Goal: Task Accomplishment & Management: Use online tool/utility

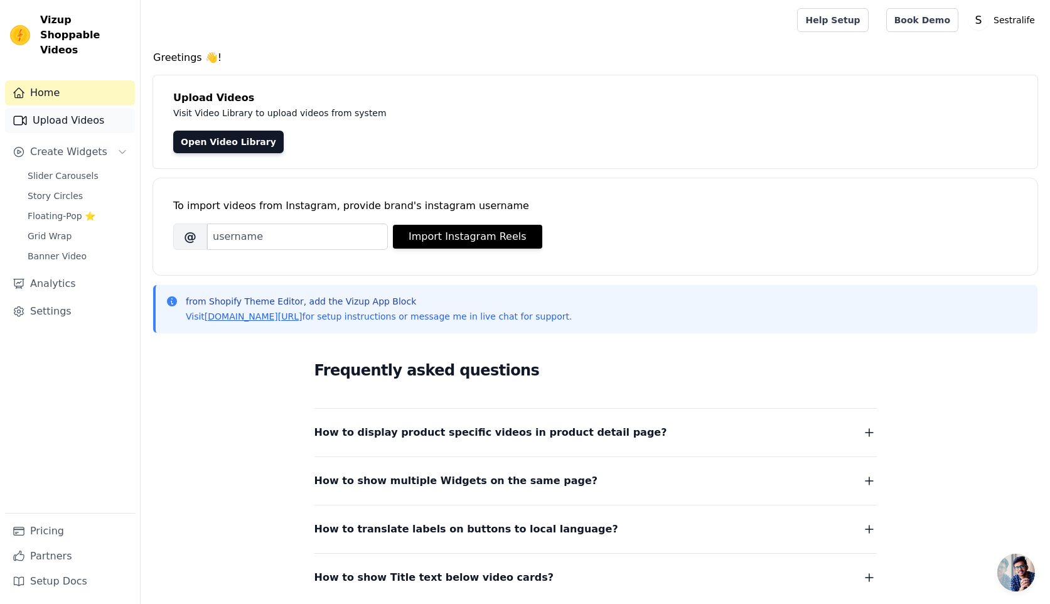
click at [80, 108] on link "Upload Videos" at bounding box center [70, 120] width 130 height 25
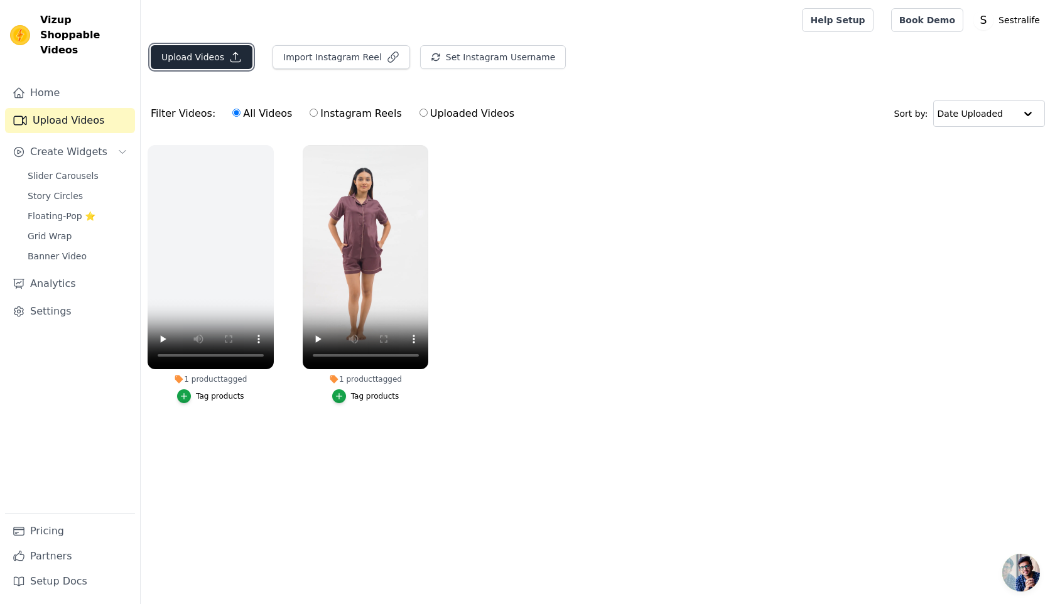
click at [198, 60] on button "Upload Videos" at bounding box center [202, 57] width 102 height 24
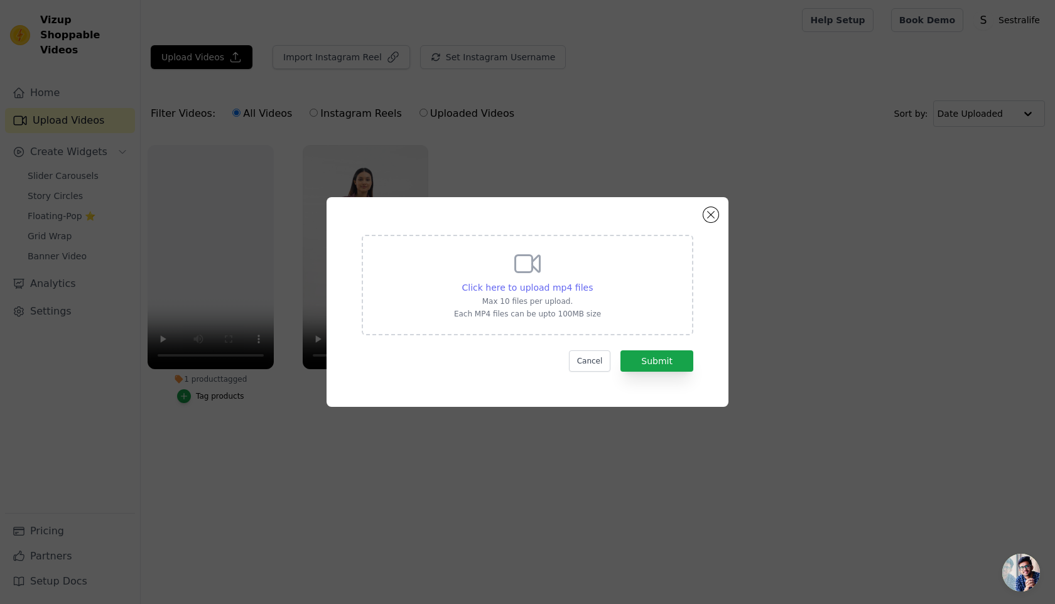
click at [531, 286] on span "Click here to upload mp4 files" at bounding box center [527, 288] width 131 height 10
click at [592, 281] on input "Click here to upload mp4 files Max 10 files per upload. Each MP4 files can be u…" at bounding box center [592, 281] width 1 height 1
type input "C:\fakepath\01 (1).mp4"
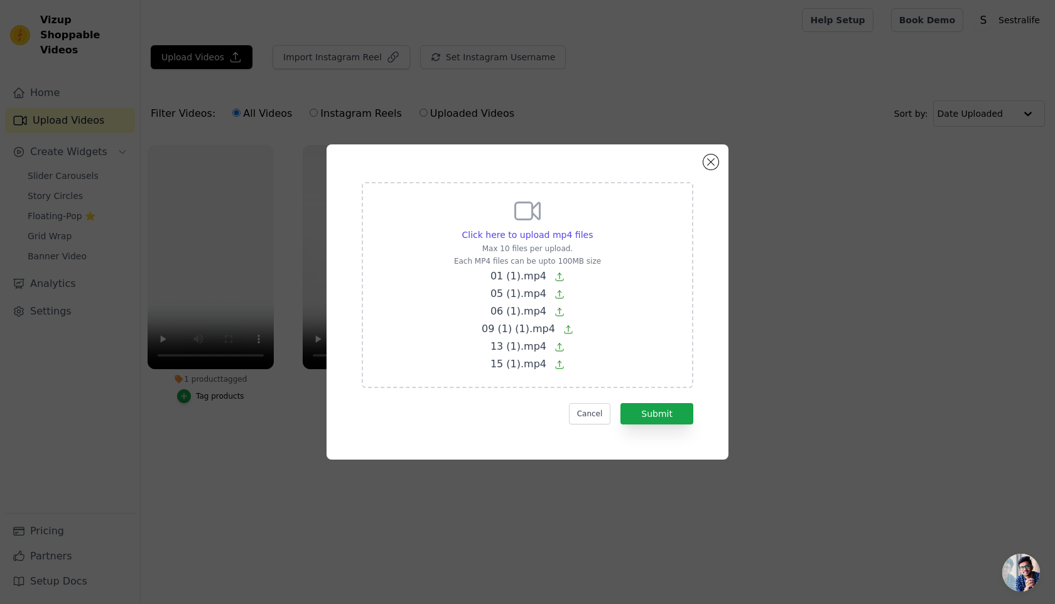
click at [645, 396] on form "Click here to upload mp4 files Max 10 files per upload. Each MP4 files can be u…" at bounding box center [527, 303] width 331 height 242
click at [660, 417] on button "Submit" at bounding box center [656, 413] width 73 height 21
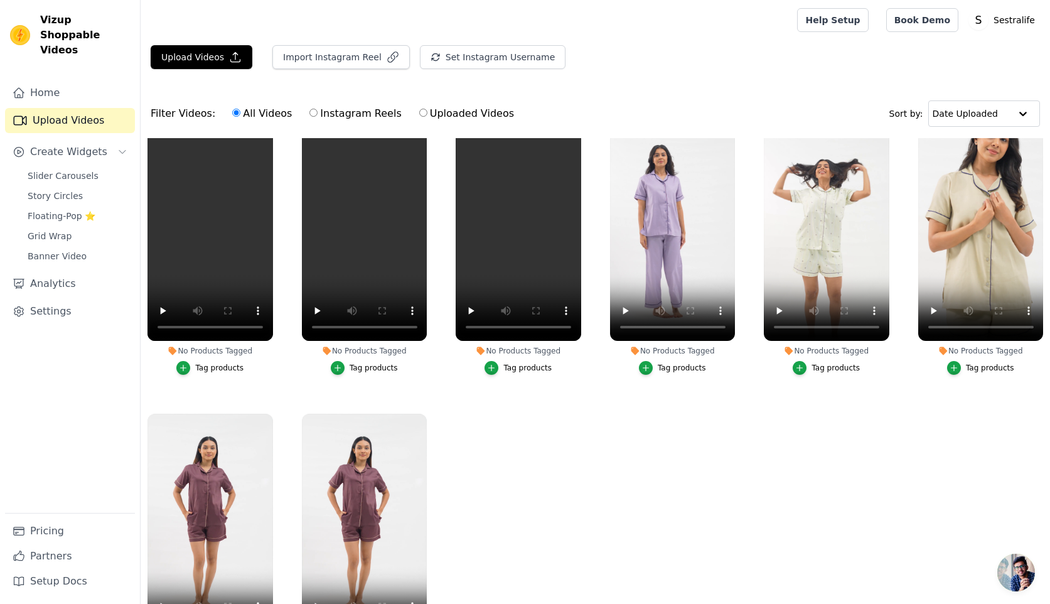
scroll to position [128, 0]
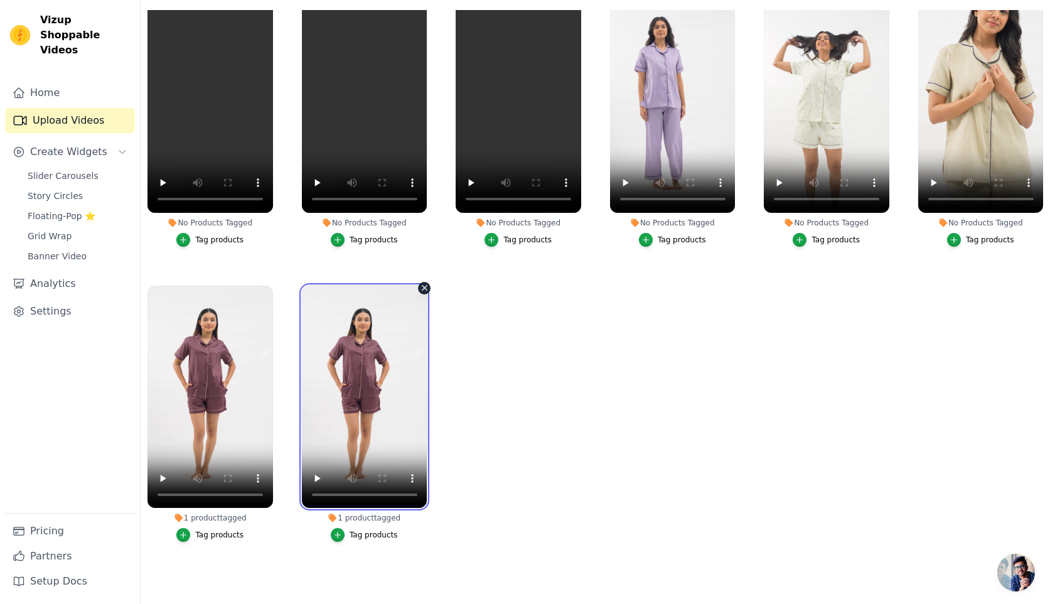
click at [413, 288] on video at bounding box center [365, 397] width 126 height 223
click at [428, 288] on icon "button" at bounding box center [424, 287] width 9 height 9
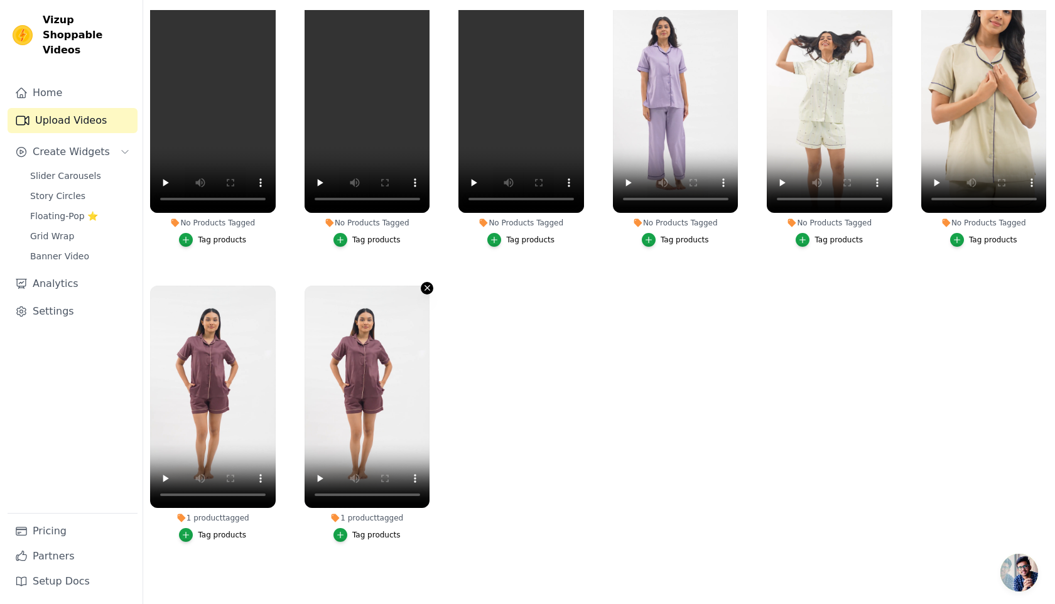
scroll to position [0, 0]
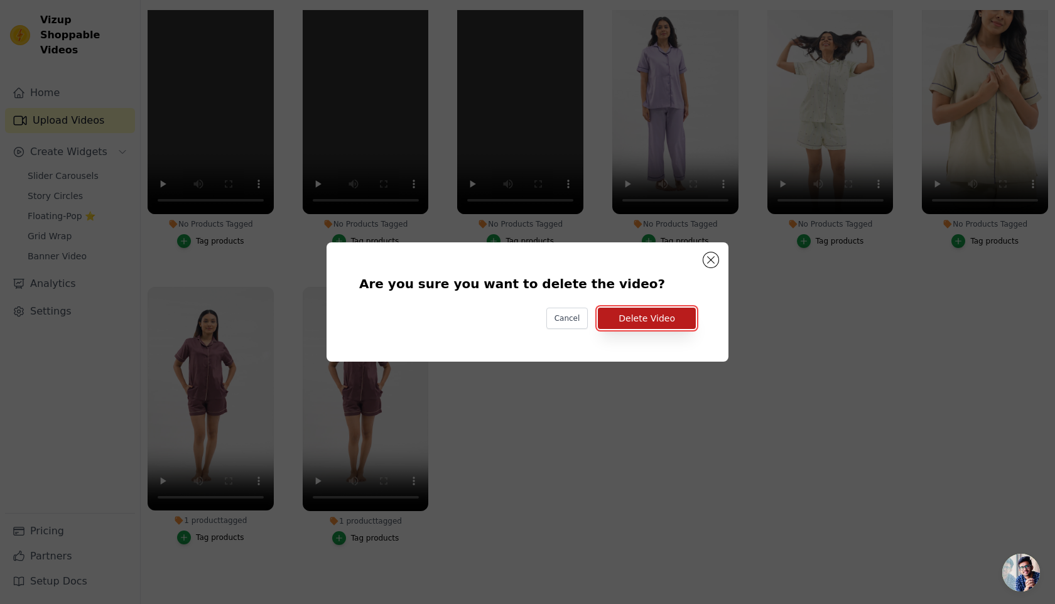
click at [633, 320] on button "Delete Video" at bounding box center [647, 318] width 98 height 21
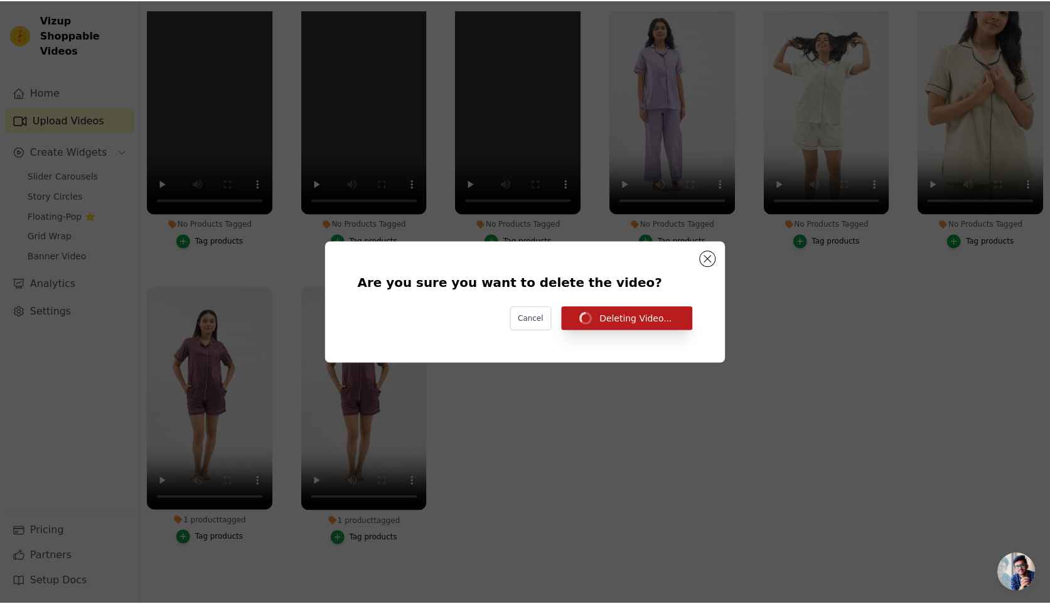
scroll to position [128, 0]
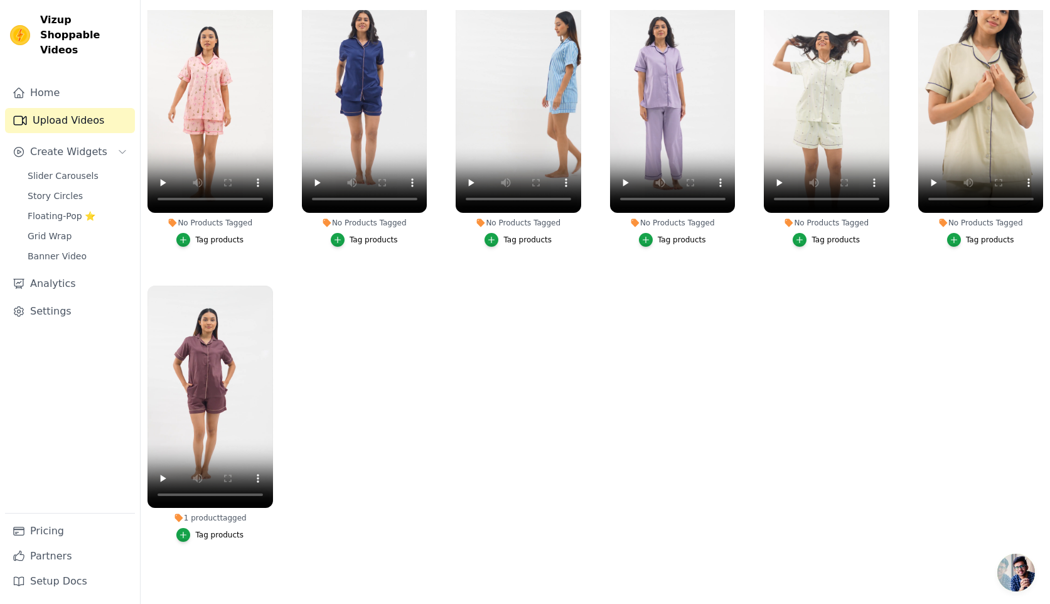
click at [213, 530] on div "Tag products" at bounding box center [219, 535] width 48 height 10
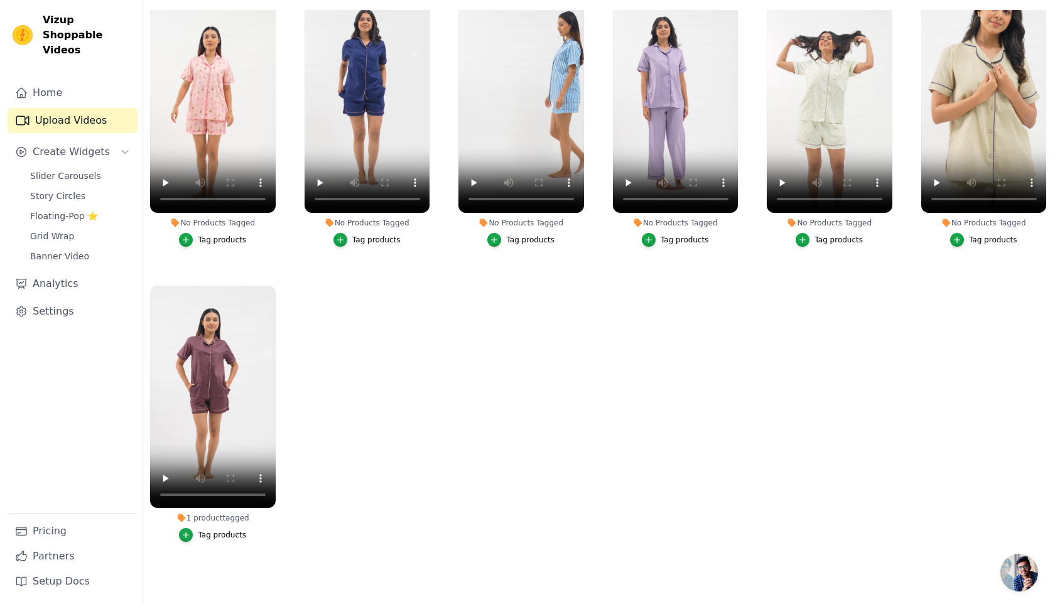
scroll to position [0, 0]
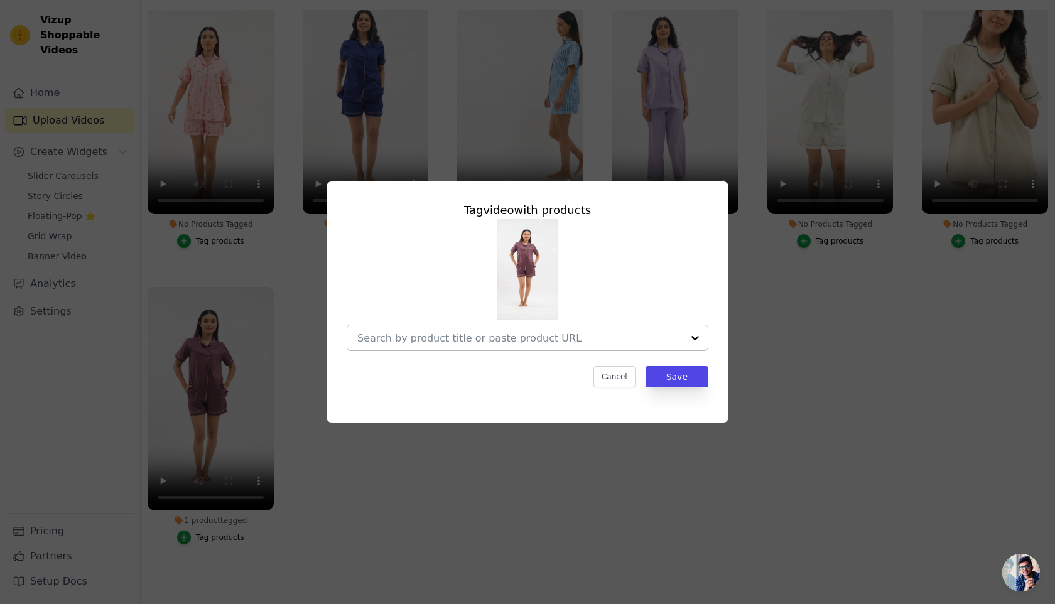
click at [441, 337] on input "1 product tagged Tag video with products Cancel Save Tag products" at bounding box center [519, 338] width 325 height 12
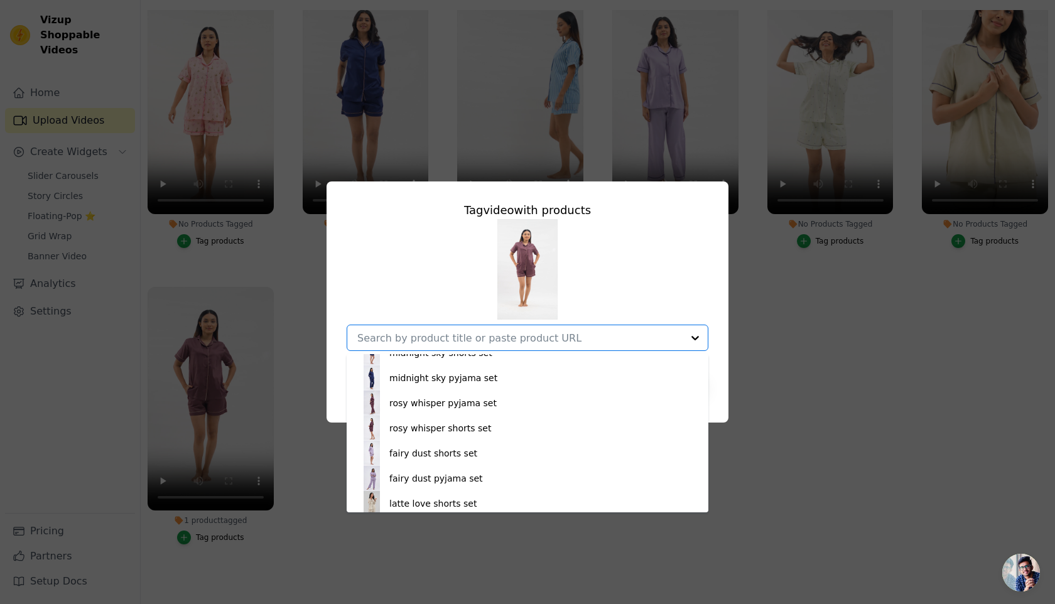
scroll to position [168, 0]
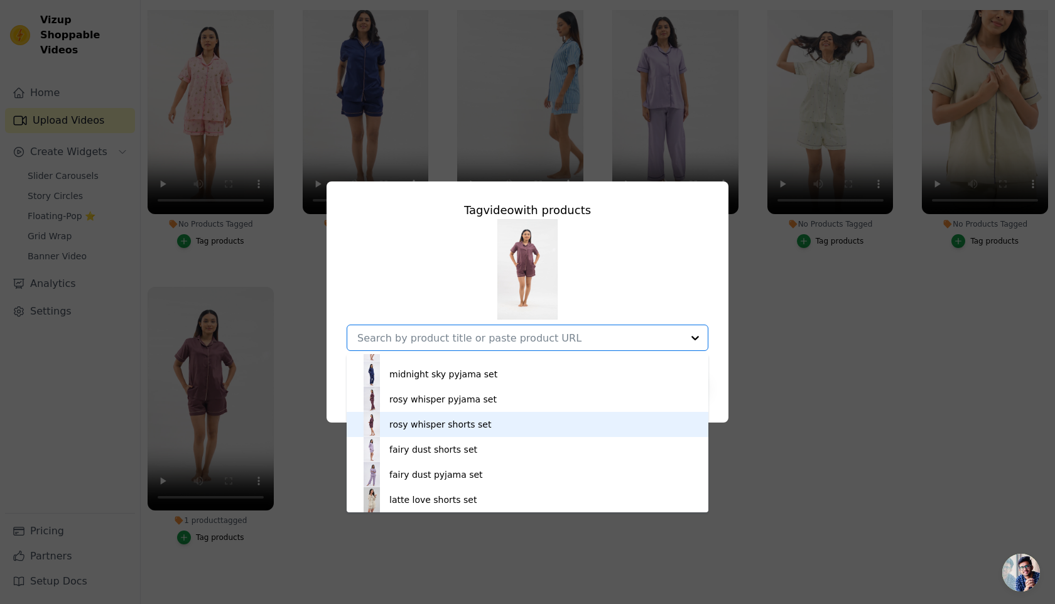
click at [404, 422] on div "rosy whisper shorts set" at bounding box center [440, 424] width 102 height 13
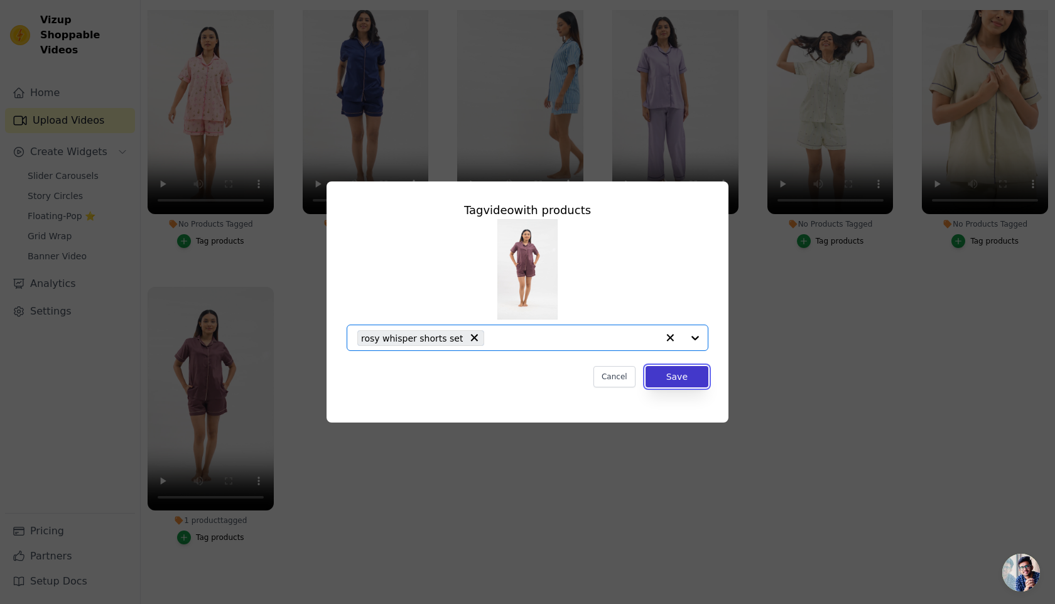
click at [684, 377] on button "Save" at bounding box center [676, 376] width 63 height 21
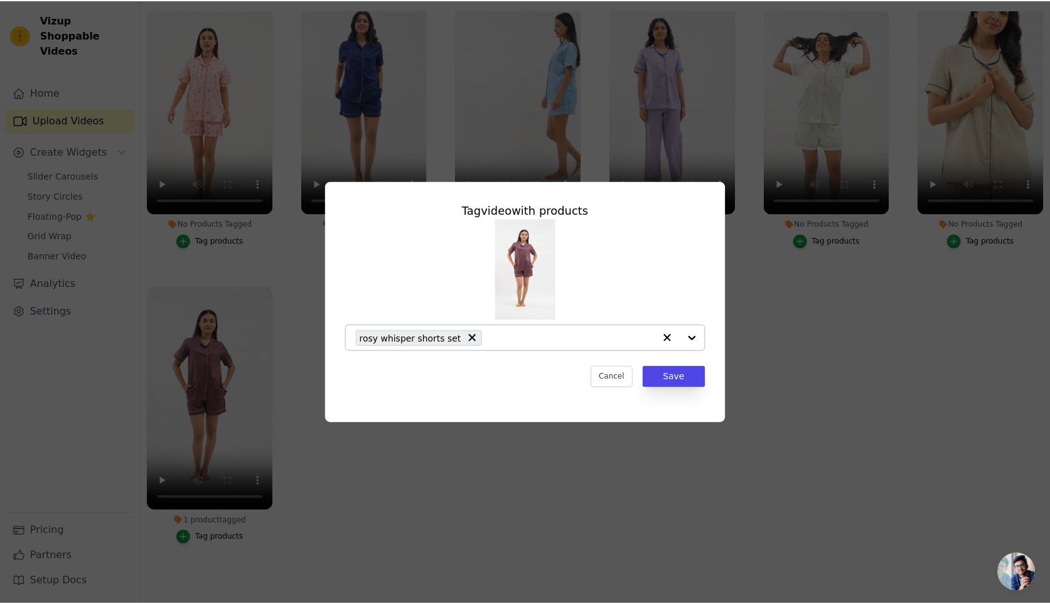
scroll to position [128, 0]
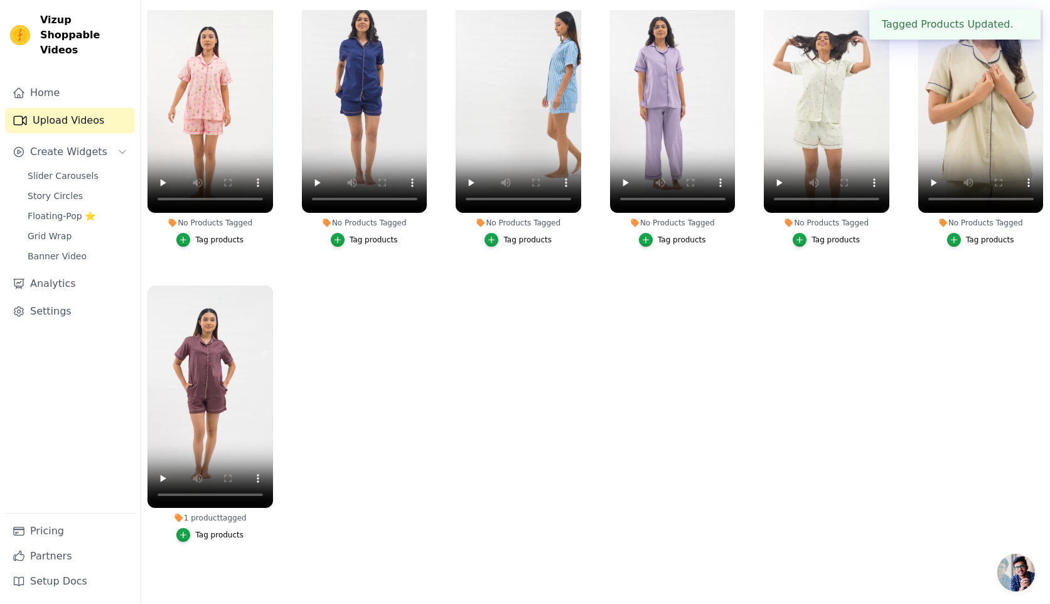
click at [990, 239] on div "Tag products" at bounding box center [990, 240] width 48 height 10
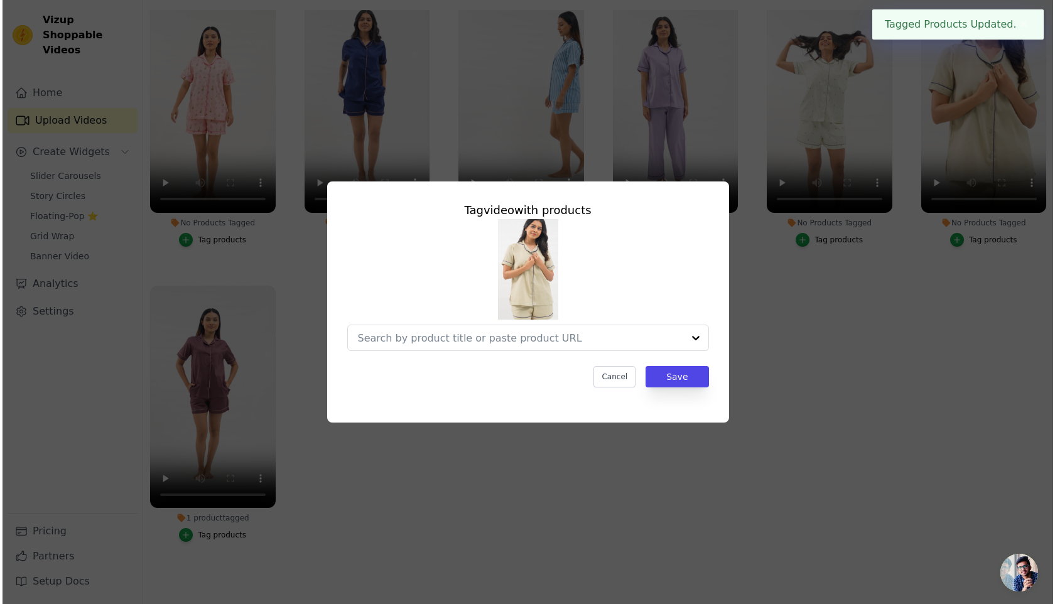
scroll to position [0, 0]
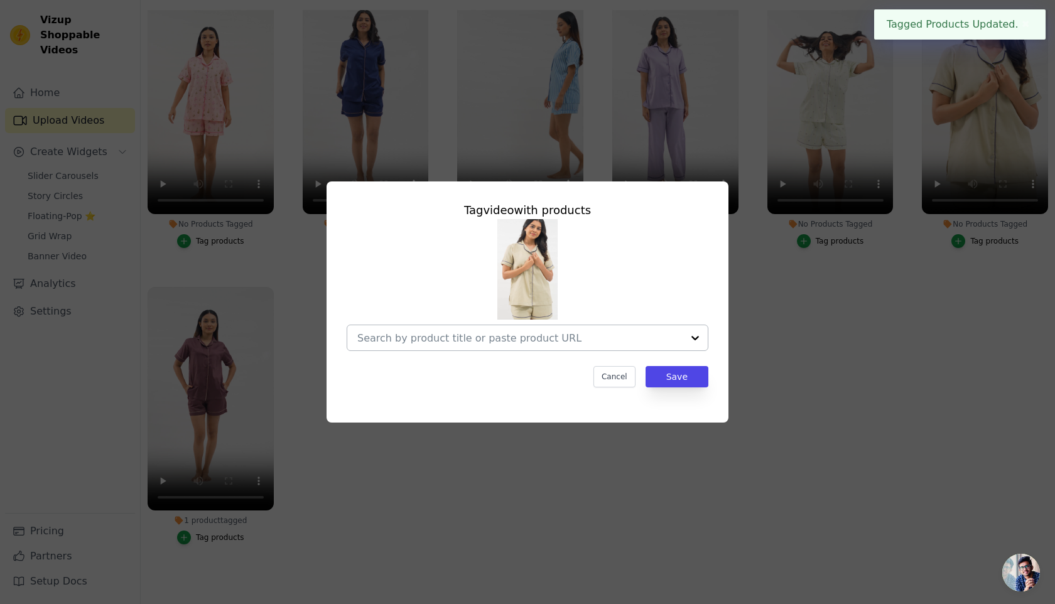
click at [500, 330] on div at bounding box center [519, 337] width 325 height 25
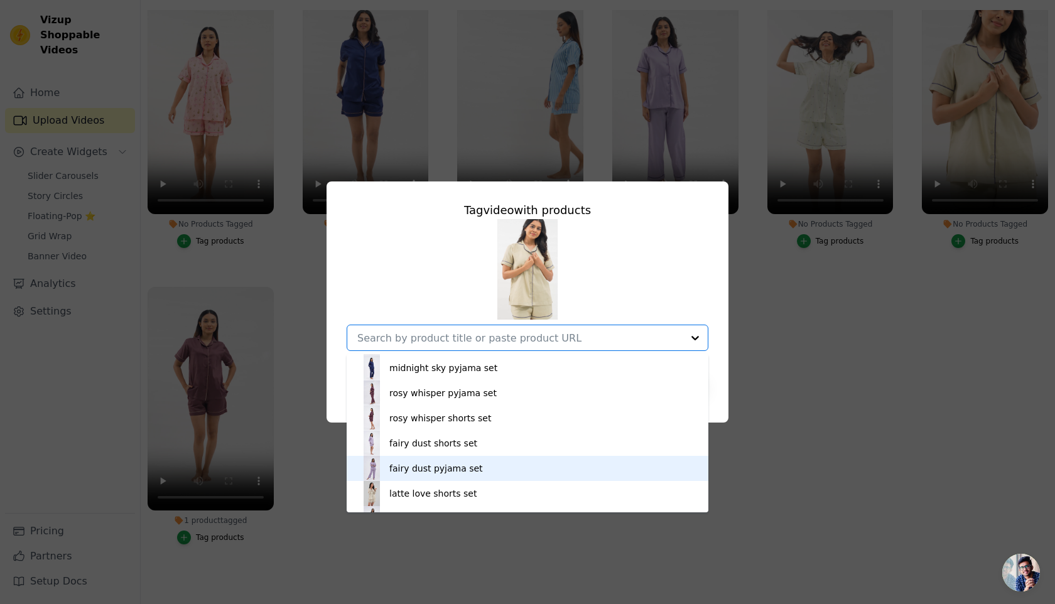
scroll to position [193, 0]
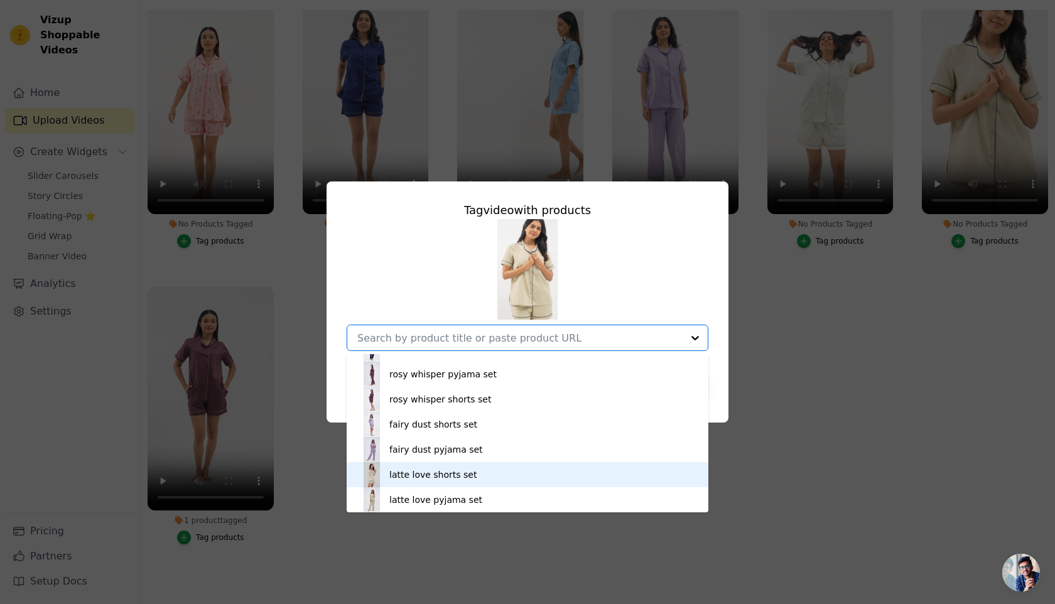
click at [446, 475] on div "latte love shorts set" at bounding box center [432, 474] width 87 height 13
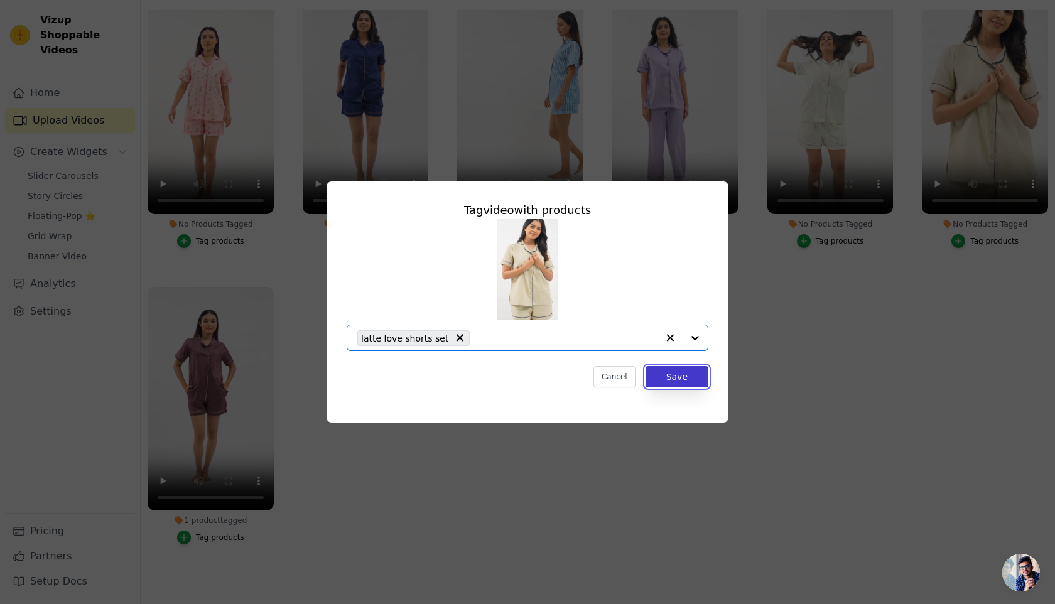
click at [684, 386] on button "Save" at bounding box center [676, 376] width 63 height 21
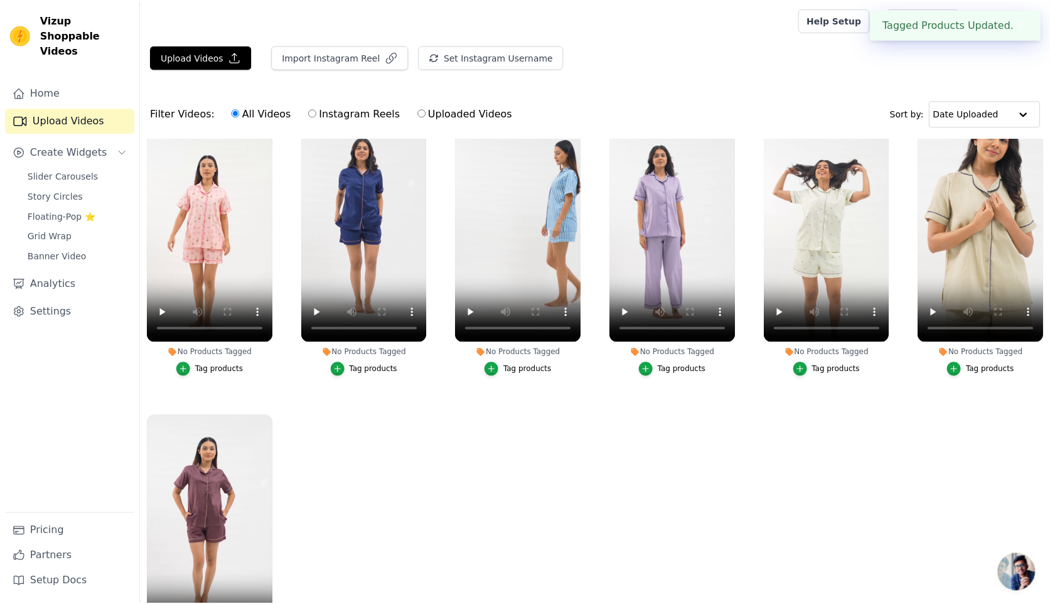
scroll to position [128, 0]
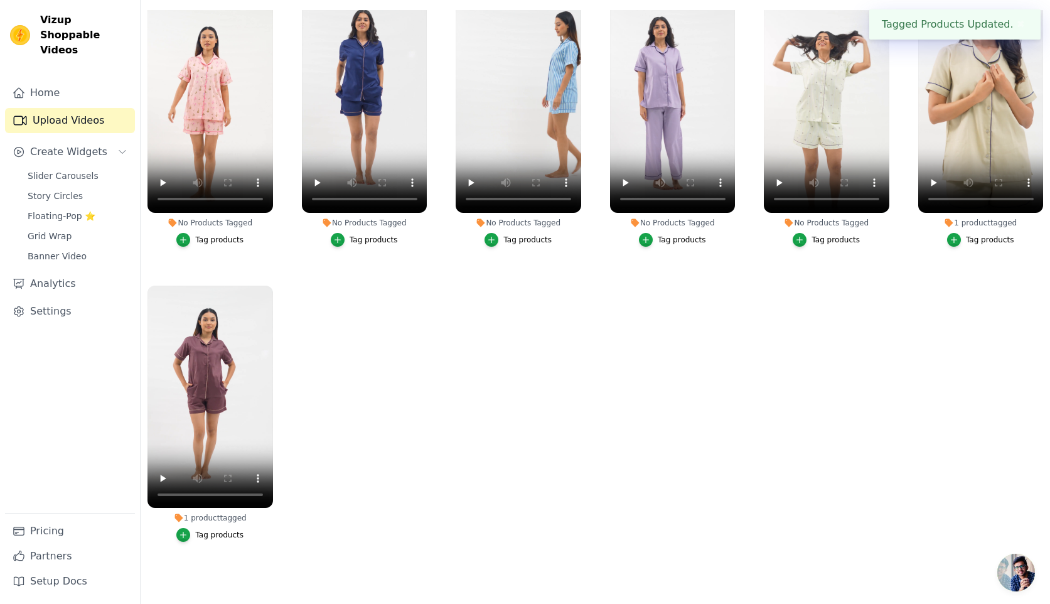
click at [831, 239] on div "Tag products" at bounding box center [836, 240] width 48 height 10
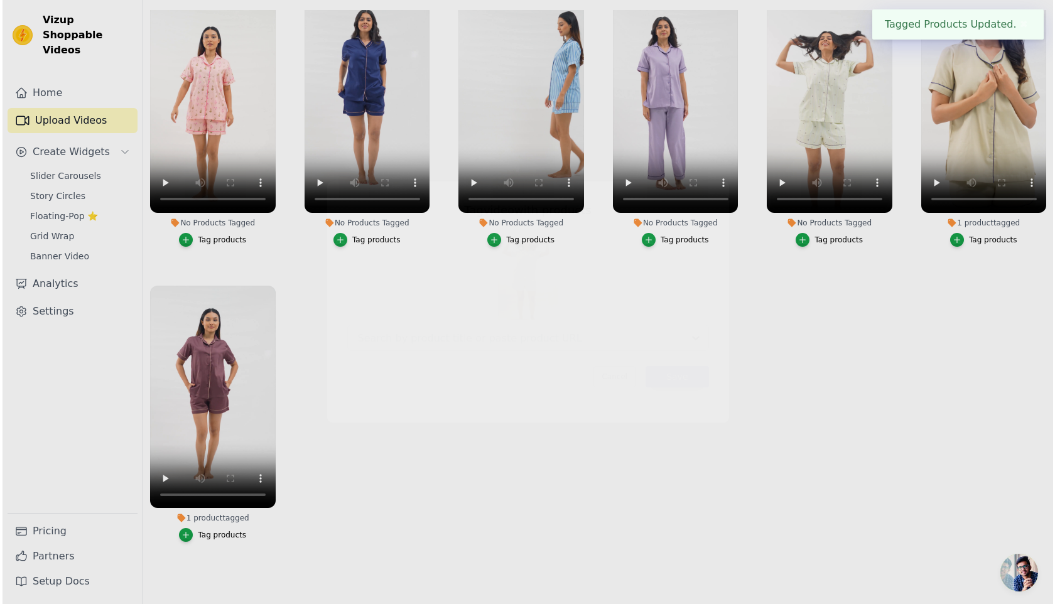
scroll to position [0, 0]
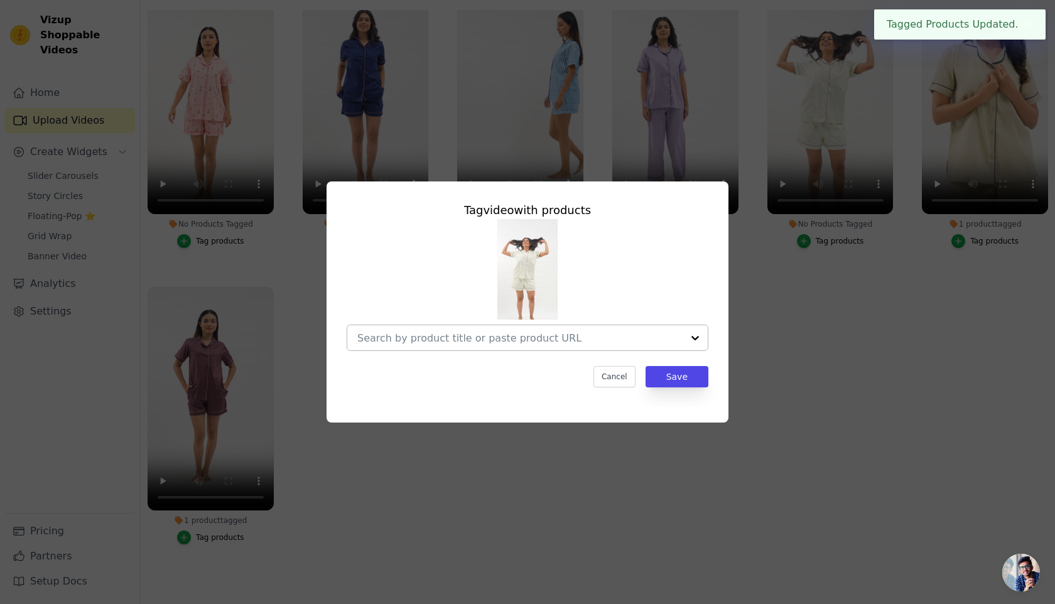
click at [433, 329] on div at bounding box center [519, 337] width 325 height 25
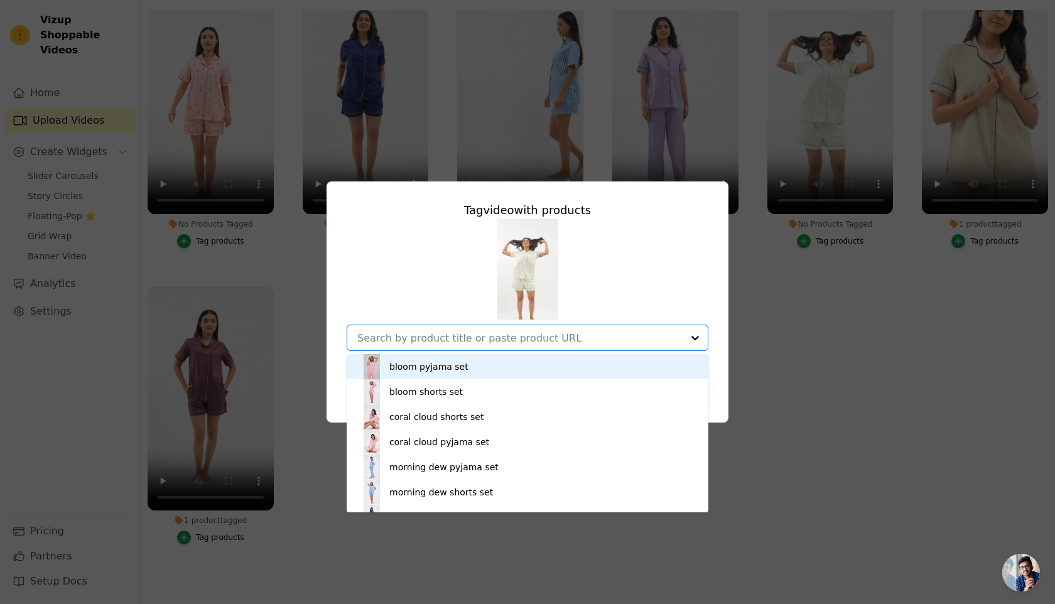
click at [540, 266] on img at bounding box center [527, 269] width 60 height 100
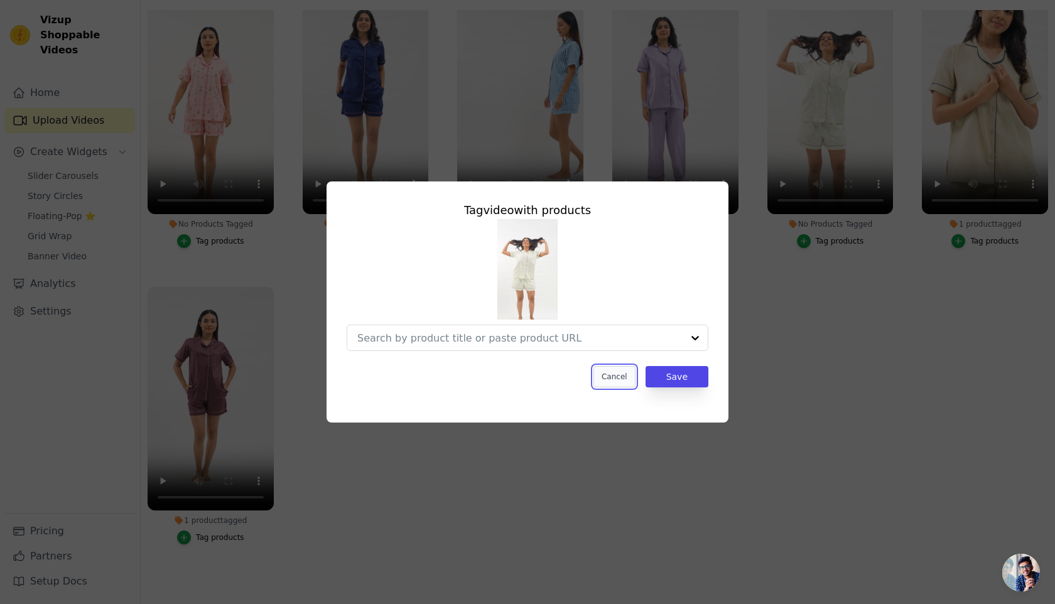
click at [613, 373] on button "Cancel" at bounding box center [614, 376] width 42 height 21
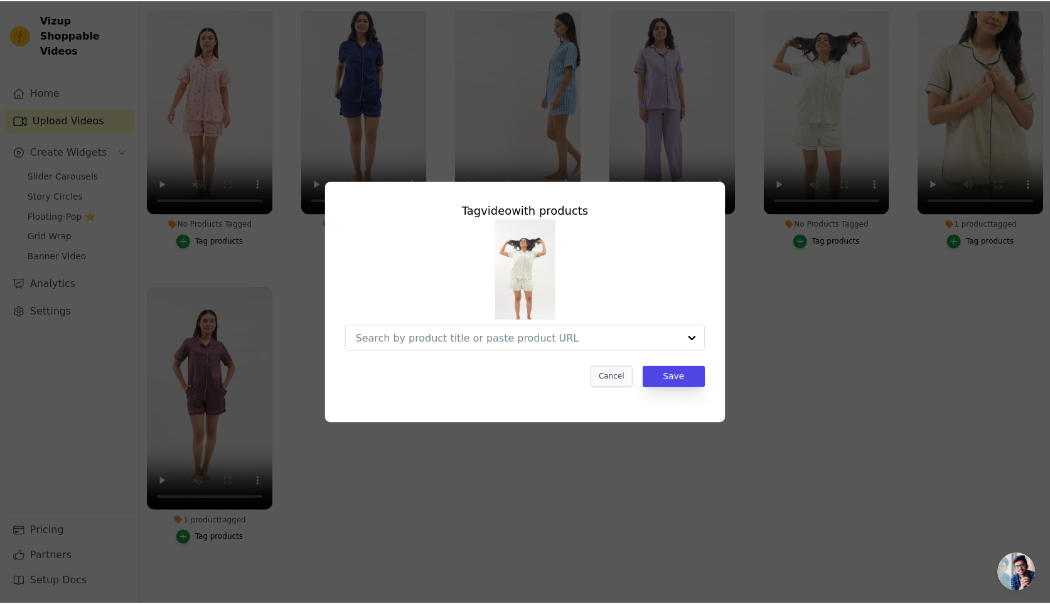
scroll to position [128, 0]
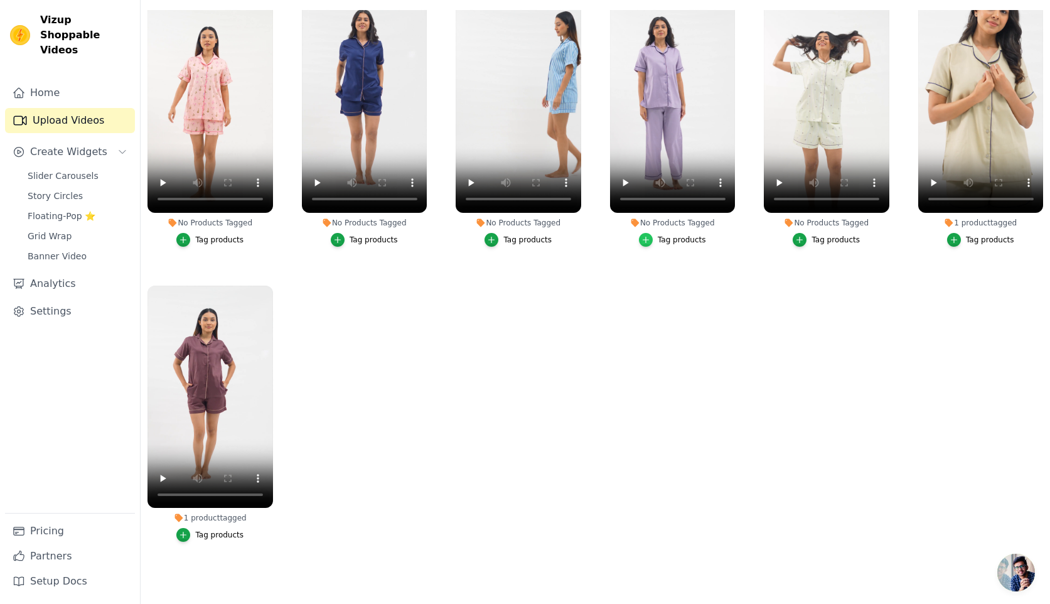
click at [652, 242] on div "button" at bounding box center [646, 240] width 14 height 14
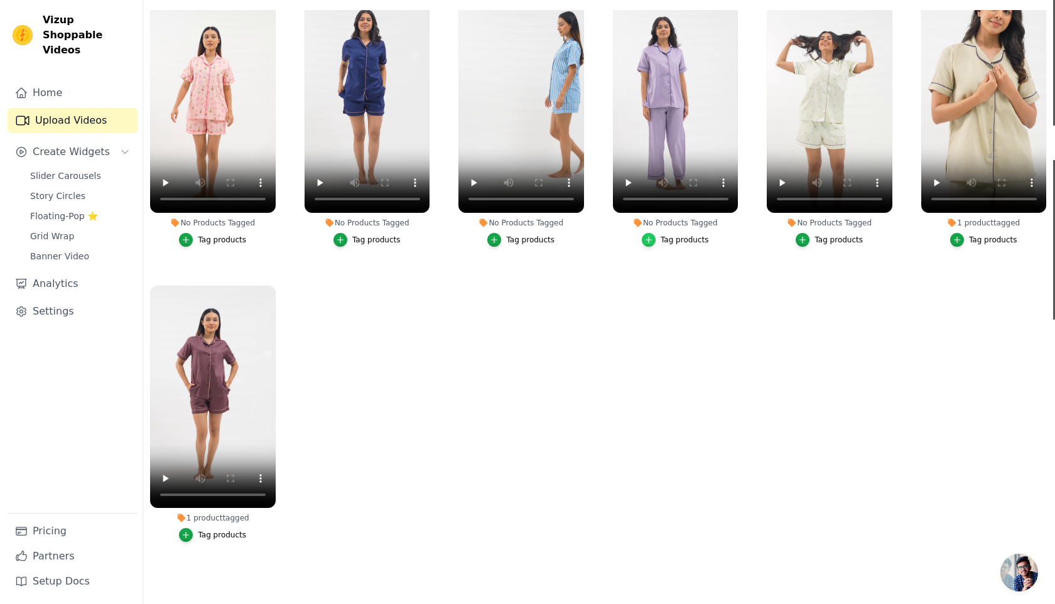
scroll to position [0, 0]
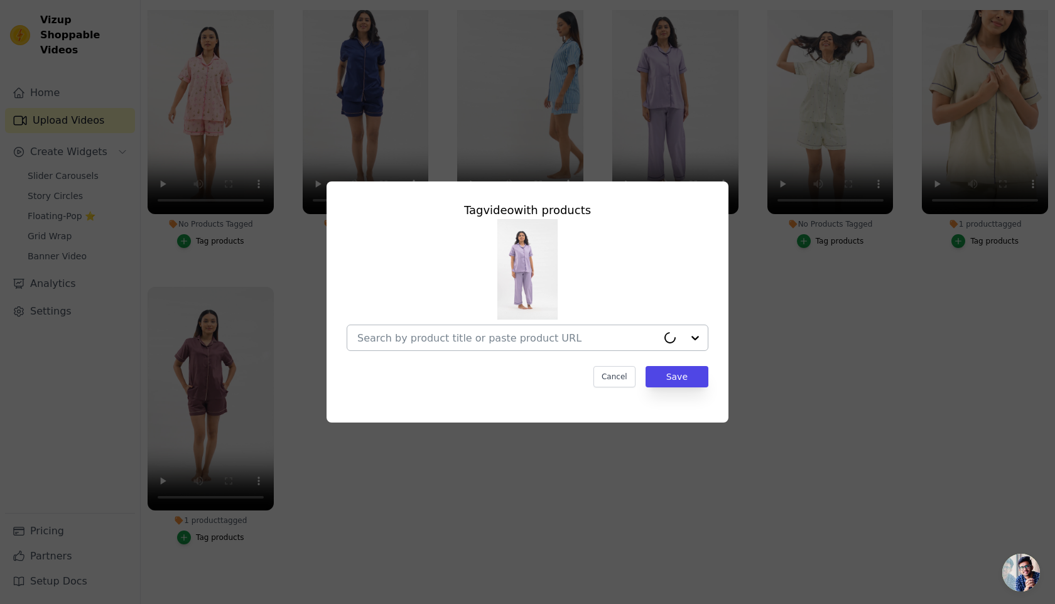
click at [545, 337] on input "No Products Tagged Tag video with products Cancel Save Tag products" at bounding box center [507, 338] width 300 height 12
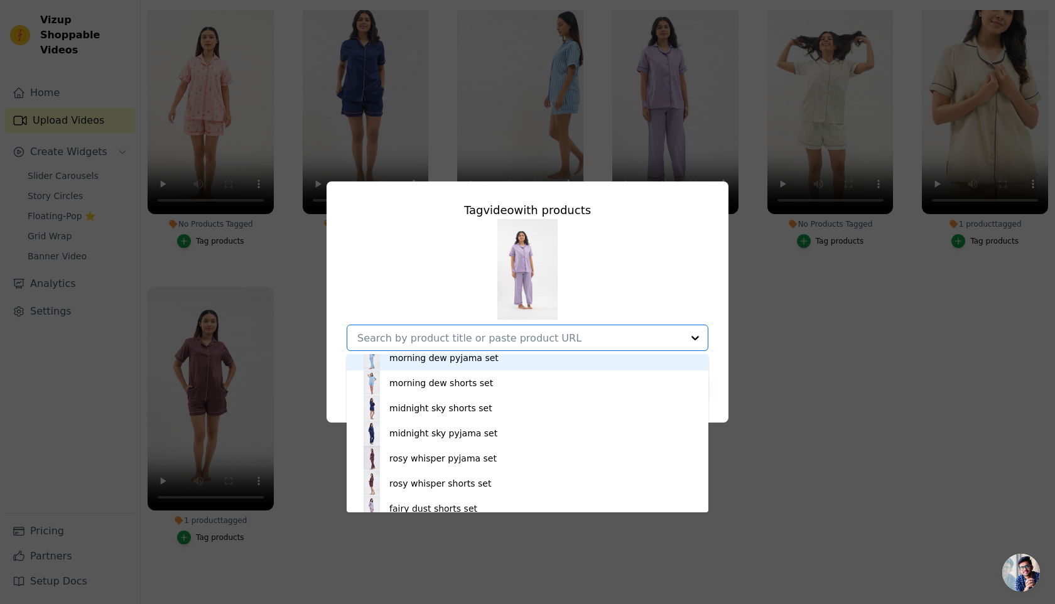
scroll to position [193, 0]
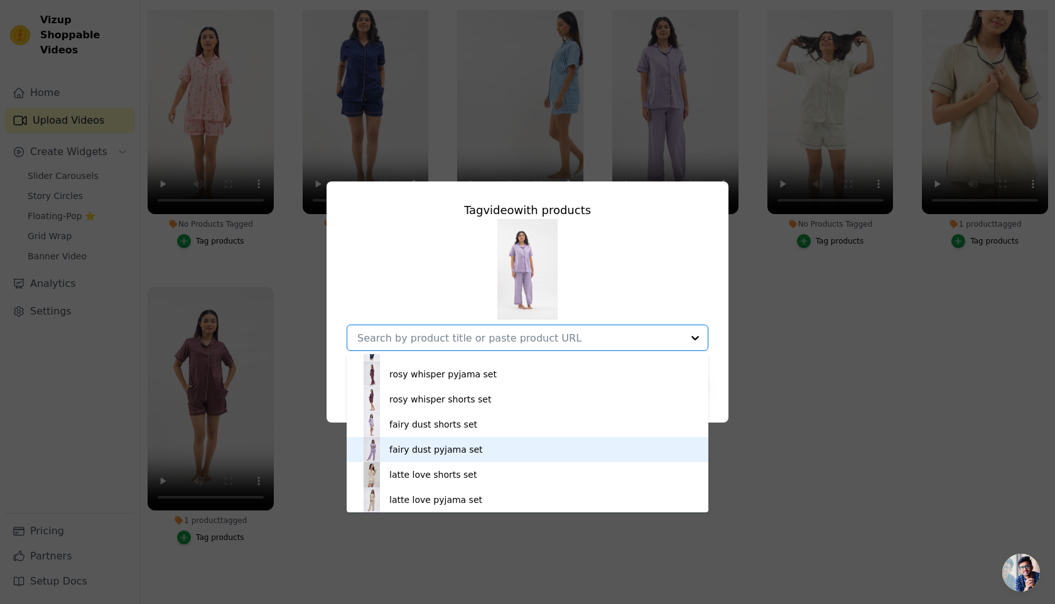
click at [417, 455] on div "fairy dust pyjama set" at bounding box center [436, 449] width 94 height 13
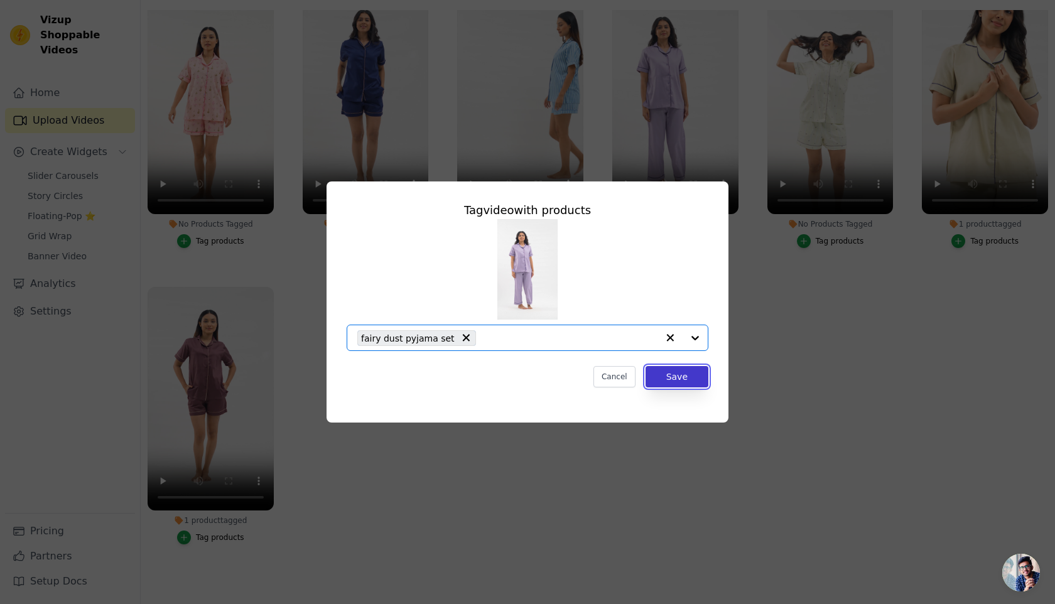
click at [689, 379] on button "Save" at bounding box center [676, 376] width 63 height 21
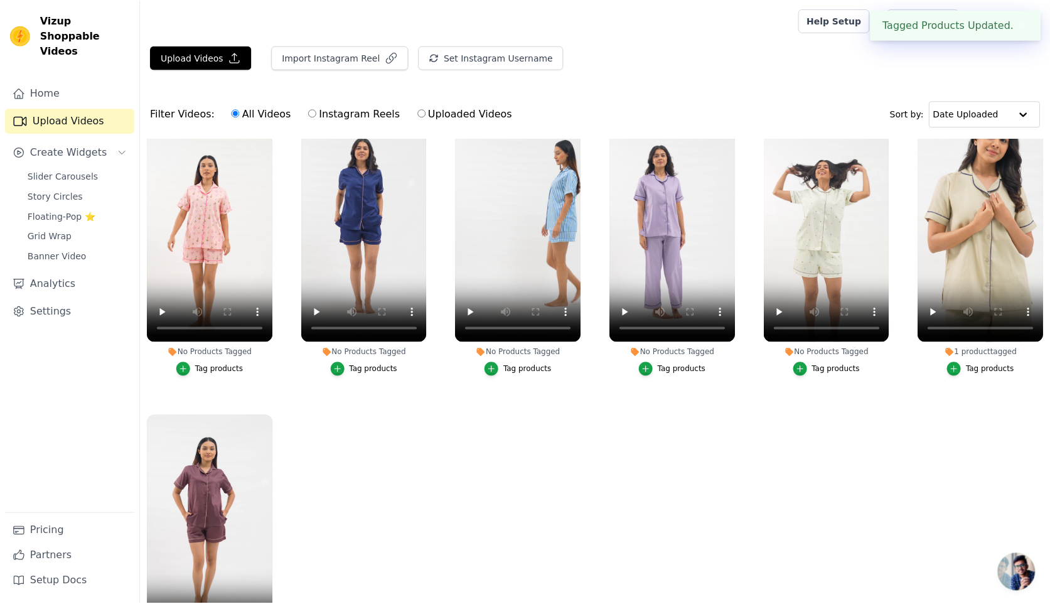
scroll to position [128, 0]
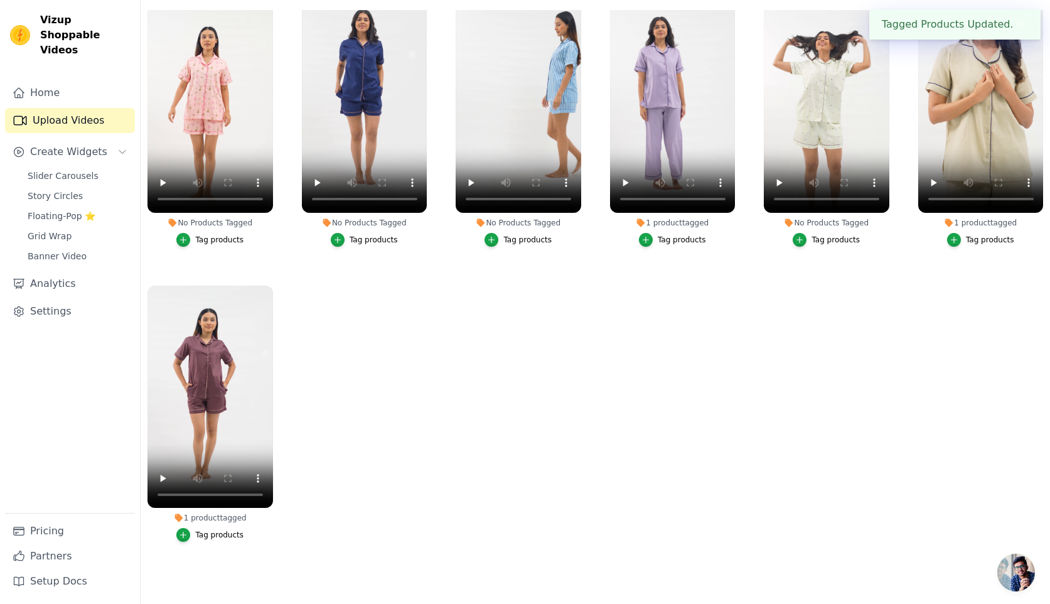
click at [522, 238] on div "Tag products" at bounding box center [527, 240] width 48 height 10
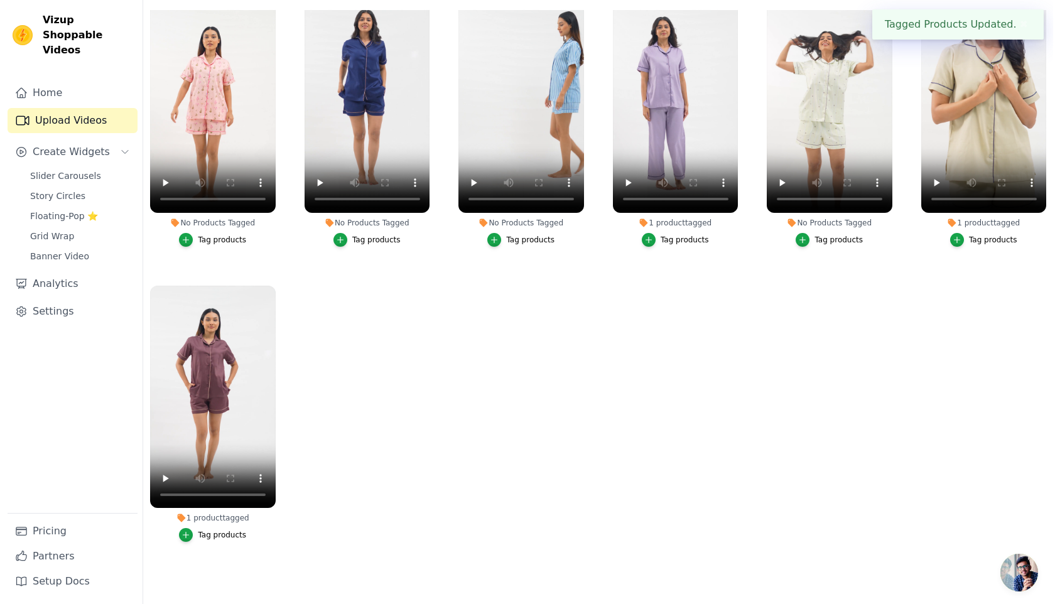
scroll to position [0, 0]
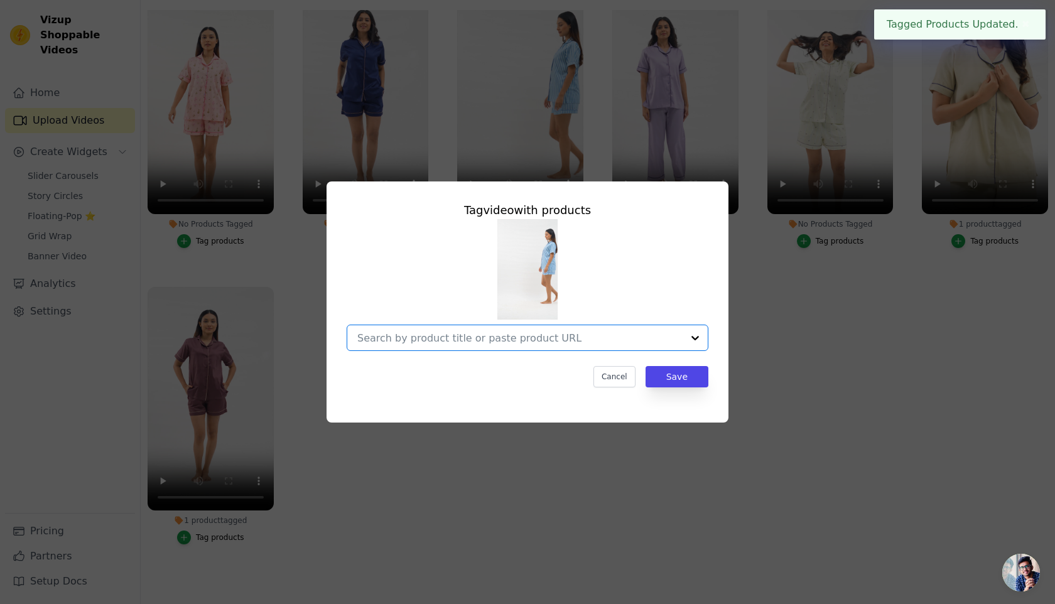
click at [453, 338] on input "No Products Tagged Tag video with products Option undefined, selected. Select i…" at bounding box center [519, 338] width 325 height 12
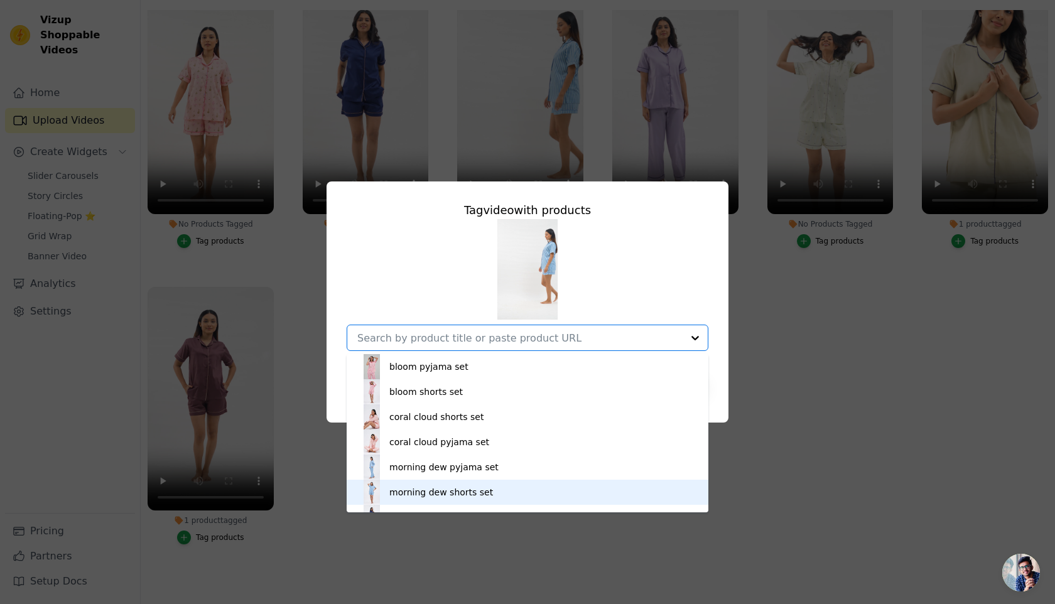
click at [421, 485] on div "morning dew shorts set" at bounding box center [527, 492] width 336 height 25
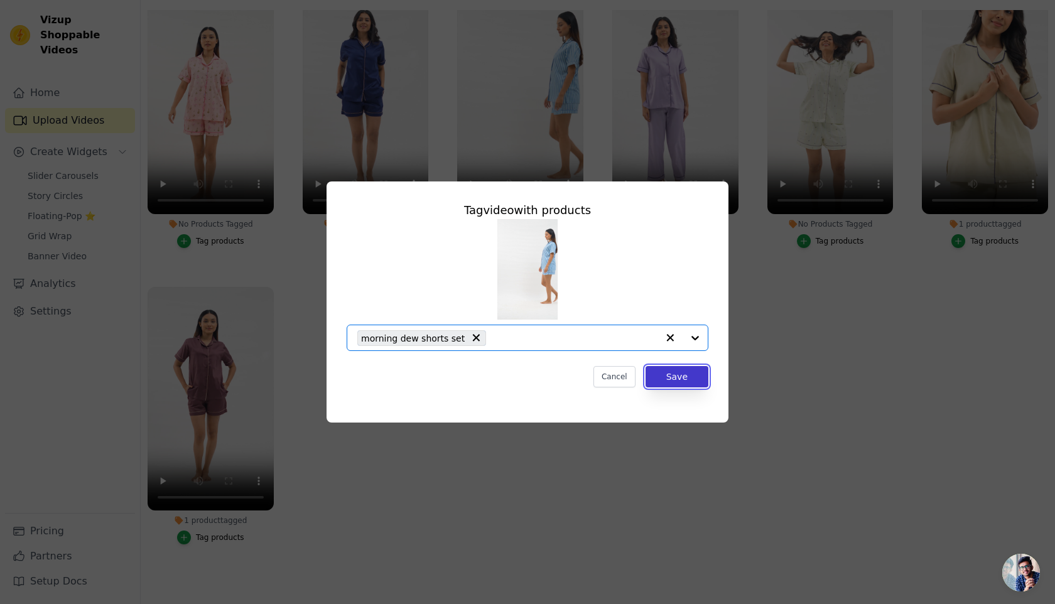
click at [682, 372] on button "Save" at bounding box center [676, 376] width 63 height 21
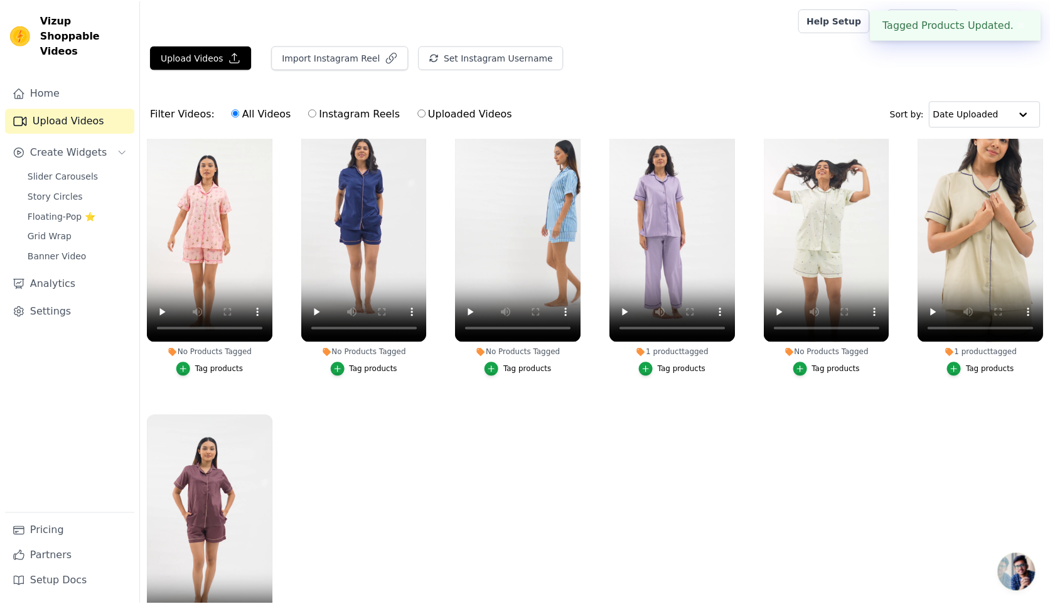
scroll to position [128, 0]
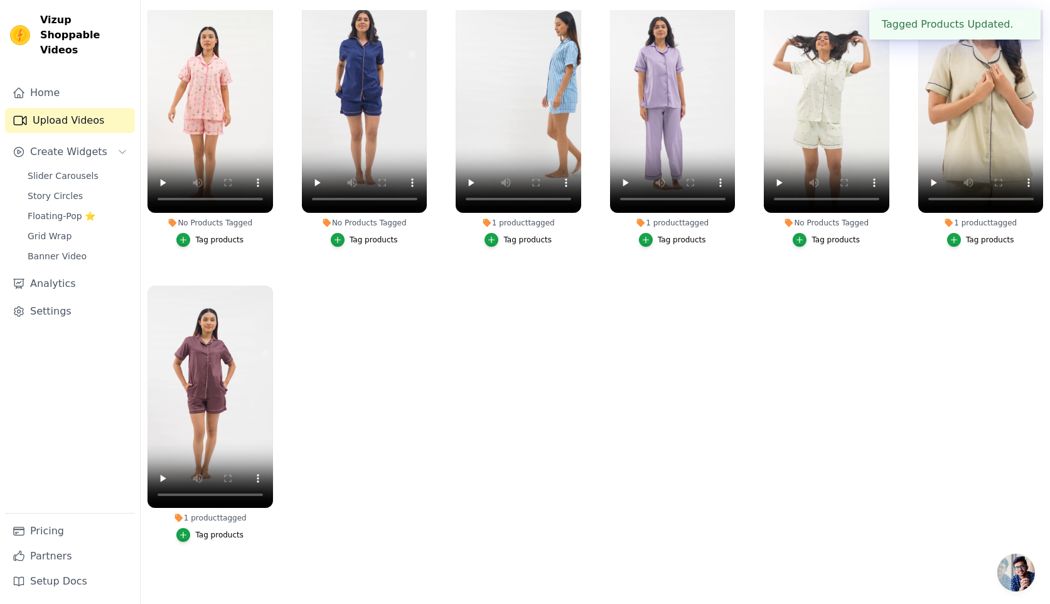
click at [373, 242] on div "Tag products" at bounding box center [374, 240] width 48 height 10
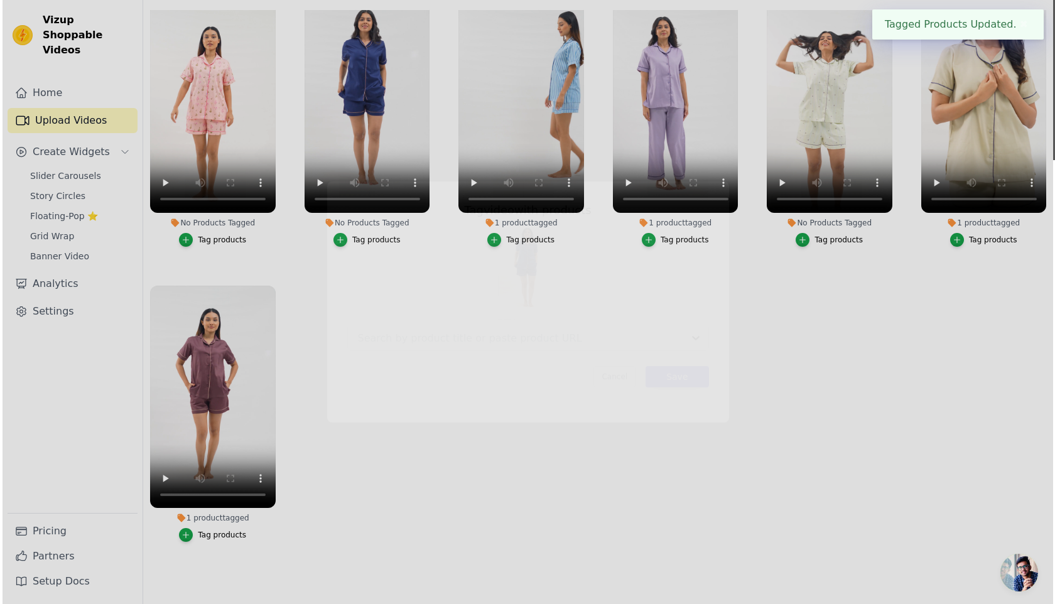
scroll to position [0, 0]
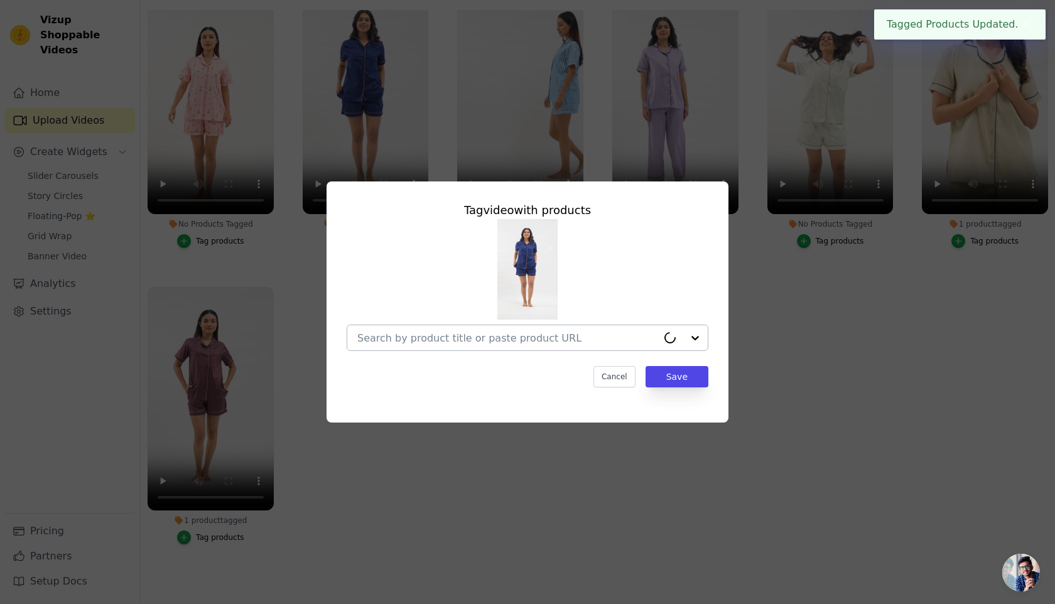
click at [479, 335] on input "No Products Tagged Tag video with products Cancel Save Tag products" at bounding box center [507, 338] width 300 height 12
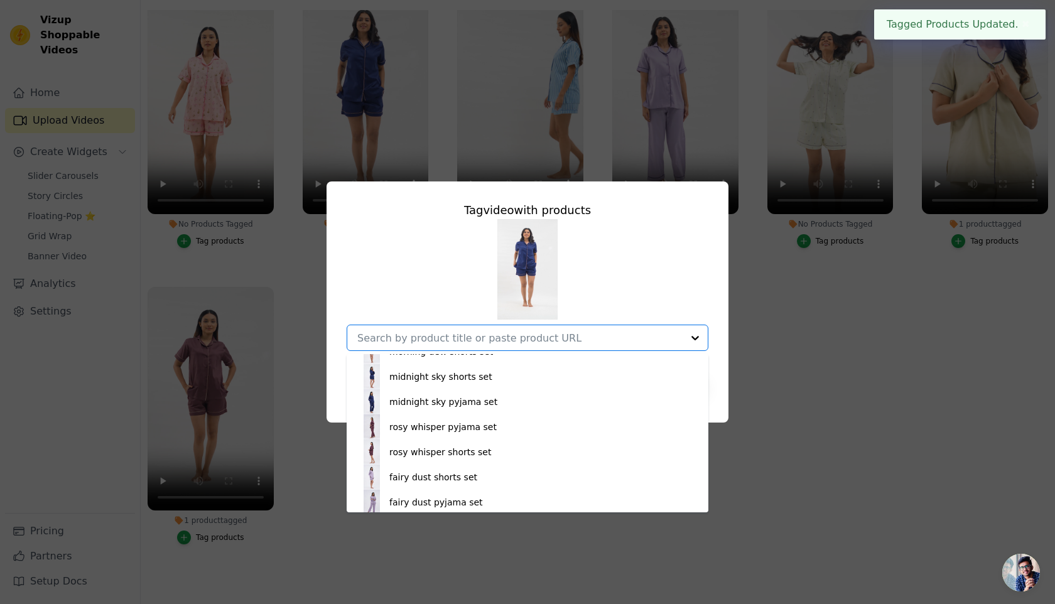
scroll to position [144, 0]
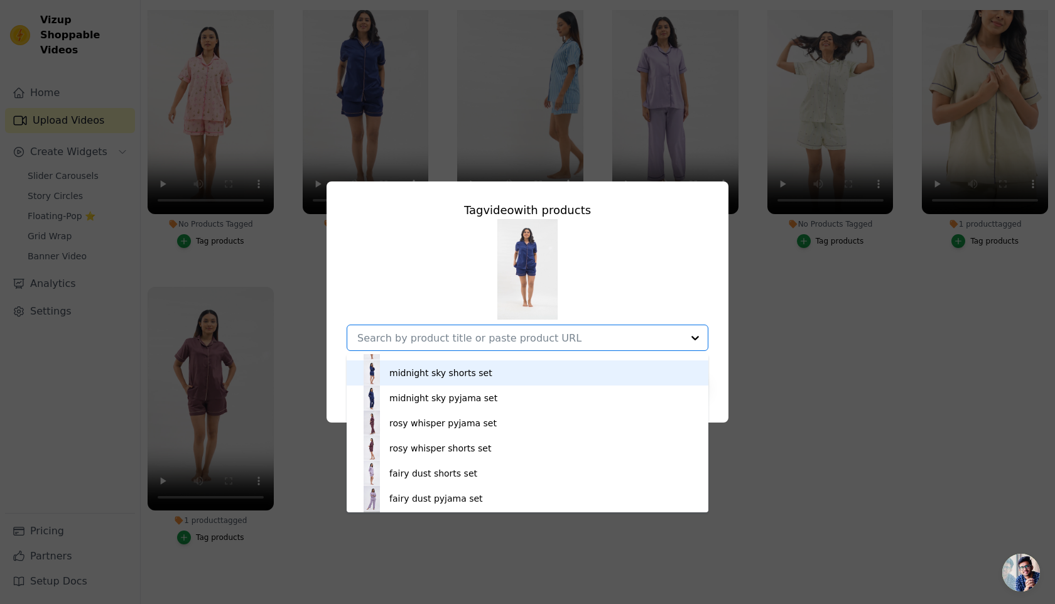
click at [414, 371] on div "midnight sky shorts set" at bounding box center [440, 373] width 103 height 13
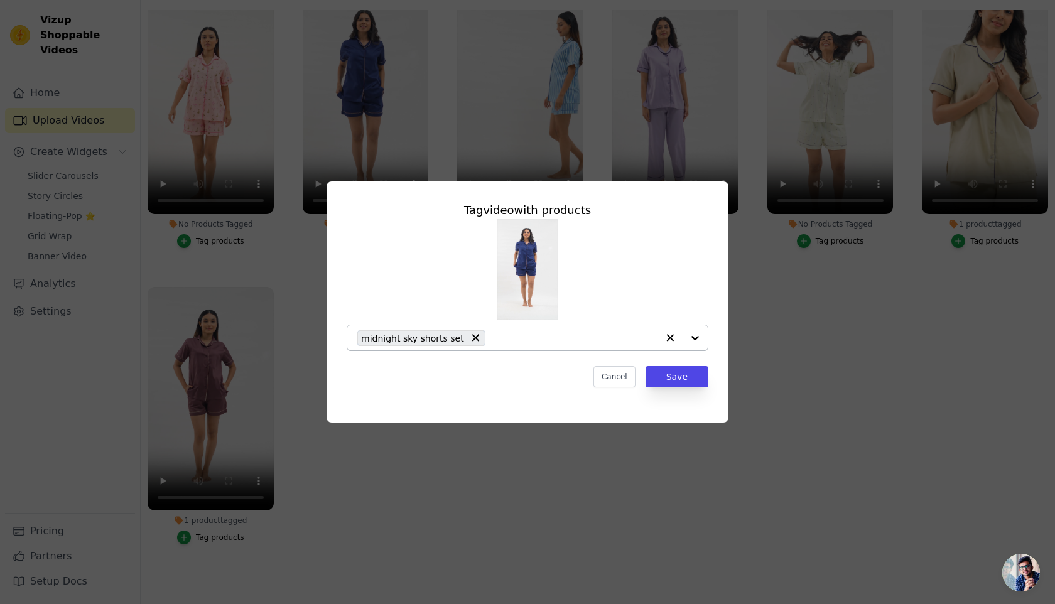
click at [679, 365] on div "Tag video with products midnight sky shorts set Cancel Save" at bounding box center [527, 294] width 382 height 206
click at [679, 377] on button "Save" at bounding box center [676, 376] width 63 height 21
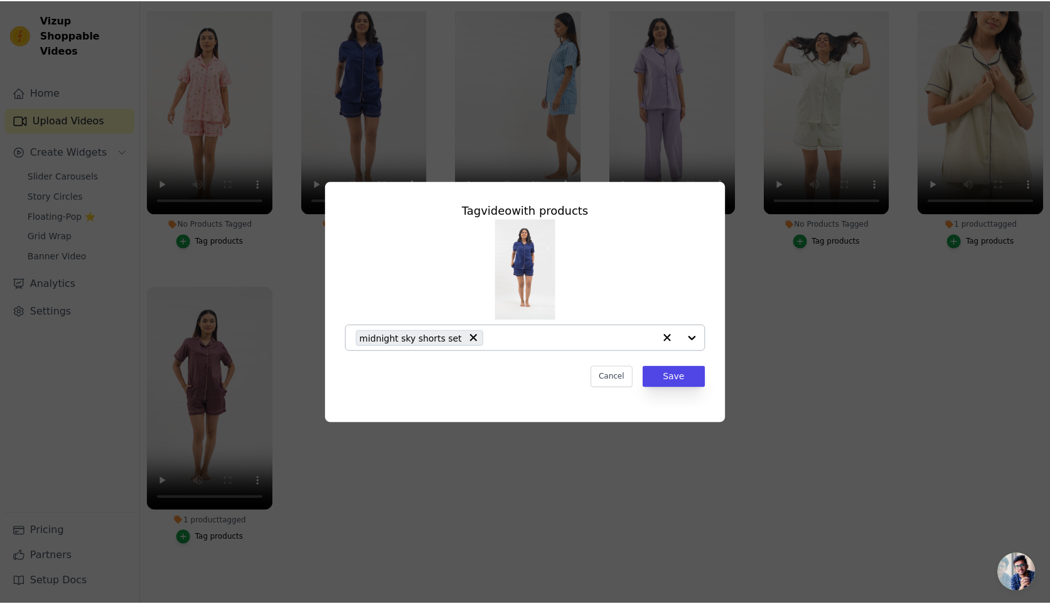
scroll to position [128, 0]
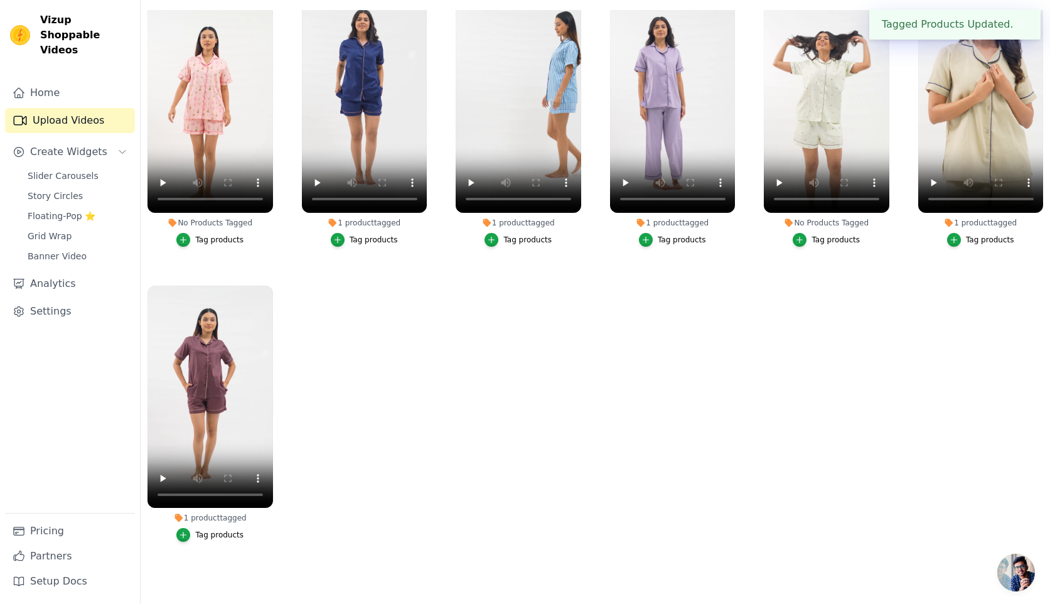
click at [217, 240] on div "Tag products" at bounding box center [219, 240] width 48 height 10
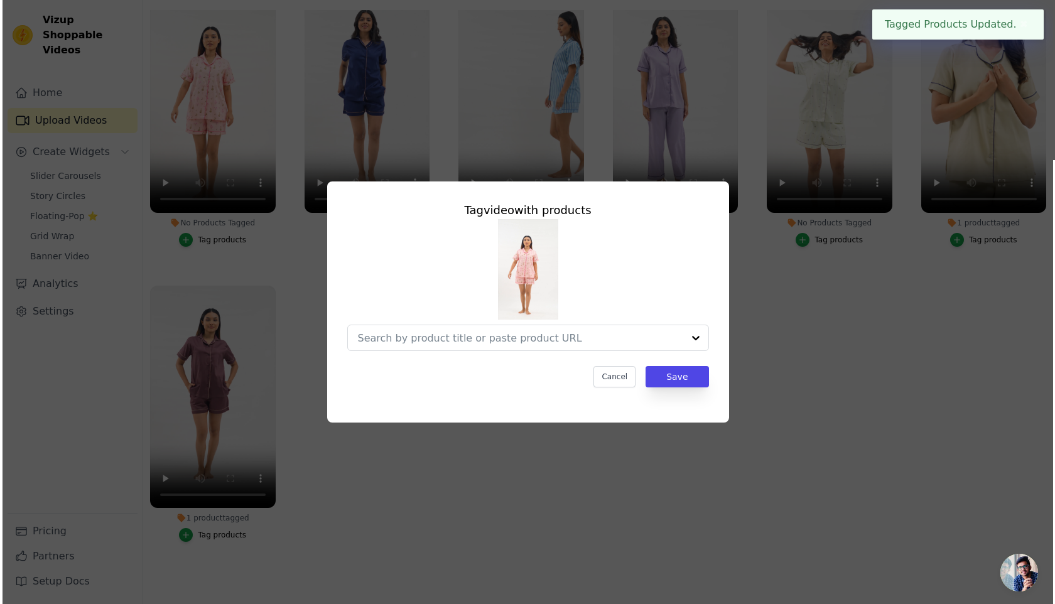
scroll to position [0, 0]
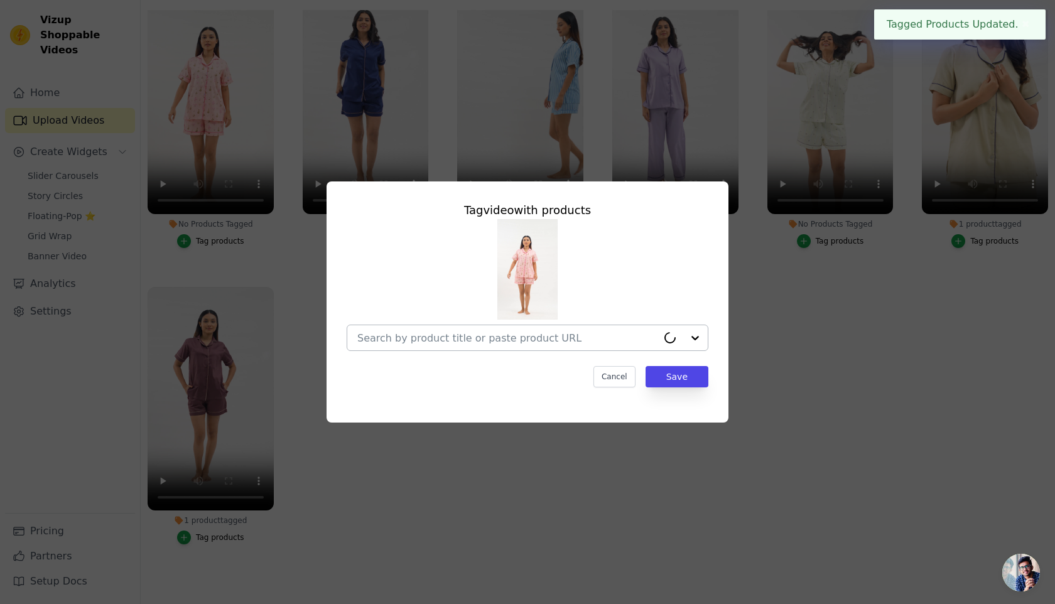
click at [445, 342] on input "No Products Tagged Tag video with products Cancel Save Tag products" at bounding box center [507, 338] width 300 height 12
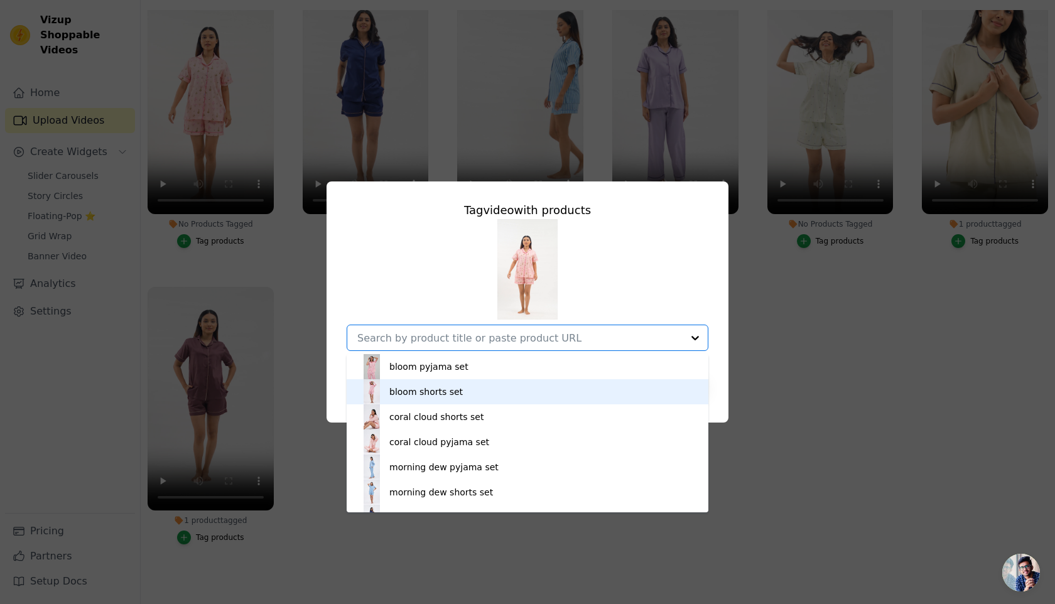
click at [444, 390] on div "bloom shorts set" at bounding box center [425, 391] width 73 height 13
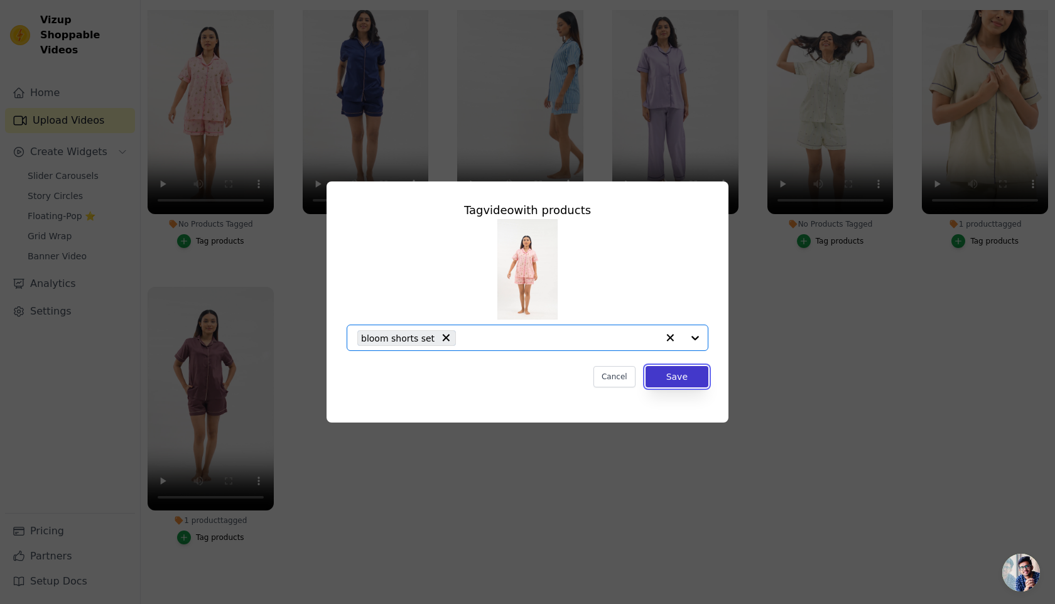
click at [678, 378] on button "Save" at bounding box center [676, 376] width 63 height 21
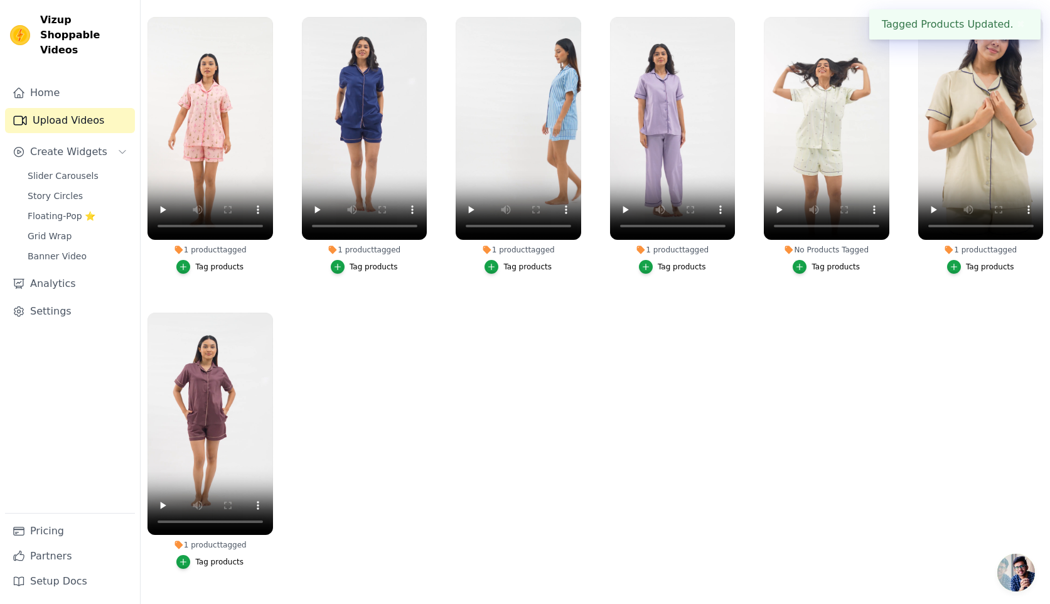
click at [832, 279] on label "No Products Tagged Tag products" at bounding box center [826, 147] width 127 height 263
click at [83, 170] on span "Slider Carousels" at bounding box center [63, 176] width 71 height 13
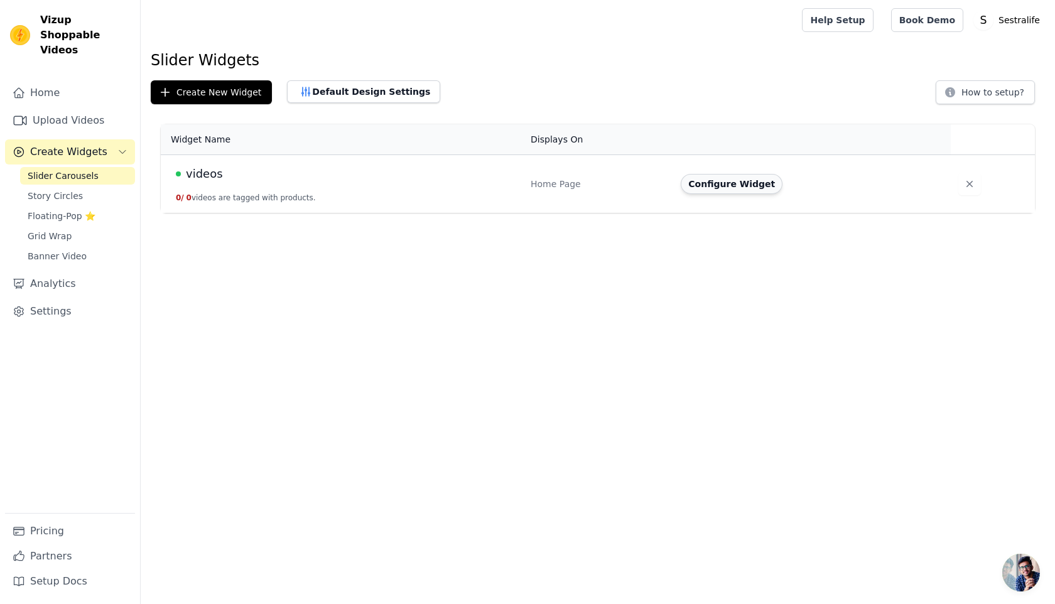
click at [743, 191] on button "Configure Widget" at bounding box center [732, 184] width 102 height 20
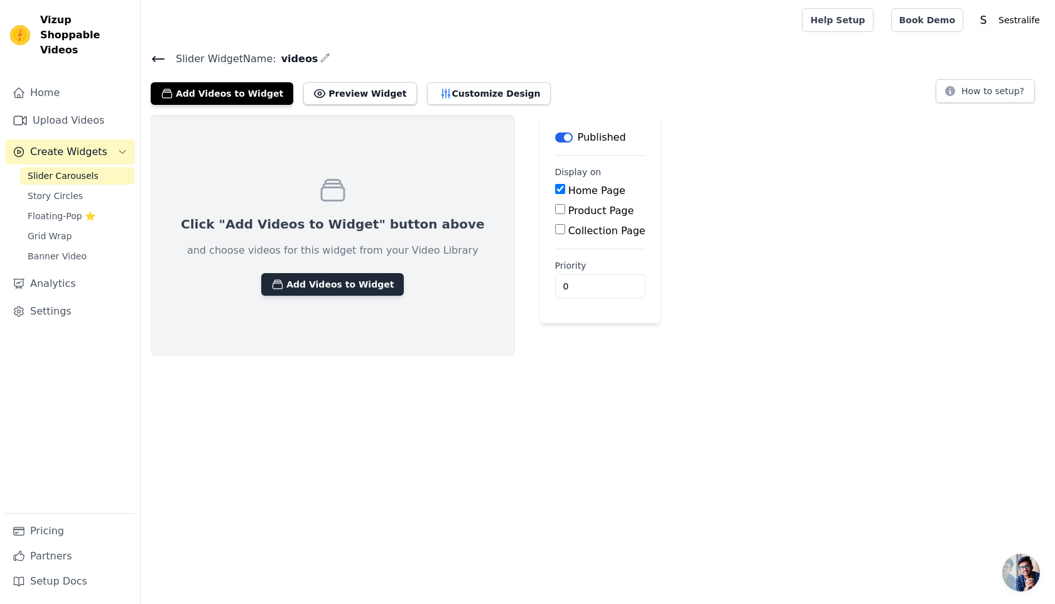
click at [294, 284] on button "Add Videos to Widget" at bounding box center [332, 284] width 143 height 23
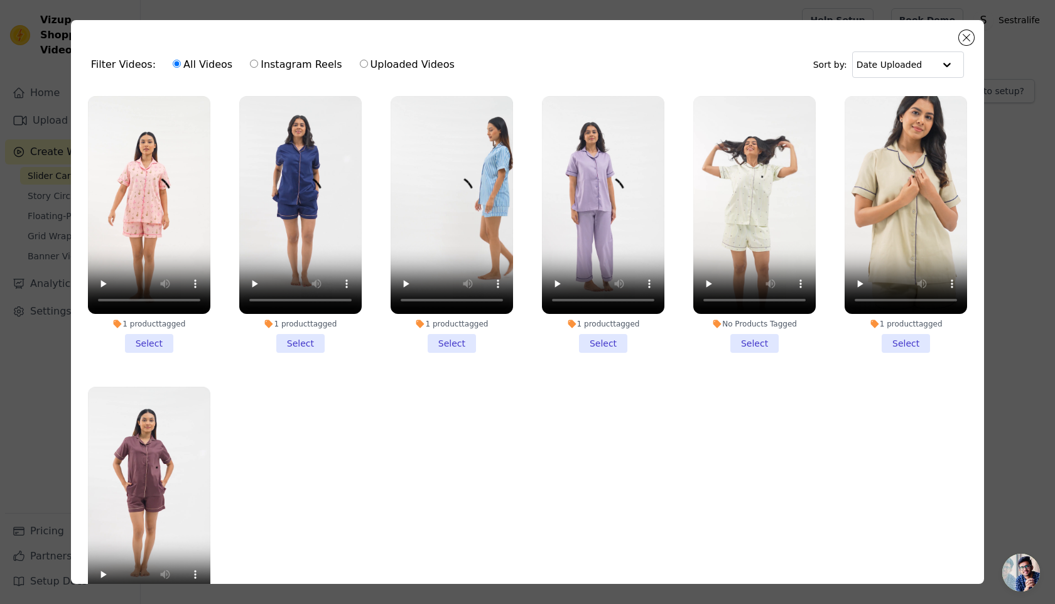
click at [154, 348] on li "1 product tagged Select" at bounding box center [149, 224] width 122 height 257
click at [0, 0] on input "1 product tagged Select" at bounding box center [0, 0] width 0 height 0
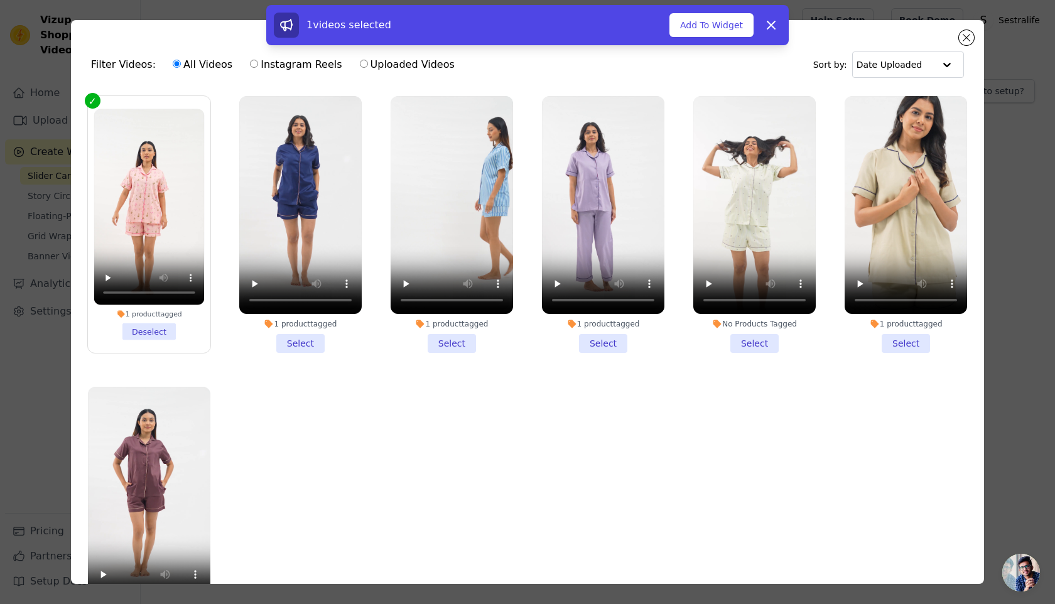
click at [314, 351] on li "1 product tagged Select" at bounding box center [300, 224] width 122 height 257
click at [0, 0] on input "1 product tagged Select" at bounding box center [0, 0] width 0 height 0
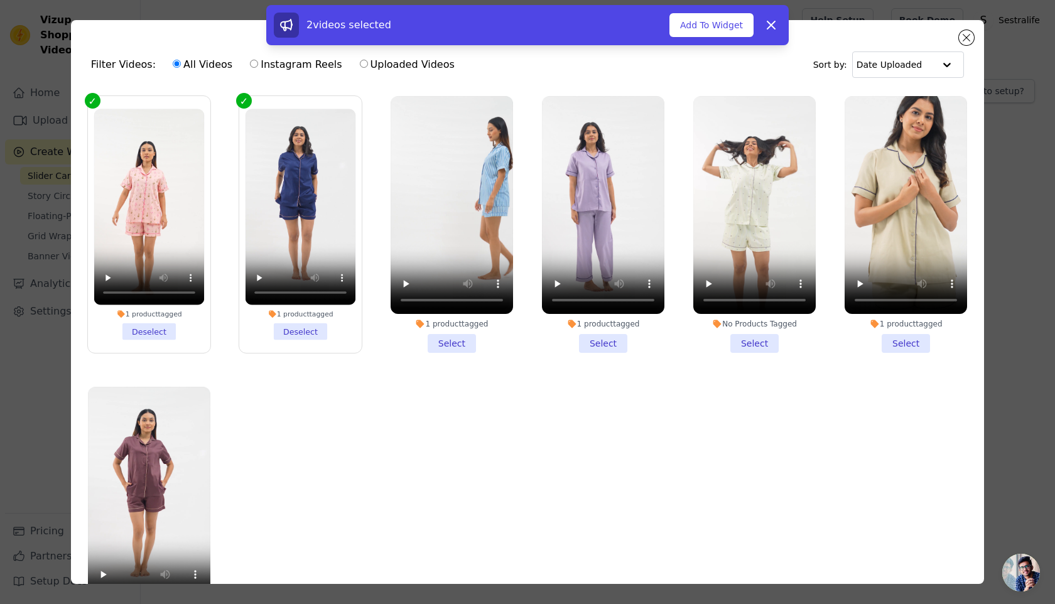
click at [459, 341] on li "1 product tagged Select" at bounding box center [451, 224] width 122 height 257
click at [0, 0] on input "1 product tagged Select" at bounding box center [0, 0] width 0 height 0
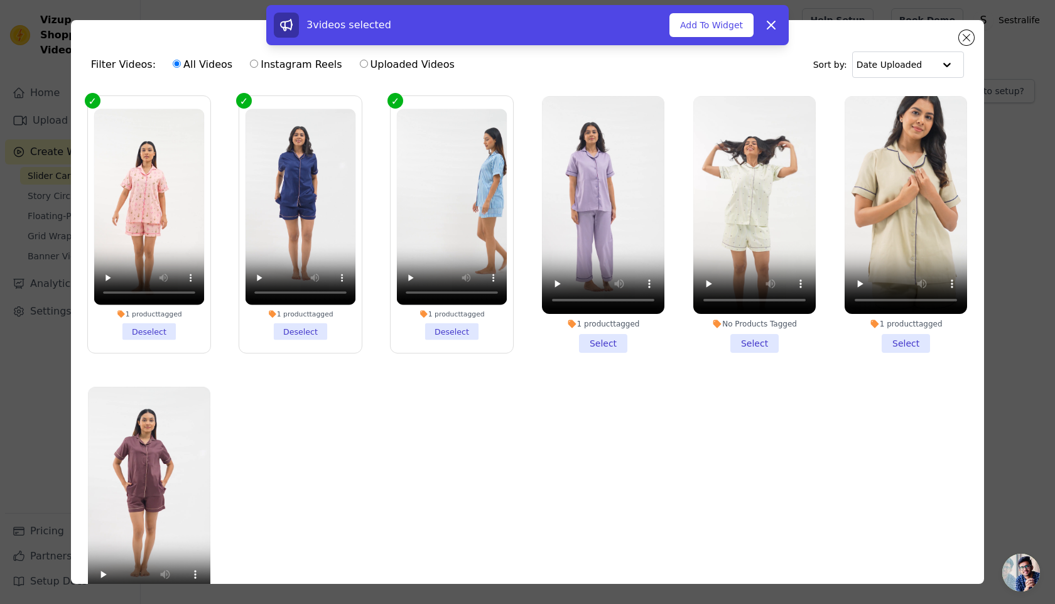
click at [628, 331] on li "1 product tagged Select" at bounding box center [603, 224] width 122 height 257
click at [0, 0] on input "1 product tagged Select" at bounding box center [0, 0] width 0 height 0
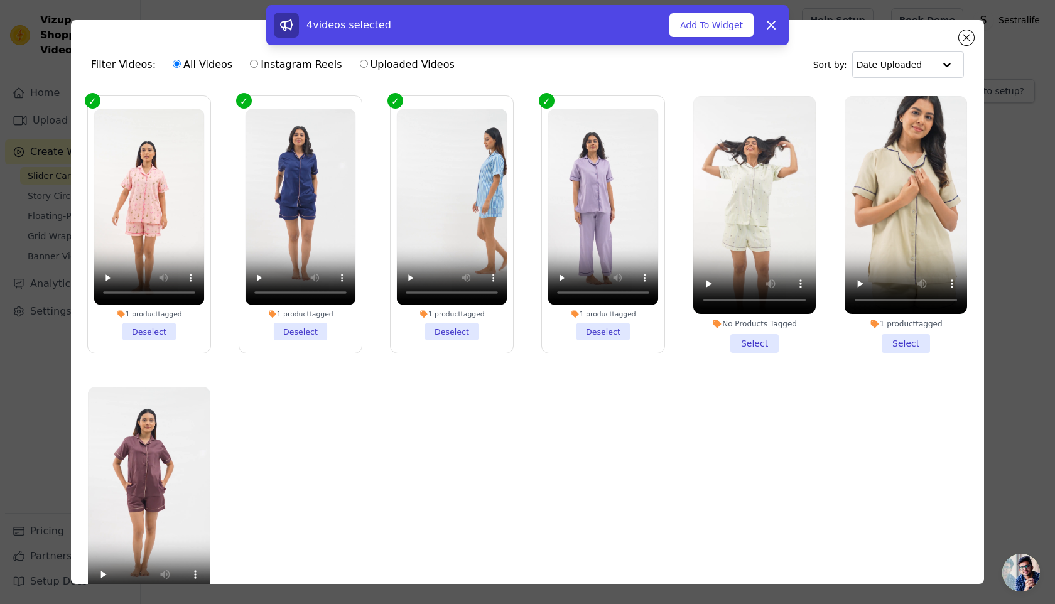
click at [894, 333] on li "1 product tagged Select" at bounding box center [905, 224] width 122 height 257
click at [0, 0] on input "1 product tagged Select" at bounding box center [0, 0] width 0 height 0
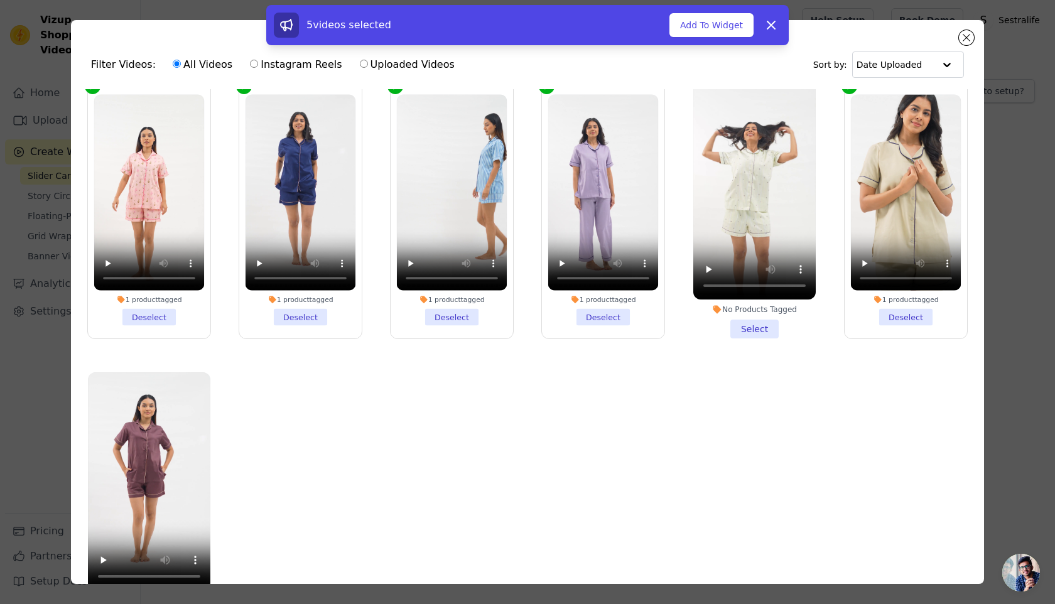
scroll to position [109, 0]
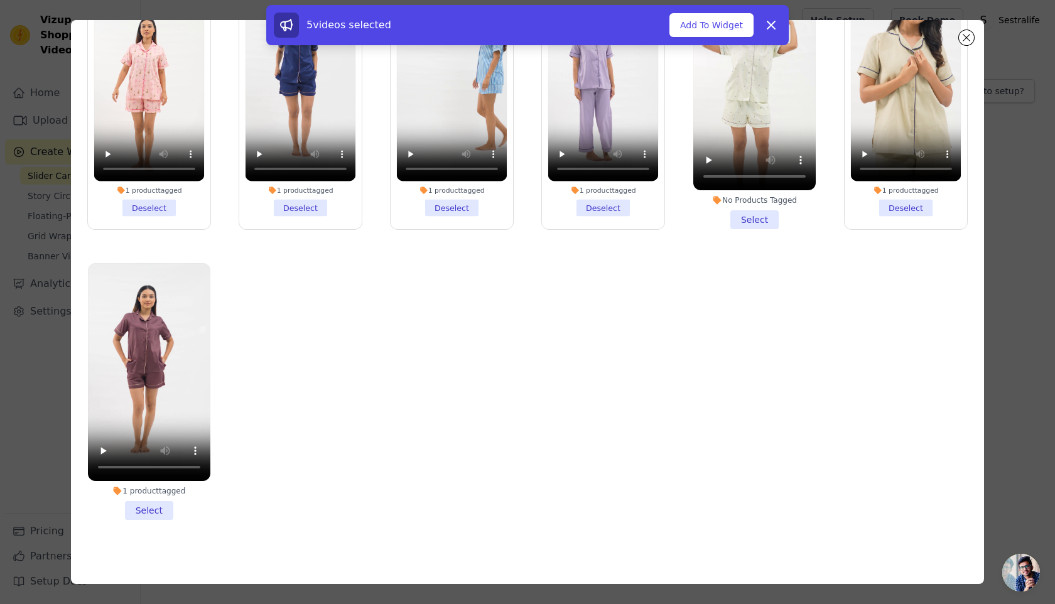
click at [141, 505] on li "1 product tagged Select" at bounding box center [149, 391] width 122 height 257
click at [0, 0] on input "1 product tagged Select" at bounding box center [0, 0] width 0 height 0
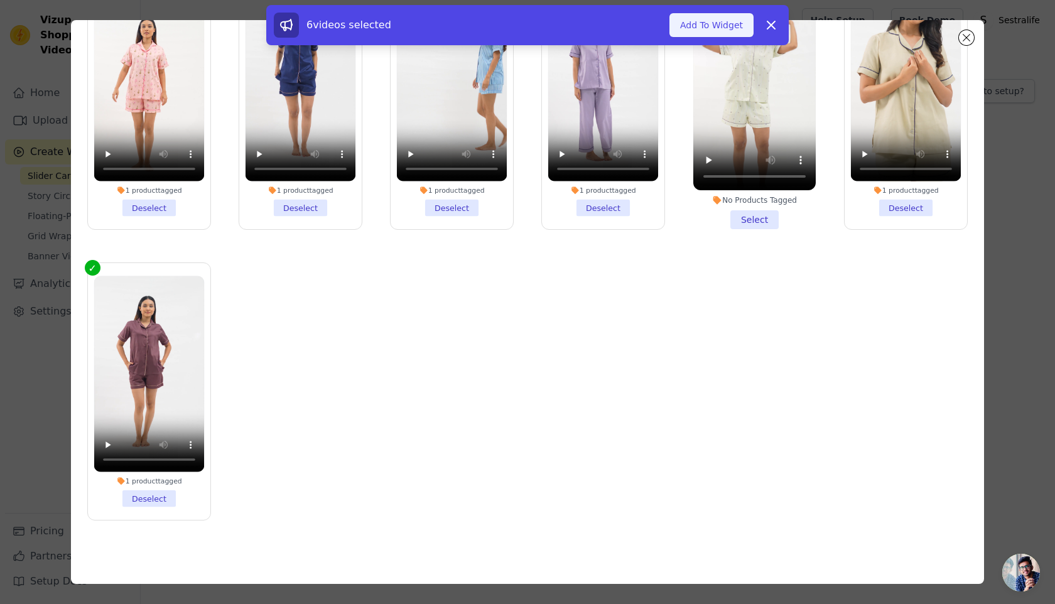
click at [696, 24] on button "Add To Widget" at bounding box center [711, 25] width 84 height 24
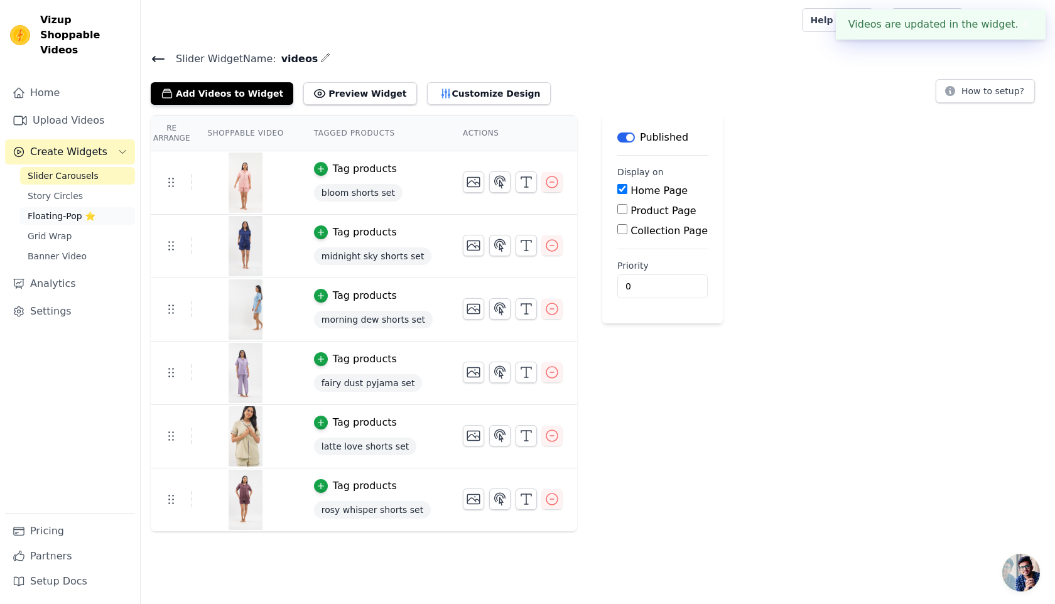
click at [59, 210] on span "Floating-Pop ⭐" at bounding box center [62, 216] width 68 height 13
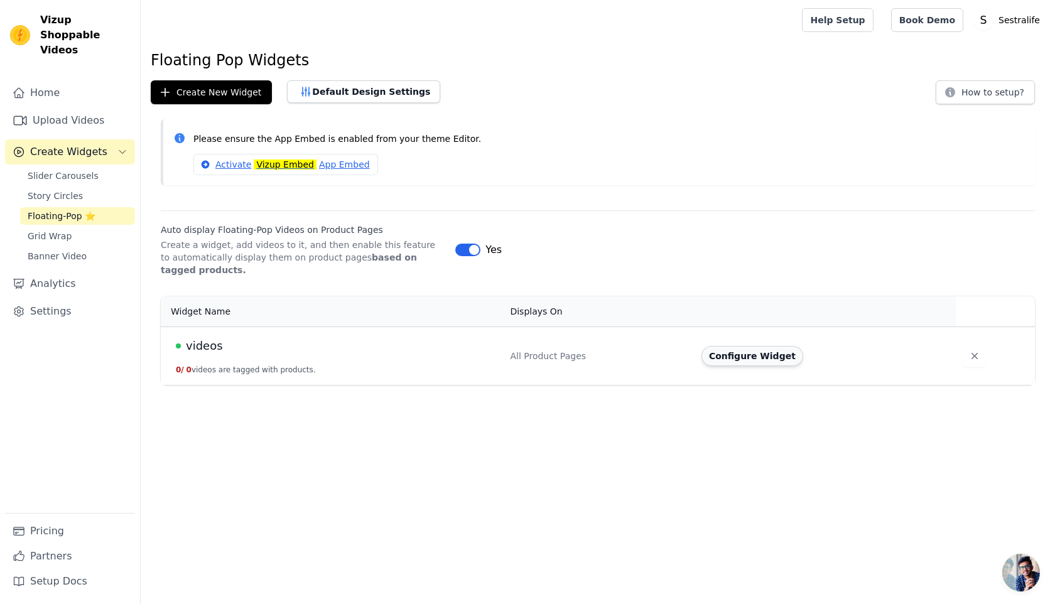
click at [795, 349] on button "Configure Widget" at bounding box center [752, 356] width 102 height 20
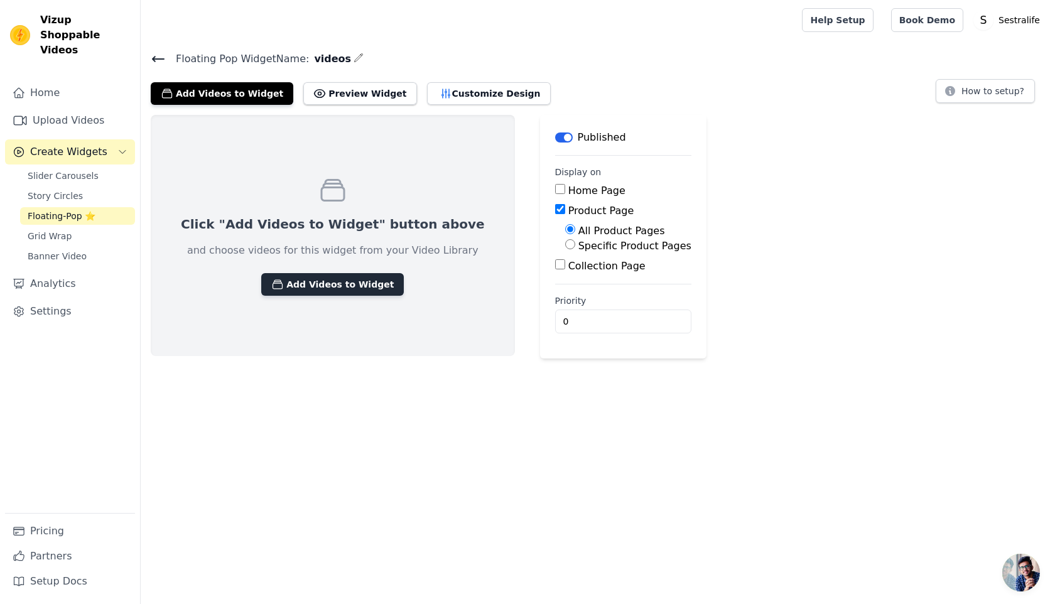
click at [321, 282] on button "Add Videos to Widget" at bounding box center [332, 284] width 143 height 23
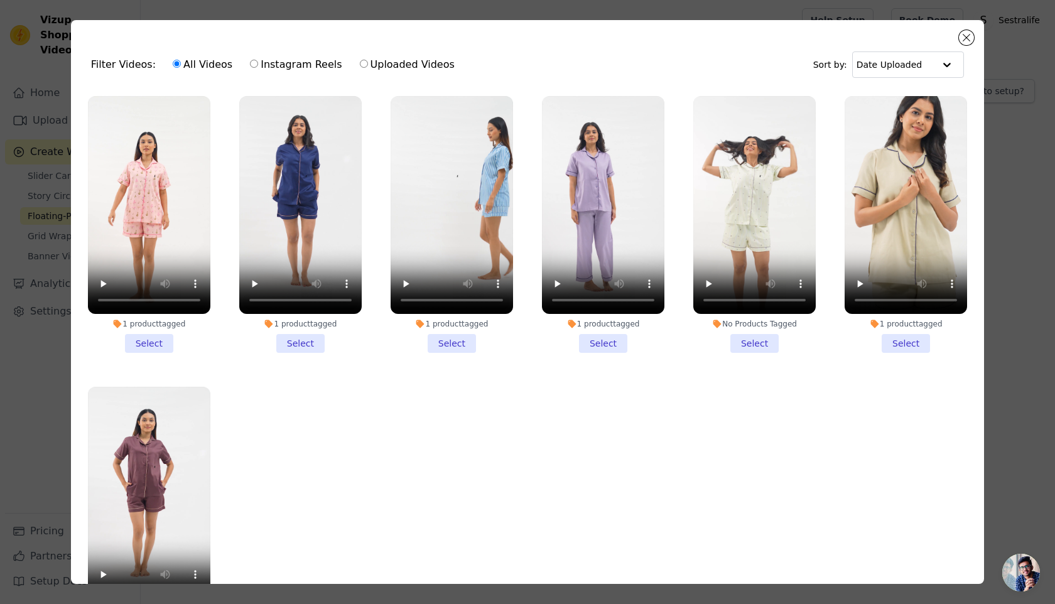
click at [163, 335] on li "1 product tagged Select" at bounding box center [149, 224] width 122 height 257
click at [0, 0] on input "1 product tagged Select" at bounding box center [0, 0] width 0 height 0
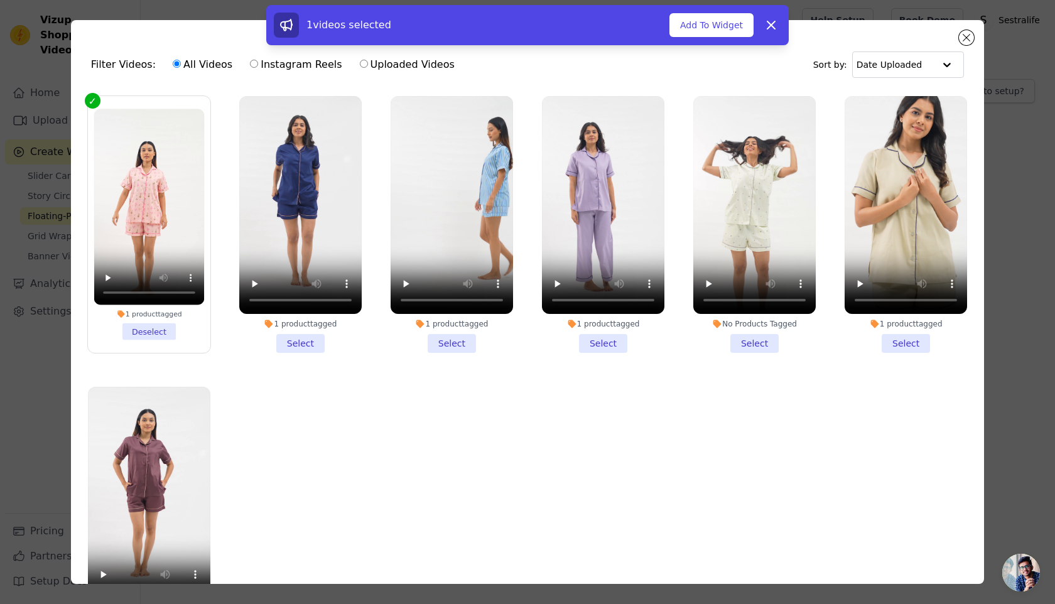
click at [316, 344] on li "1 product tagged Select" at bounding box center [300, 224] width 122 height 257
click at [0, 0] on input "1 product tagged Select" at bounding box center [0, 0] width 0 height 0
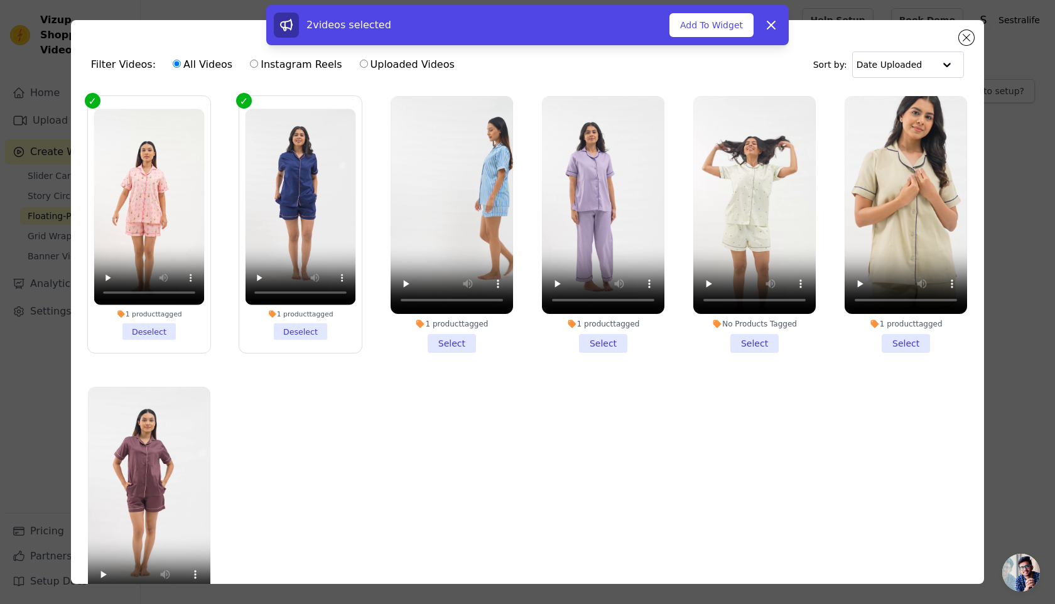
click at [448, 340] on li "1 product tagged Select" at bounding box center [451, 224] width 122 height 257
click at [0, 0] on input "1 product tagged Select" at bounding box center [0, 0] width 0 height 0
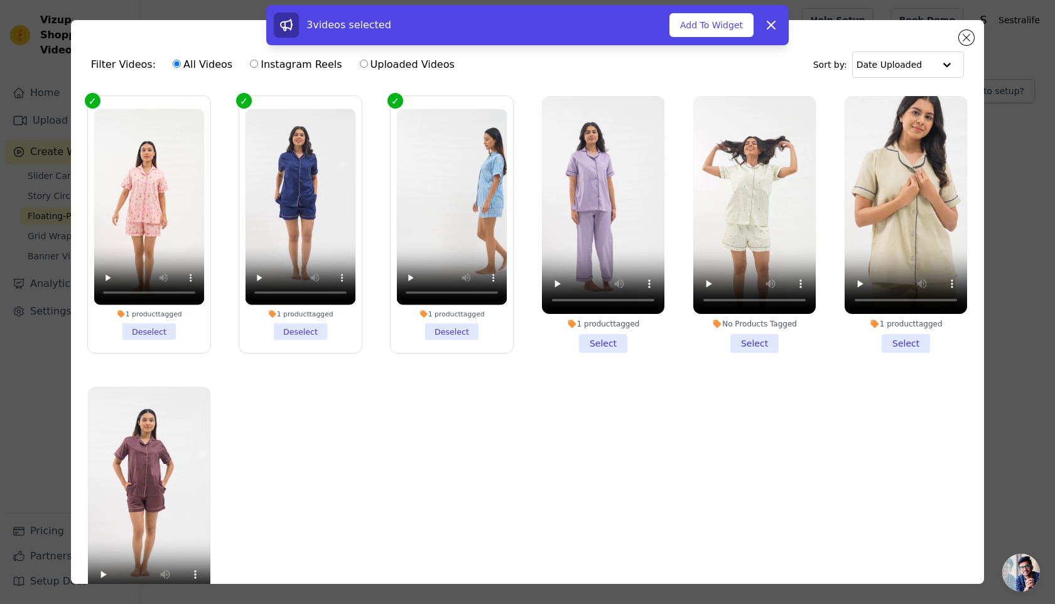
click at [588, 349] on li "1 product tagged Select" at bounding box center [603, 224] width 122 height 257
click at [0, 0] on input "1 product tagged Select" at bounding box center [0, 0] width 0 height 0
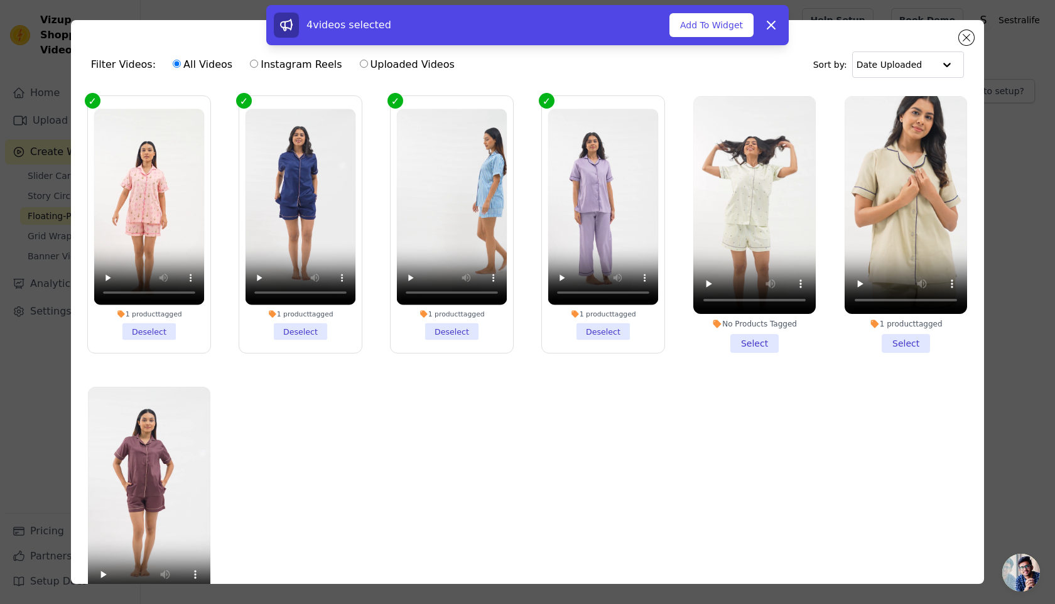
click at [895, 342] on li "1 product tagged Select" at bounding box center [905, 224] width 122 height 257
click at [0, 0] on input "1 product tagged Select" at bounding box center [0, 0] width 0 height 0
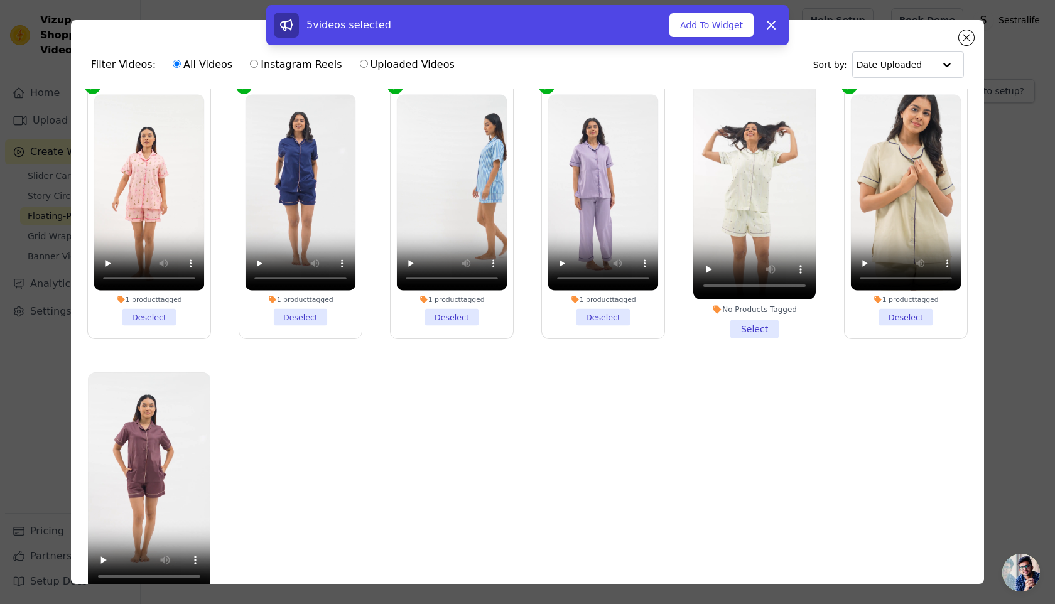
scroll to position [109, 0]
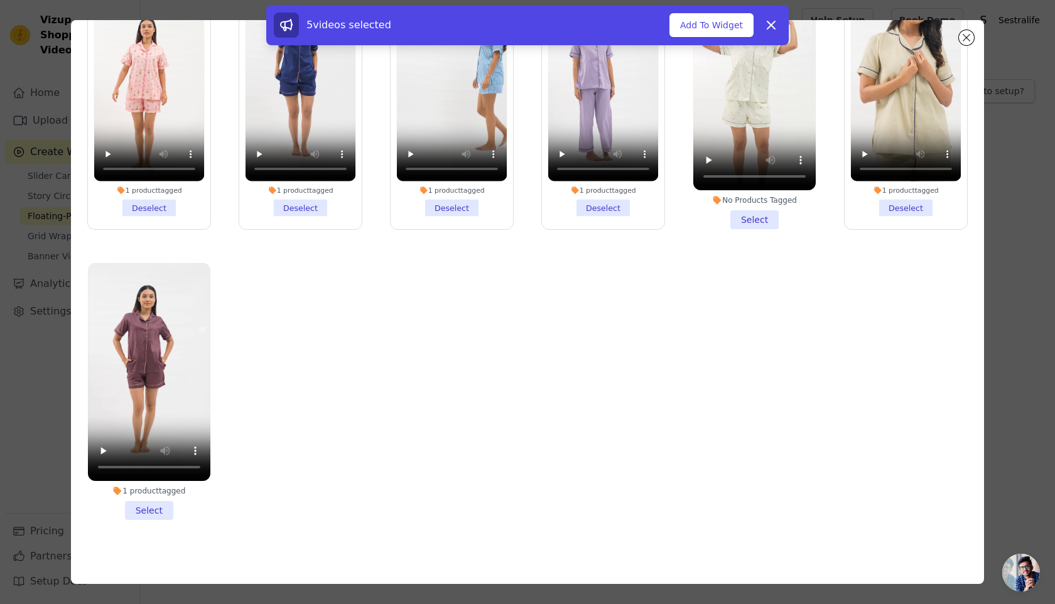
click at [145, 516] on li "1 product tagged Select" at bounding box center [149, 391] width 122 height 257
click at [0, 0] on input "1 product tagged Select" at bounding box center [0, 0] width 0 height 0
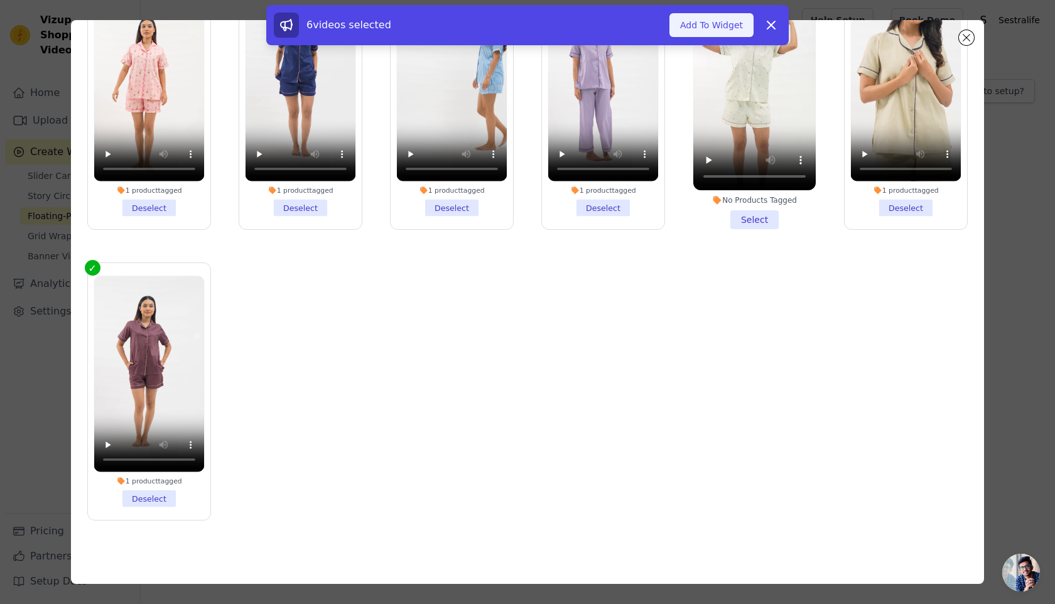
click at [700, 27] on button "Add To Widget" at bounding box center [711, 25] width 84 height 24
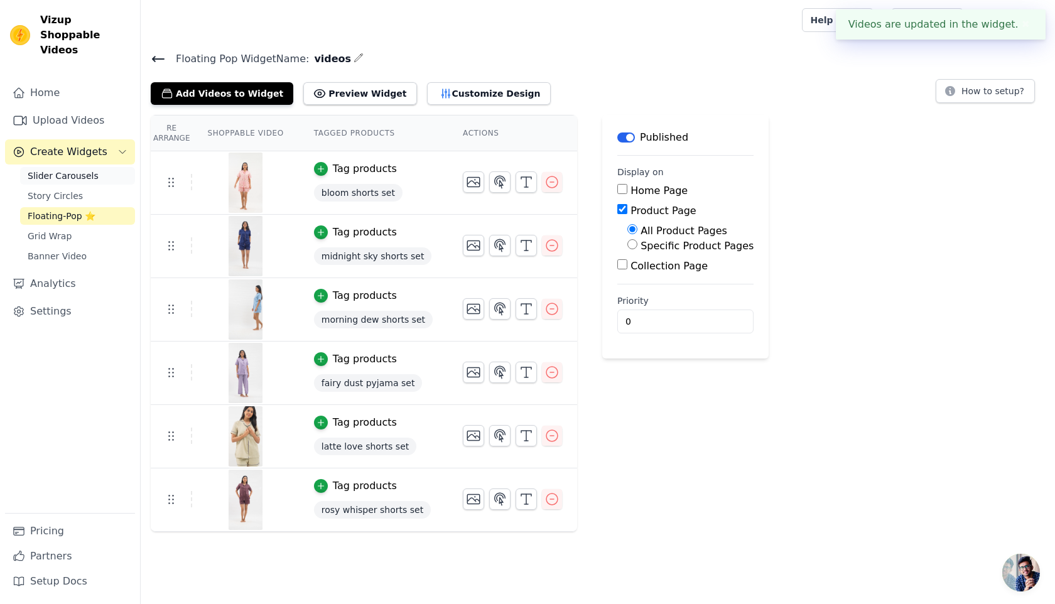
click at [56, 170] on span "Slider Carousels" at bounding box center [63, 176] width 71 height 13
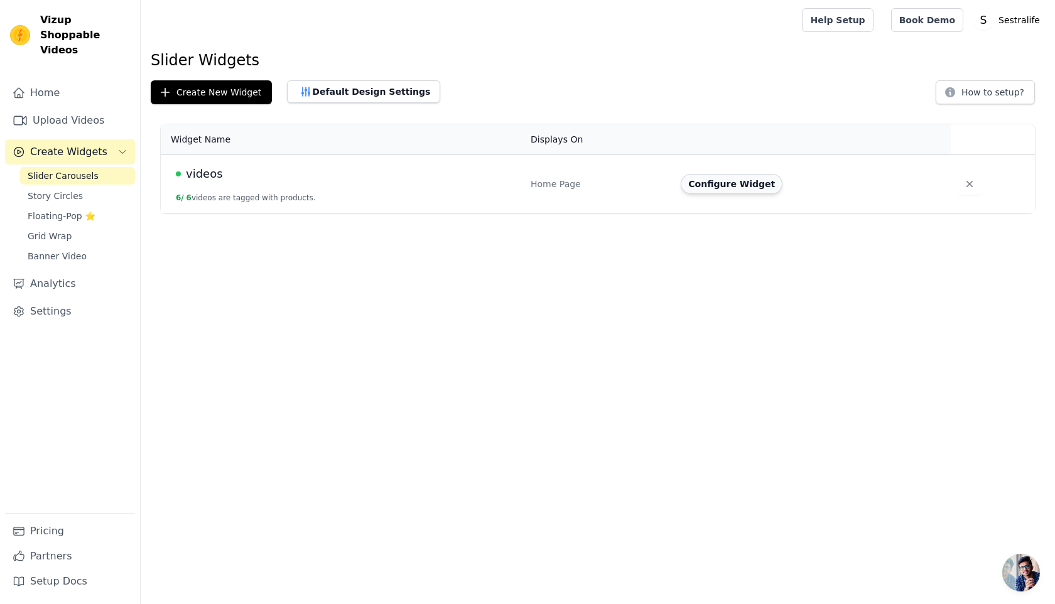
click at [736, 181] on button "Configure Widget" at bounding box center [732, 184] width 102 height 20
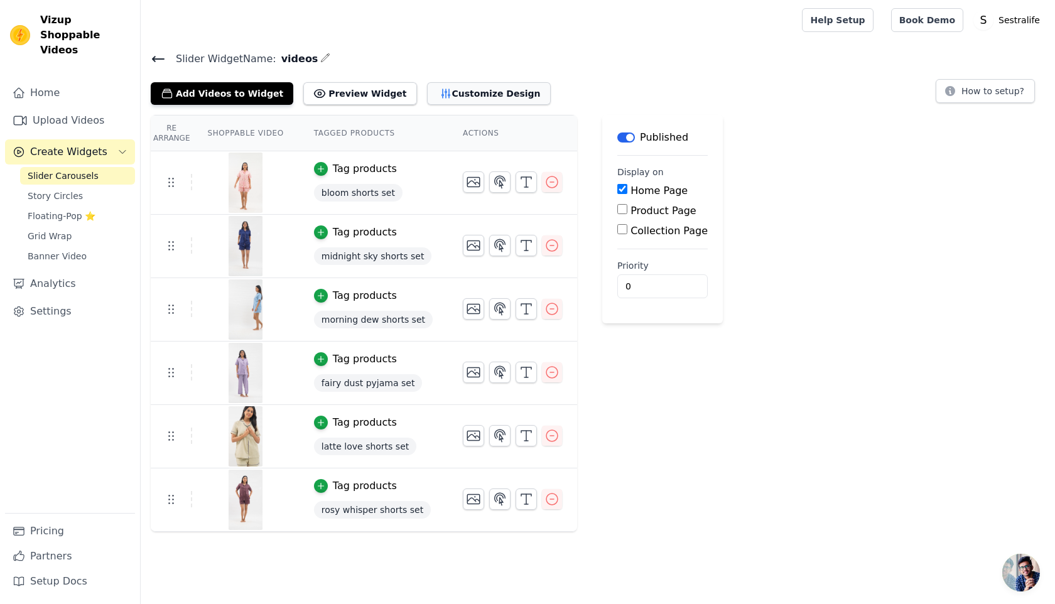
click at [469, 92] on button "Customize Design" at bounding box center [489, 93] width 124 height 23
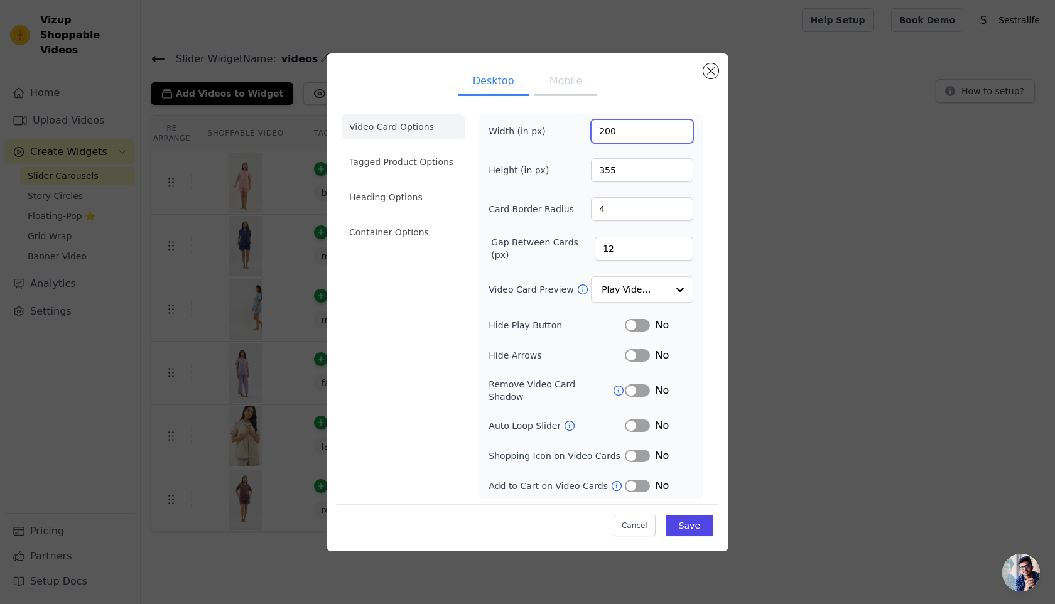
click at [606, 139] on input "200" at bounding box center [642, 131] width 102 height 24
type input "180"
click at [606, 173] on input "355" at bounding box center [642, 170] width 102 height 24
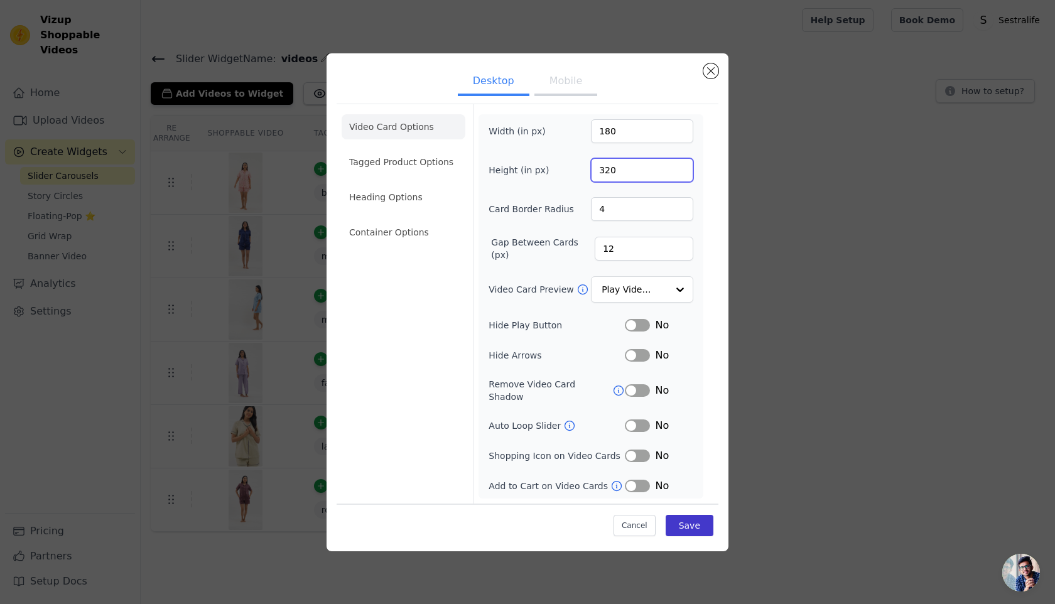
type input "320"
click at [675, 519] on button "Save" at bounding box center [689, 525] width 48 height 21
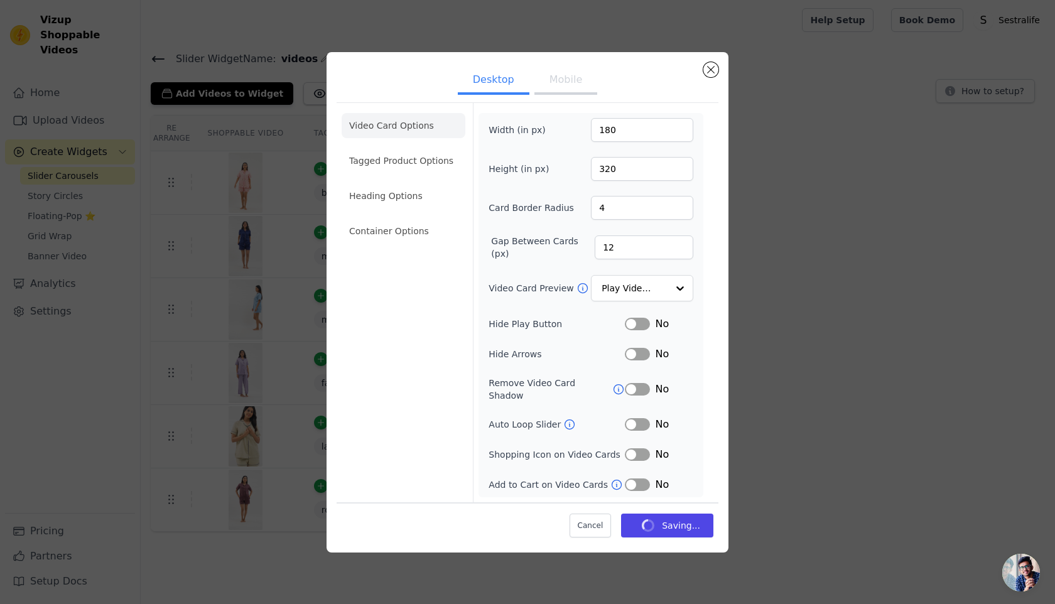
click at [559, 81] on button "Mobile" at bounding box center [565, 81] width 63 height 28
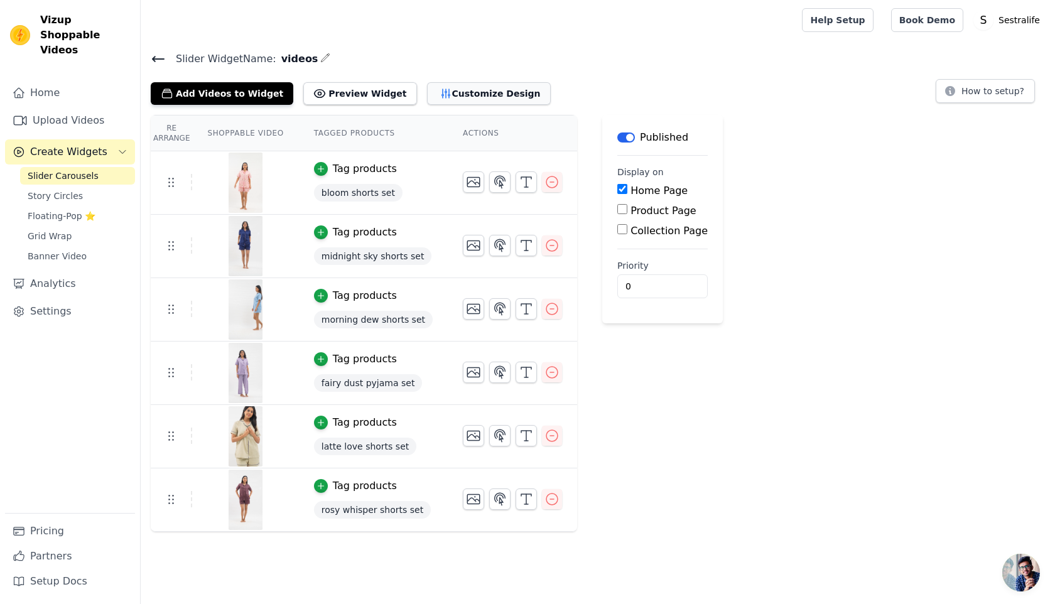
click at [496, 90] on button "Customize Design" at bounding box center [489, 93] width 124 height 23
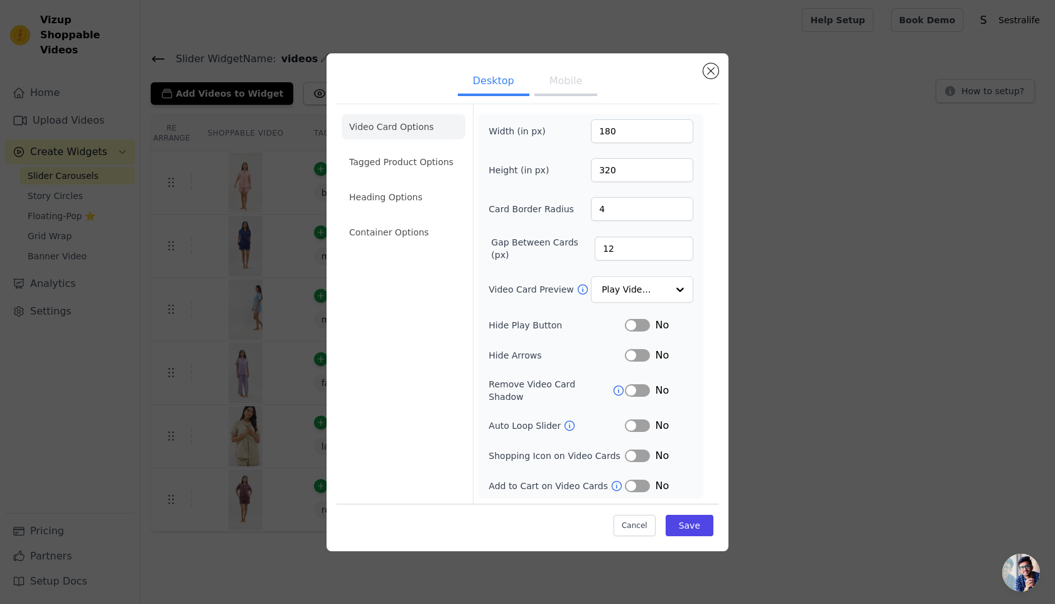
click at [568, 85] on button "Mobile" at bounding box center [565, 82] width 63 height 28
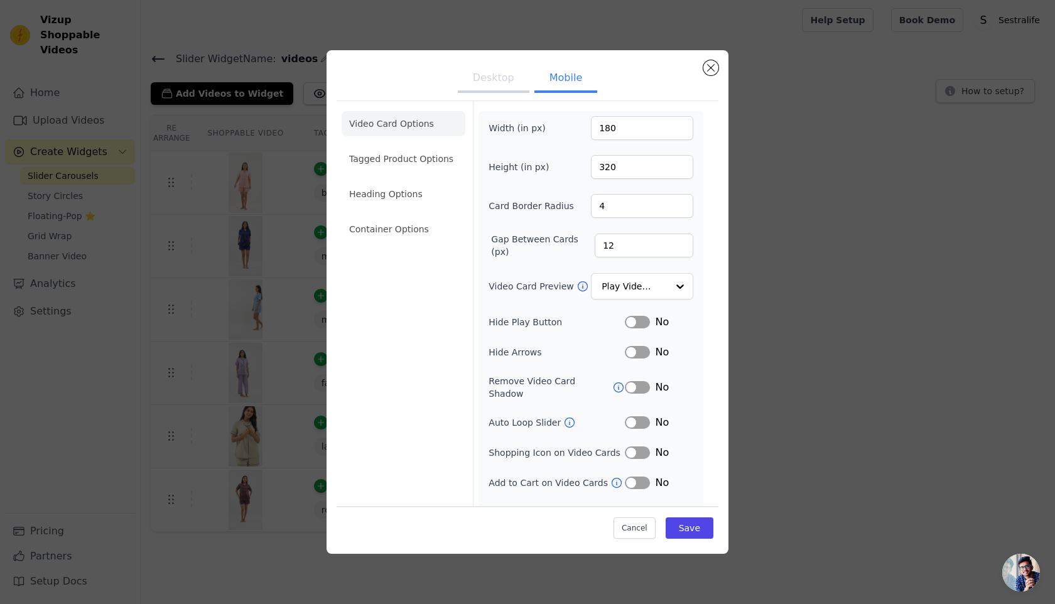
click at [637, 321] on button "Label" at bounding box center [637, 322] width 25 height 13
click at [636, 356] on button "Label" at bounding box center [637, 352] width 25 height 13
click at [635, 382] on button "Label" at bounding box center [637, 387] width 25 height 13
click at [637, 416] on button "Label" at bounding box center [637, 422] width 25 height 13
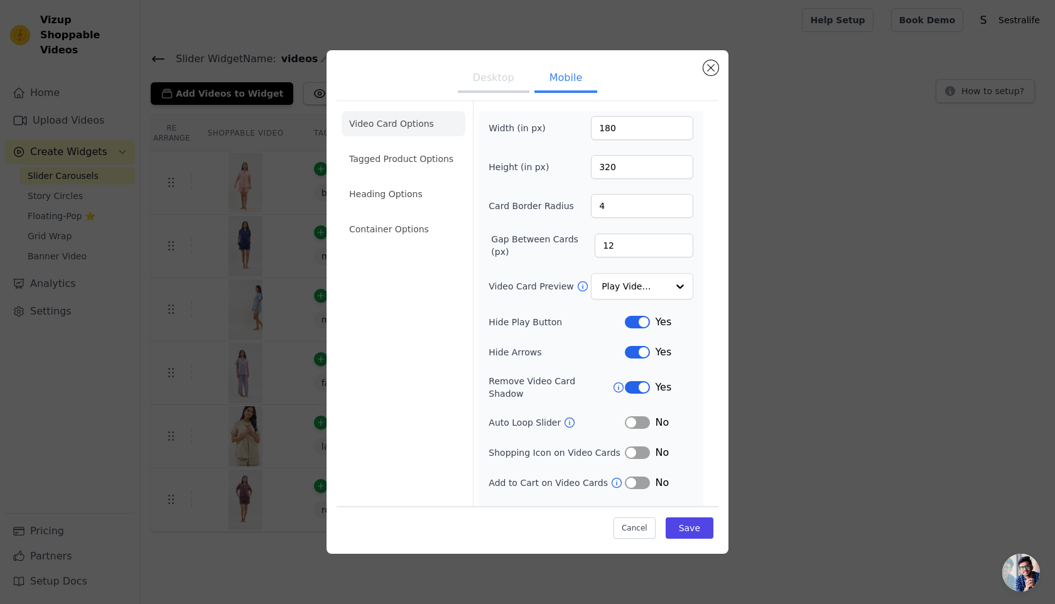
scroll to position [14, 0]
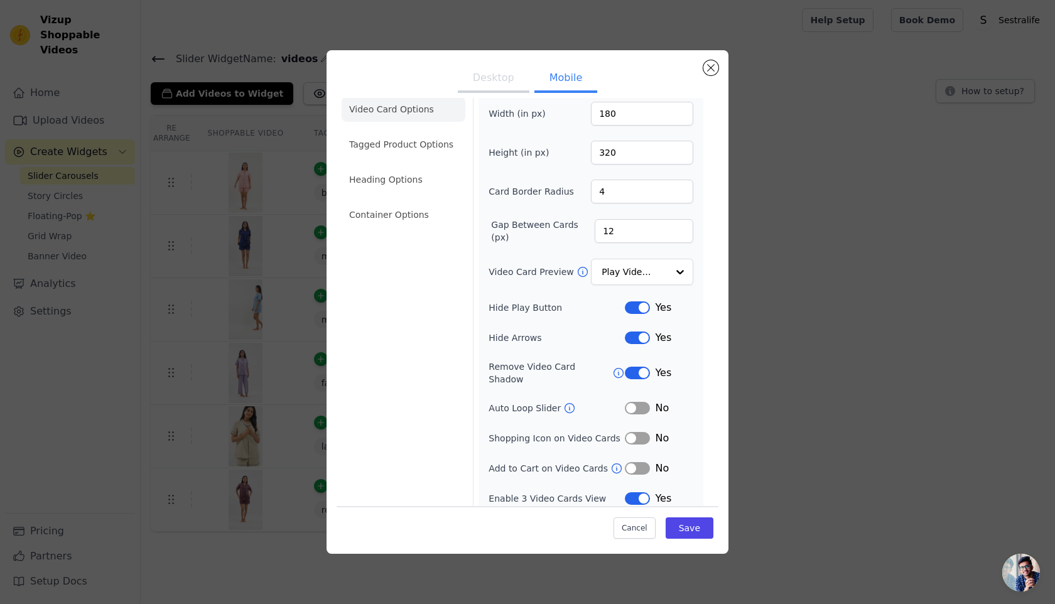
click at [635, 492] on button "Label" at bounding box center [637, 498] width 25 height 13
click at [702, 530] on button "Save" at bounding box center [689, 527] width 48 height 21
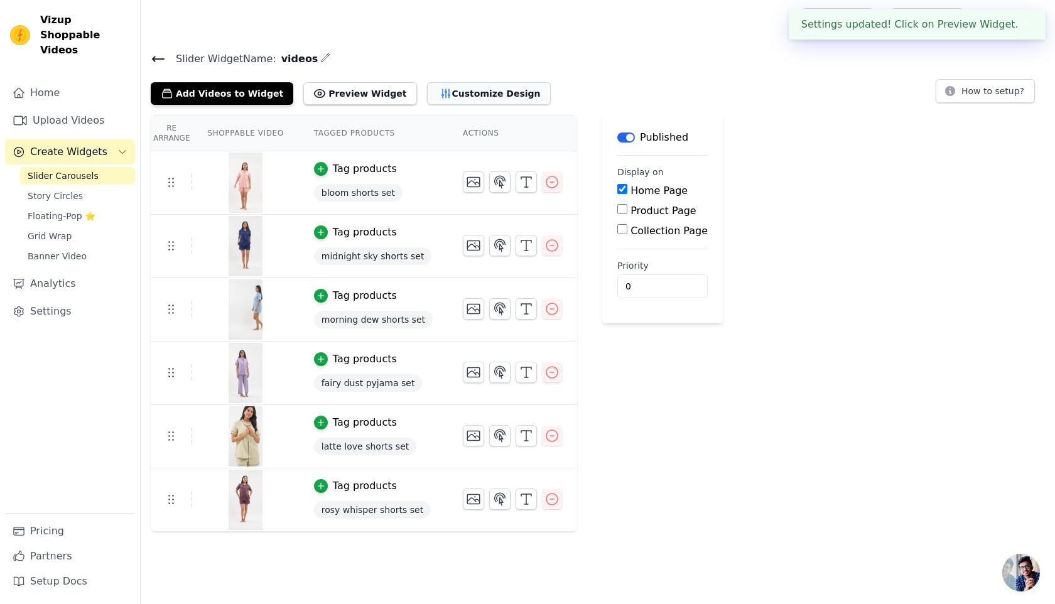
click at [481, 89] on button "Customize Design" at bounding box center [489, 93] width 124 height 23
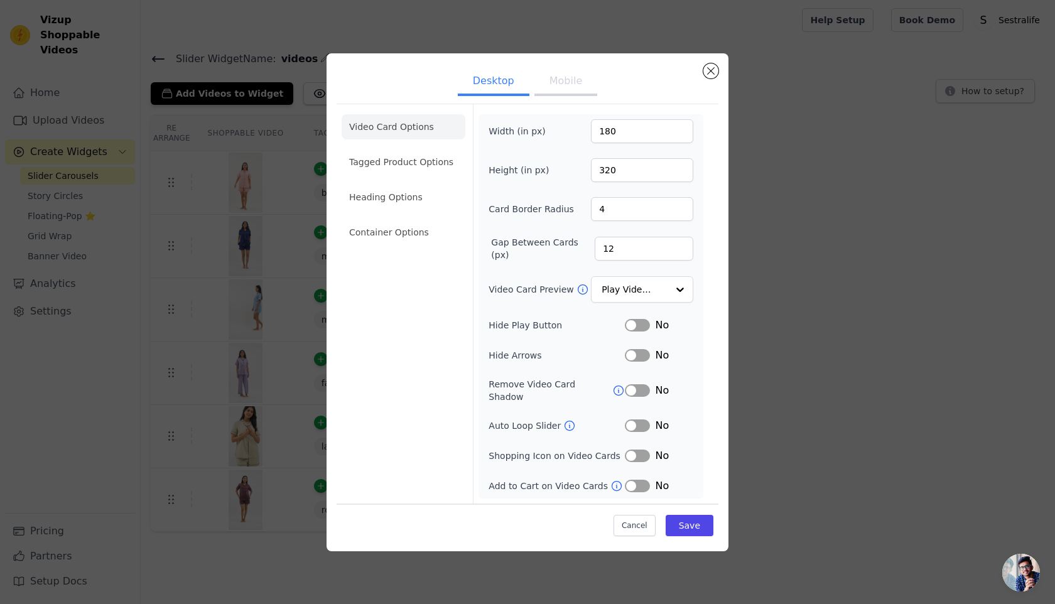
click at [573, 89] on button "Mobile" at bounding box center [565, 82] width 63 height 28
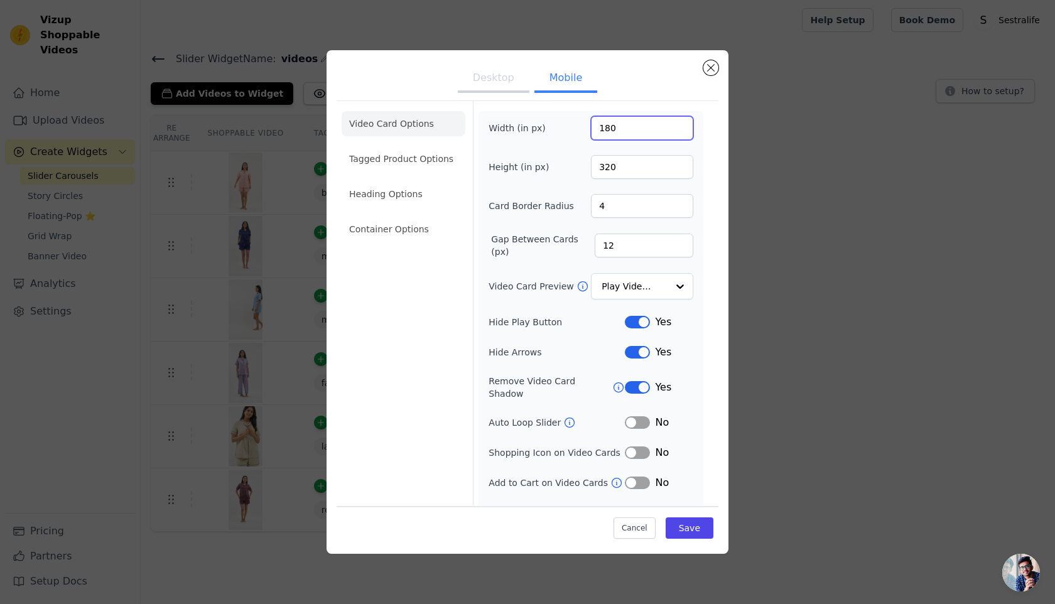
click at [611, 122] on input "180" at bounding box center [642, 128] width 102 height 24
click at [607, 131] on input "180" at bounding box center [642, 128] width 102 height 24
type input "160"
click at [605, 172] on input "320" at bounding box center [642, 167] width 102 height 24
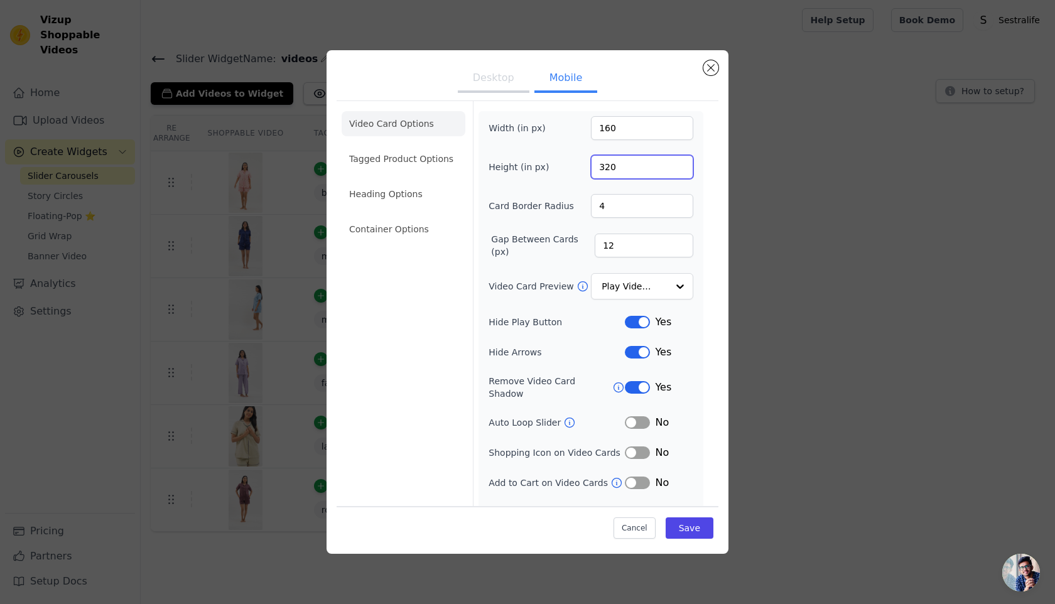
click at [605, 172] on input "320" at bounding box center [642, 167] width 102 height 24
paste input "284"
type input "284"
click at [527, 169] on label "Height (in px)" at bounding box center [522, 167] width 68 height 13
click at [591, 169] on input "284" at bounding box center [642, 167] width 102 height 24
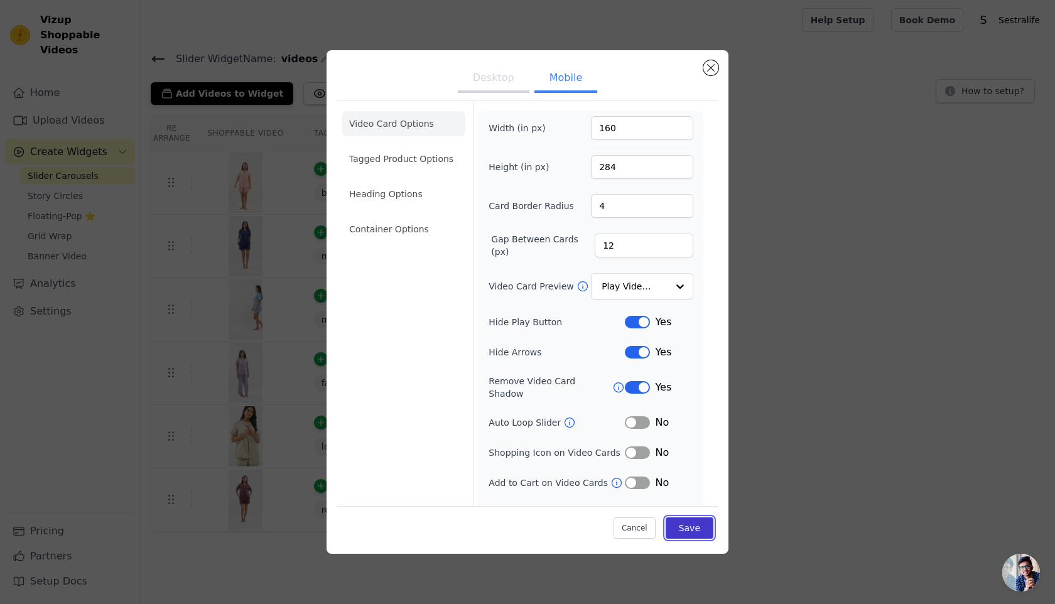
click at [696, 524] on button "Save" at bounding box center [689, 527] width 48 height 21
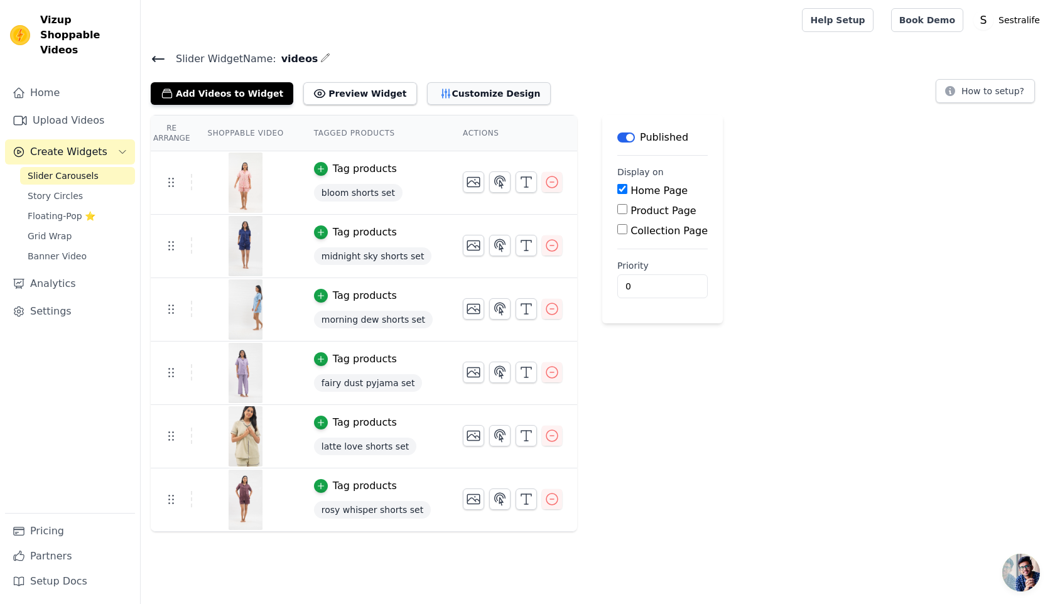
click at [458, 88] on button "Customize Design" at bounding box center [489, 93] width 124 height 23
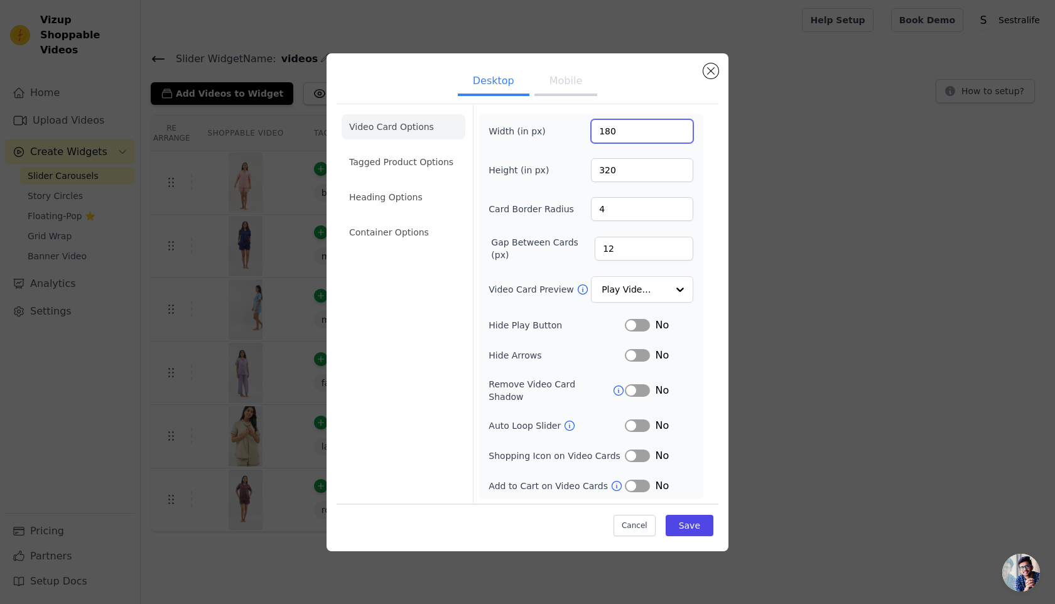
click at [605, 136] on input "180" at bounding box center [642, 131] width 102 height 24
type input "200"
click at [602, 175] on input "320" at bounding box center [642, 170] width 102 height 24
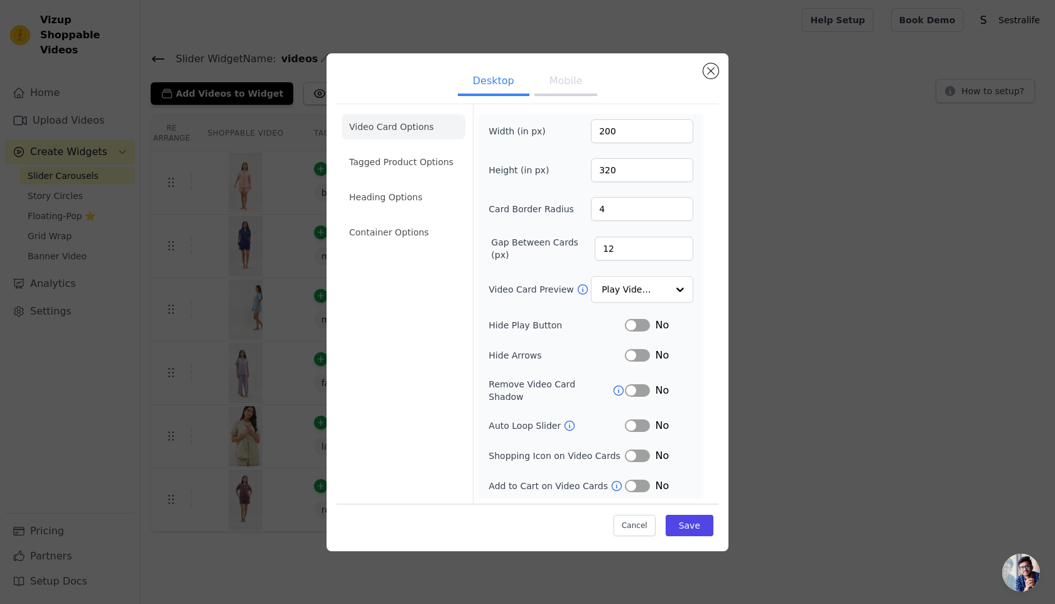
click at [816, 161] on div "Desktop Mobile Video Card Options Tagged Product Options Heading Options Contai…" at bounding box center [527, 302] width 1014 height 538
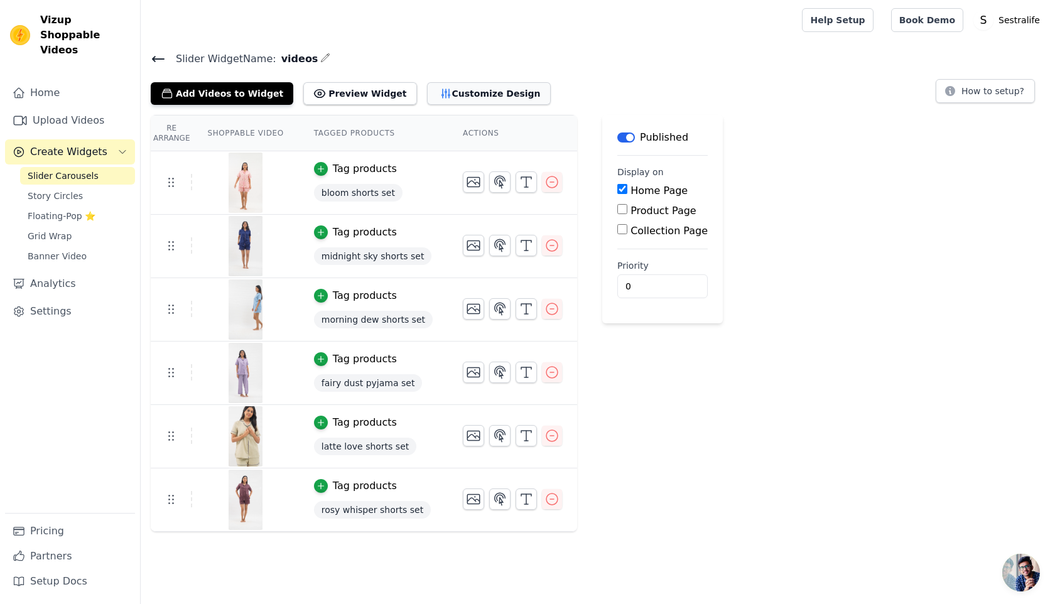
click at [458, 89] on button "Customize Design" at bounding box center [489, 93] width 124 height 23
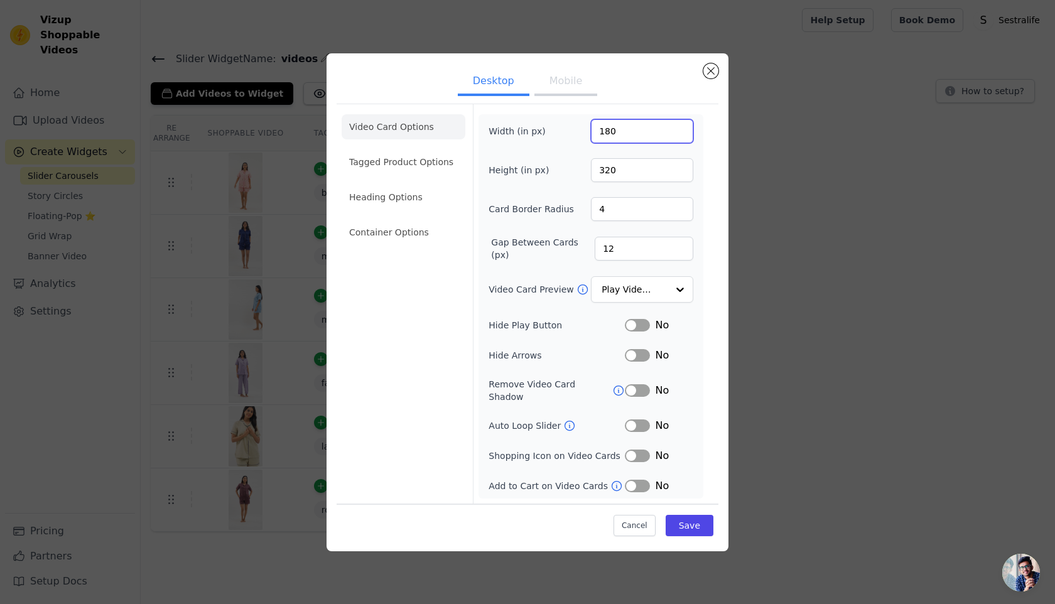
click at [616, 136] on input "180" at bounding box center [642, 131] width 102 height 24
click at [609, 141] on input "180" at bounding box center [642, 131] width 102 height 24
type input "230"
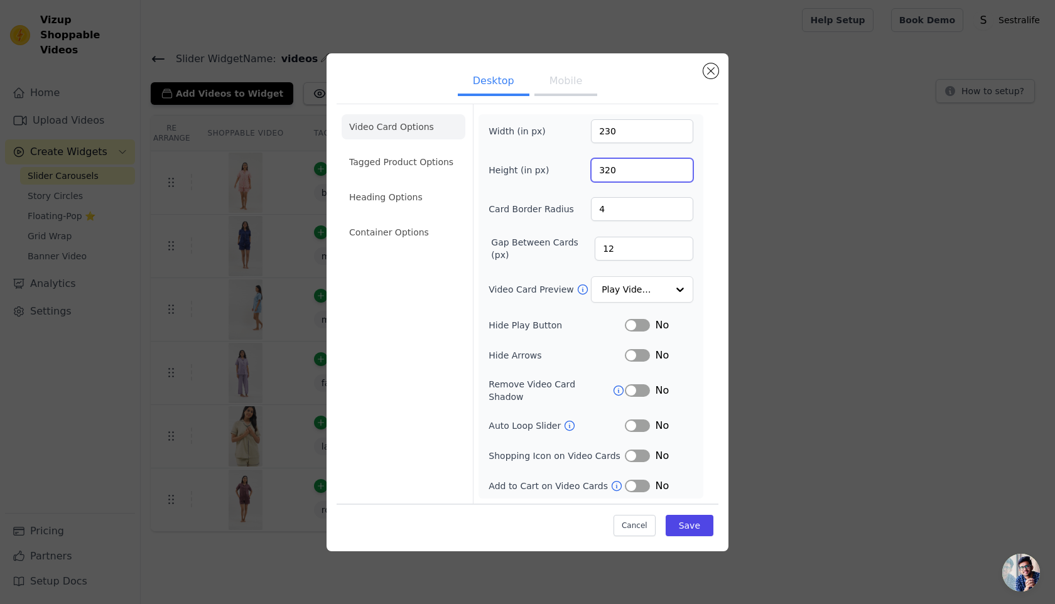
click at [607, 173] on input "320" at bounding box center [642, 170] width 102 height 24
type input "409"
click at [699, 519] on button "Save" at bounding box center [689, 525] width 48 height 21
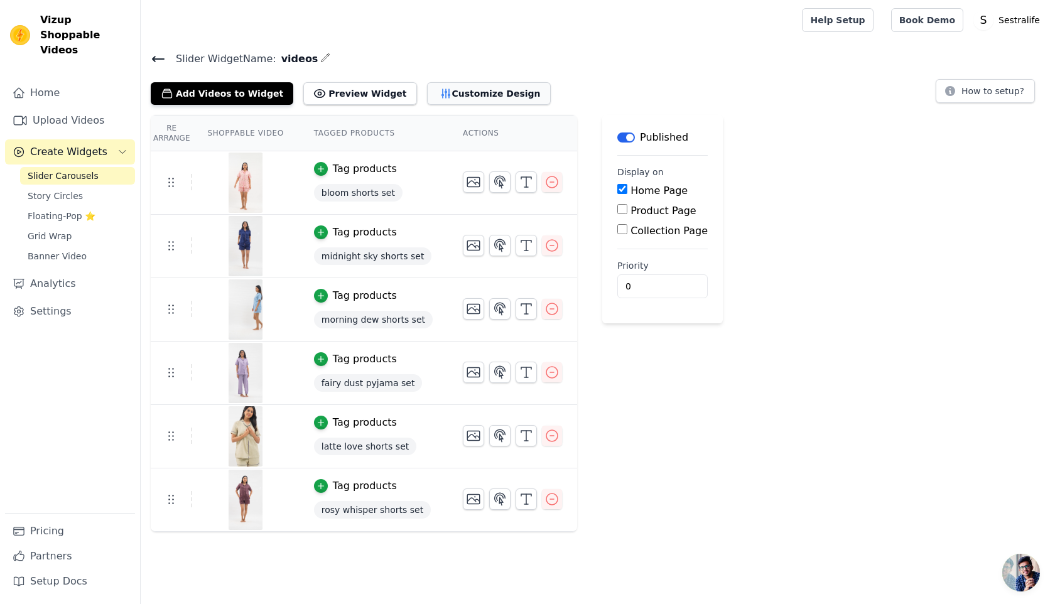
click at [466, 83] on button "Customize Design" at bounding box center [489, 93] width 124 height 23
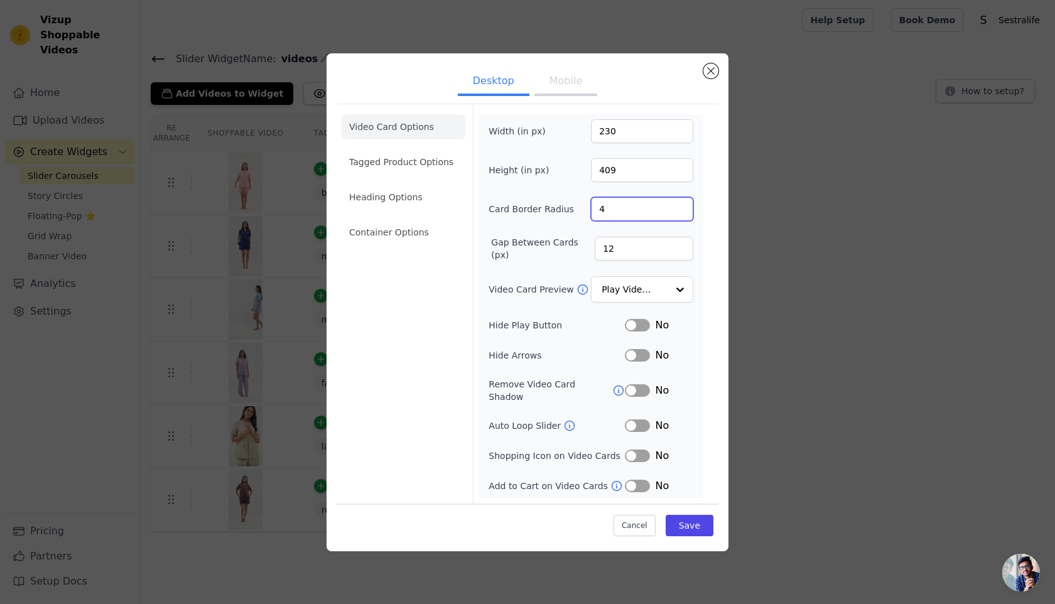
click at [603, 219] on input "4" at bounding box center [642, 209] width 102 height 24
type input "16"
click at [707, 521] on button "Save" at bounding box center [689, 525] width 48 height 21
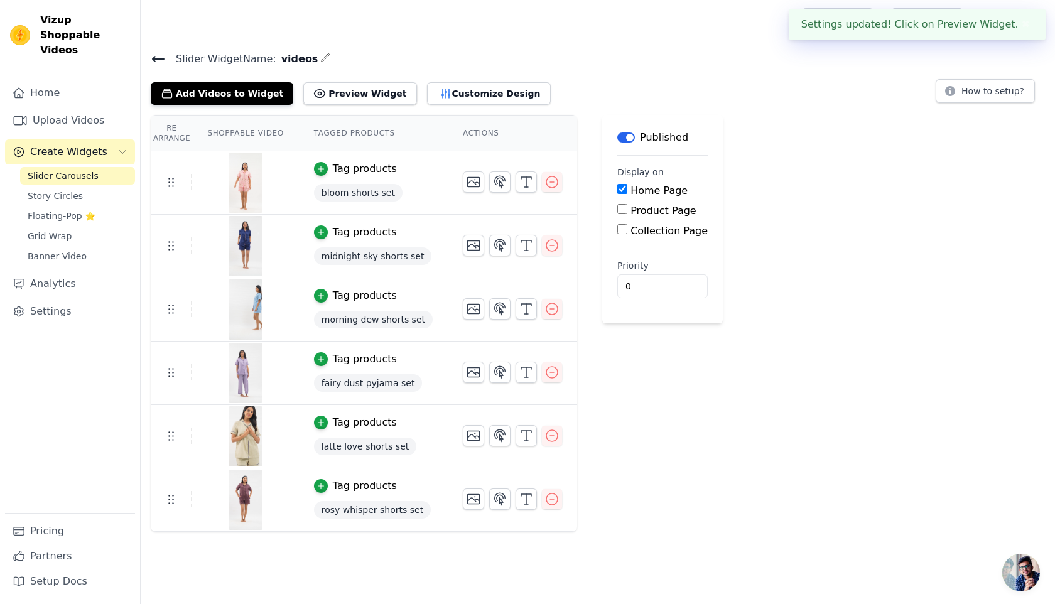
click at [566, 95] on div "Add Videos to Widget Preview Widget Desktop Mobile Video Card Options Tagged Pr…" at bounding box center [598, 91] width 894 height 28
click at [438, 104] on div "Slider Widget Name: videos Add Videos to Widget Preview Widget Customize Design…" at bounding box center [598, 291] width 914 height 482
click at [456, 80] on div "Add Videos to Widget Preview Widget Customize Design" at bounding box center [356, 91] width 410 height 28
click at [459, 90] on button "Customize Design" at bounding box center [489, 93] width 124 height 23
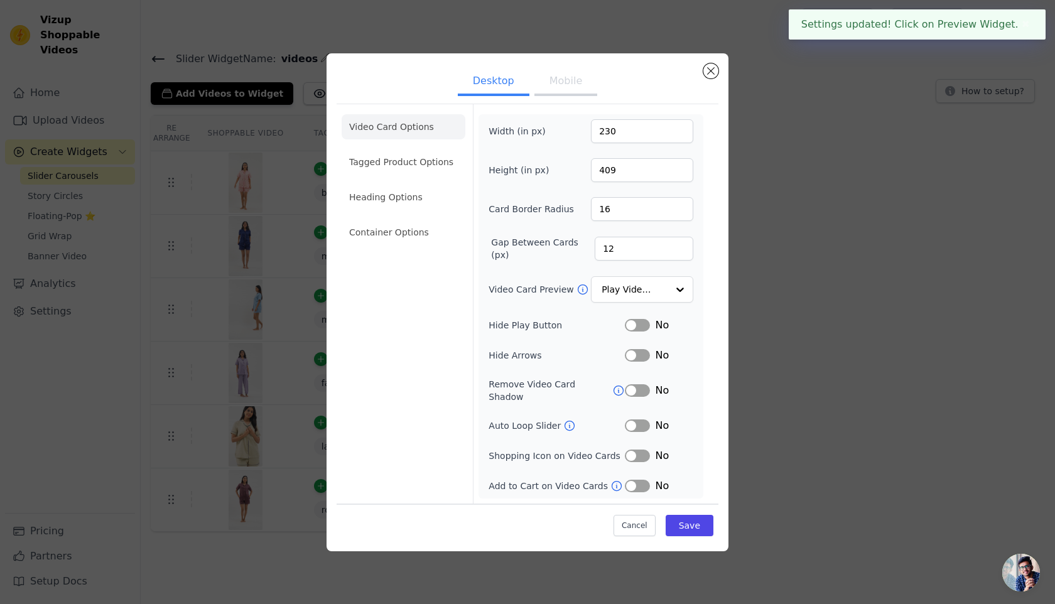
click at [579, 92] on button "Mobile" at bounding box center [565, 82] width 63 height 28
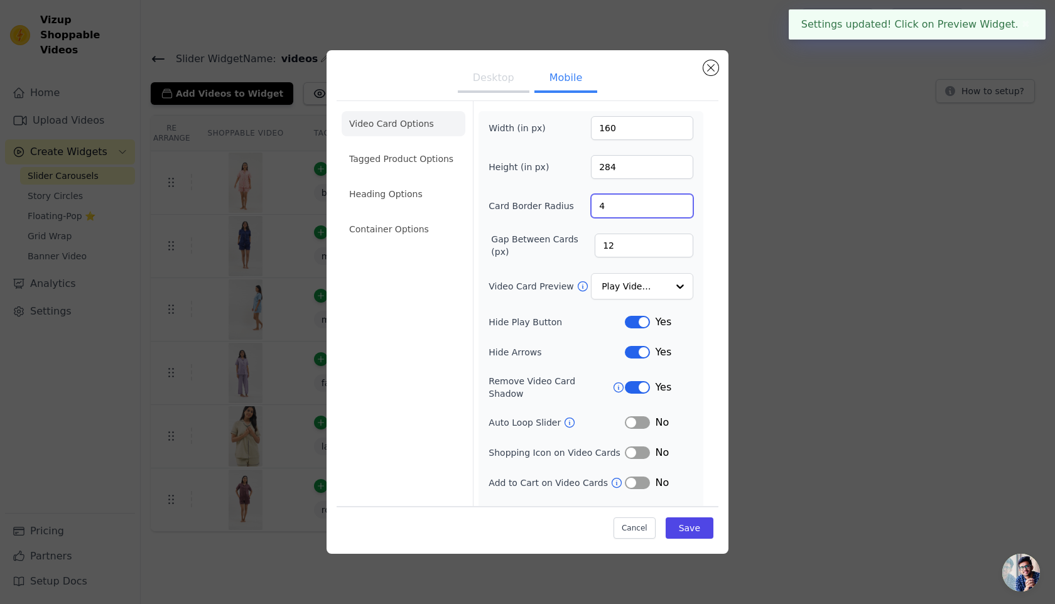
click at [623, 210] on input "4" at bounding box center [642, 206] width 102 height 24
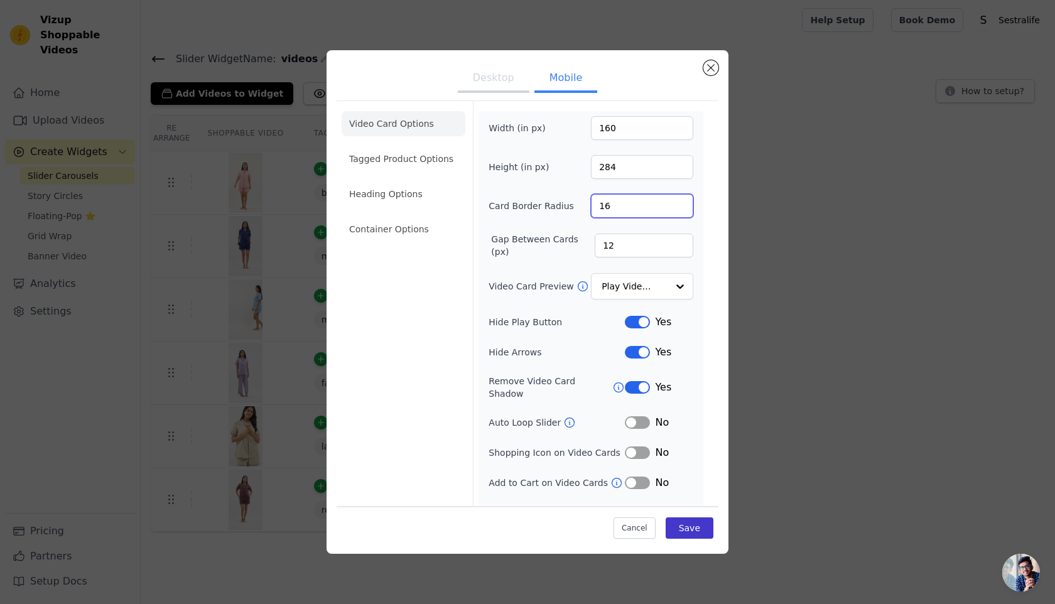
type input "16"
click at [695, 528] on button "Save" at bounding box center [689, 527] width 48 height 21
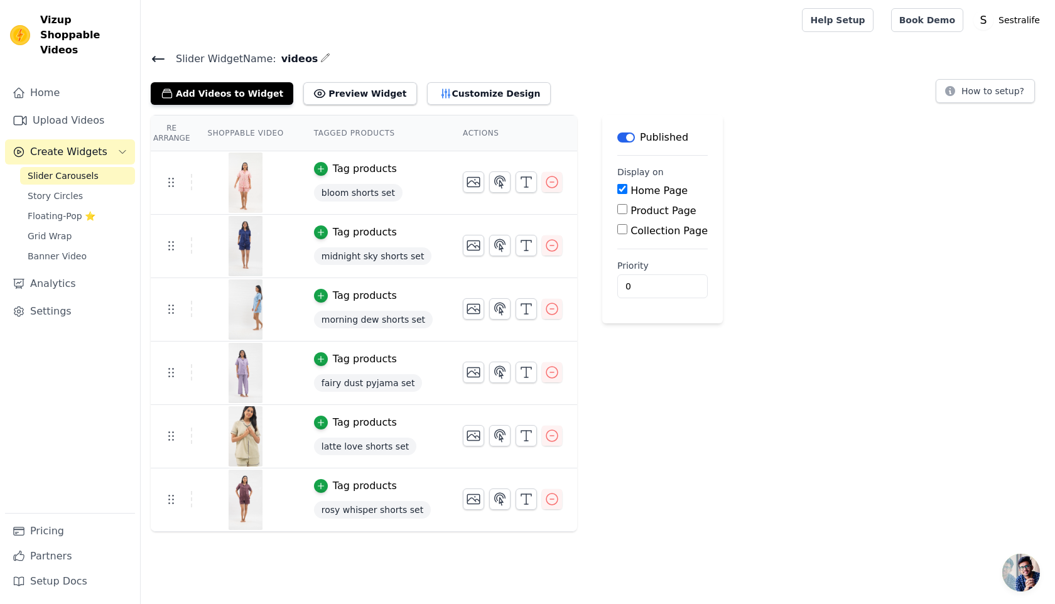
click at [461, 80] on div "Add Videos to Widget Preview Widget Customize Design" at bounding box center [356, 91] width 410 height 28
click at [468, 102] on button "Customize Design" at bounding box center [489, 93] width 124 height 23
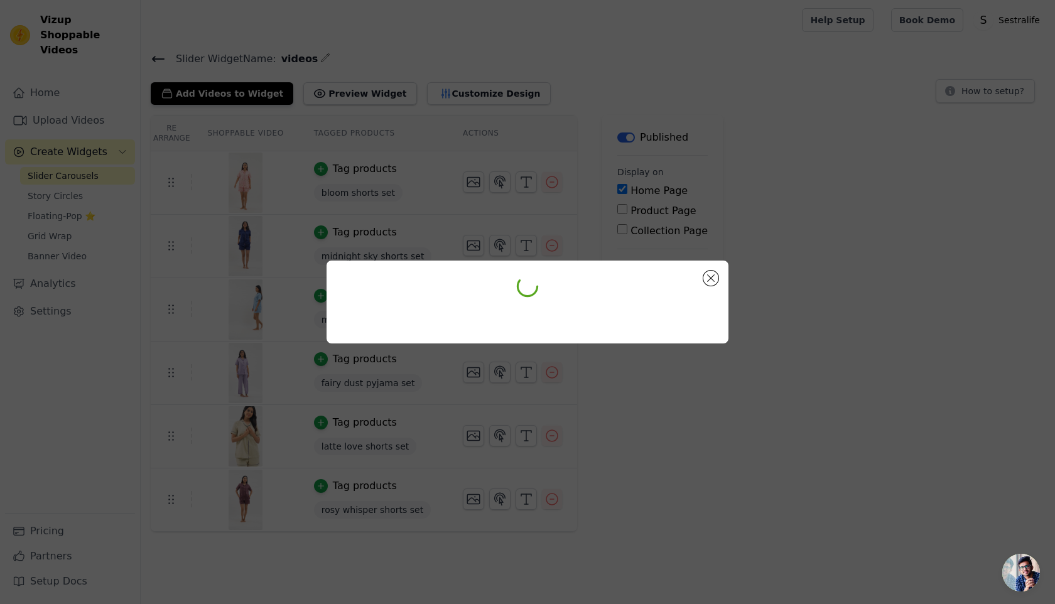
click at [485, 35] on div at bounding box center [527, 302] width 1055 height 604
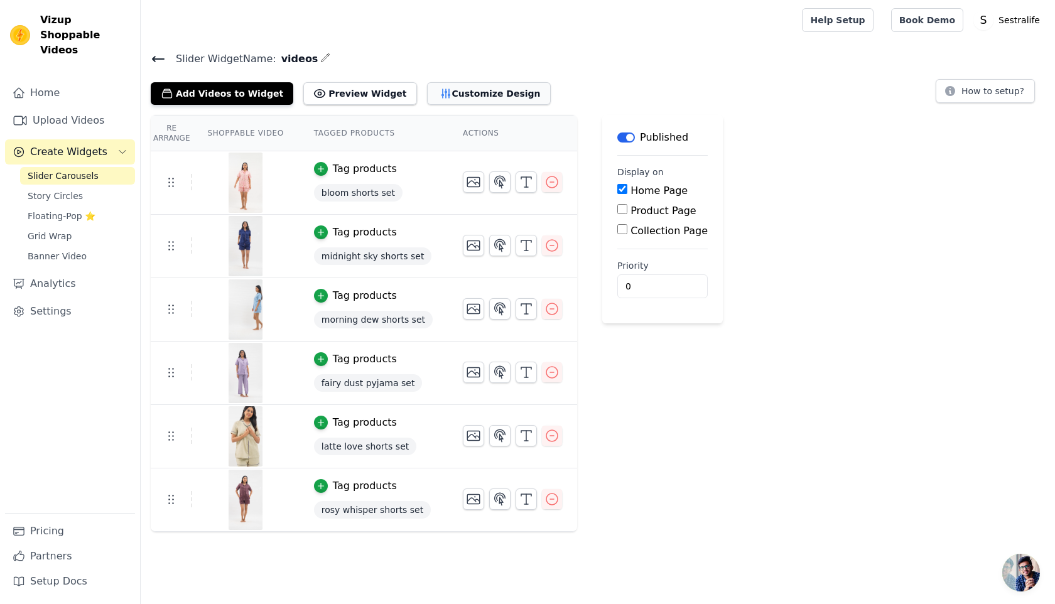
click at [427, 97] on button "Customize Design" at bounding box center [489, 93] width 124 height 23
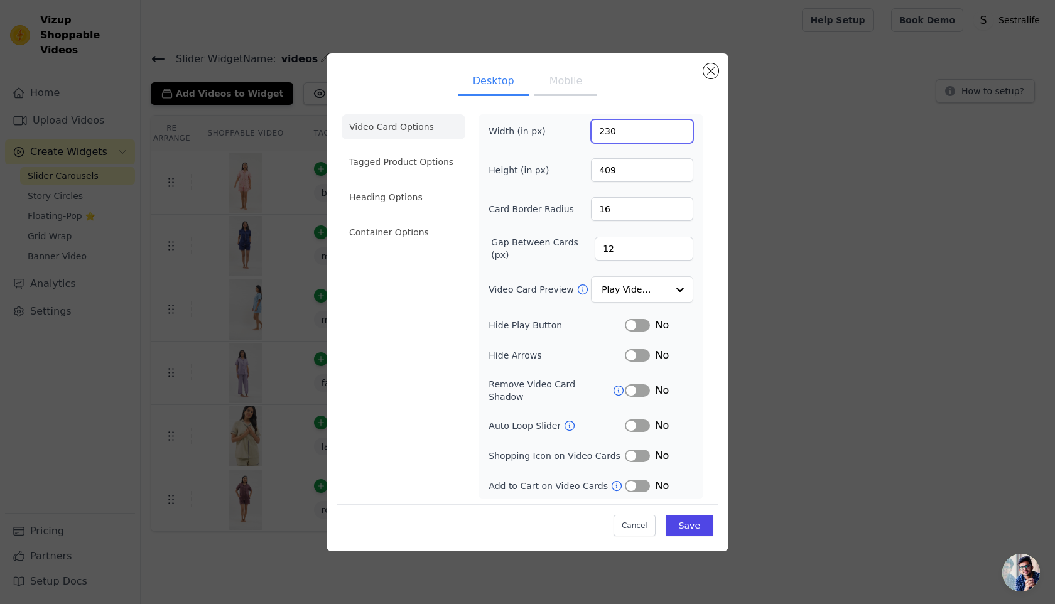
click at [601, 140] on input "230" at bounding box center [642, 131] width 102 height 24
type input "330"
click at [605, 177] on input "409" at bounding box center [642, 170] width 102 height 24
click at [596, 180] on input "95" at bounding box center [642, 170] width 102 height 24
type input "595"
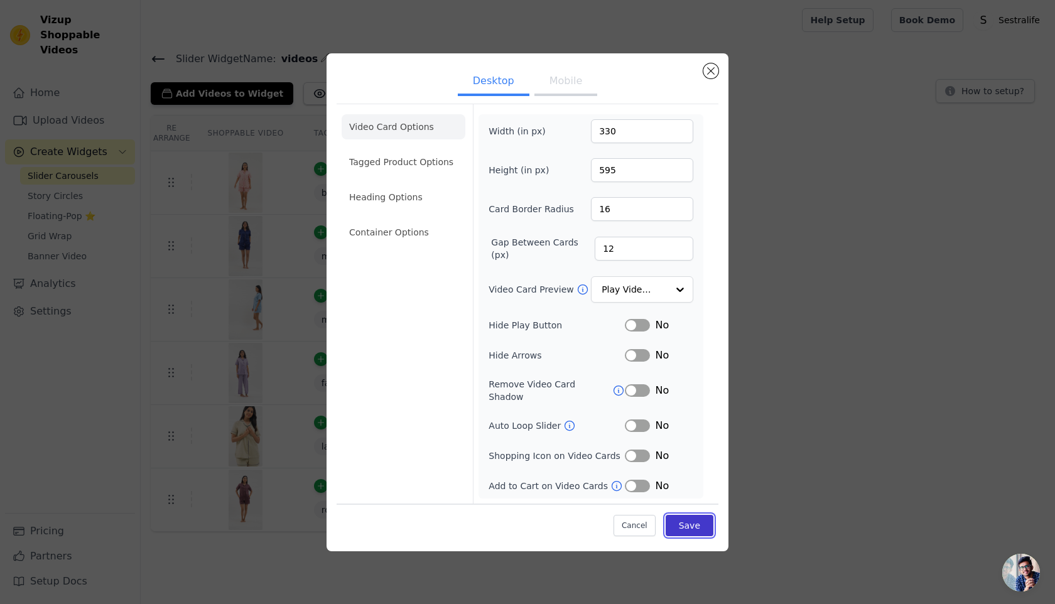
click at [704, 522] on button "Save" at bounding box center [689, 525] width 48 height 21
